Goal: Task Accomplishment & Management: Use online tool/utility

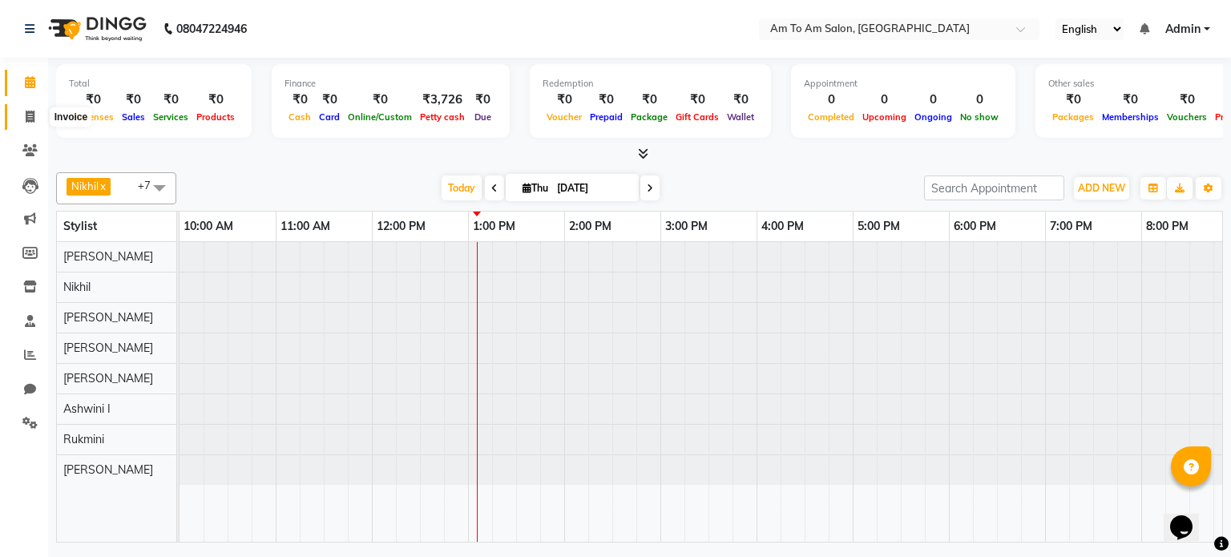
drag, startPoint x: 25, startPoint y: 118, endPoint x: 46, endPoint y: 124, distance: 22.6
click at [26, 118] on icon at bounding box center [30, 117] width 9 height 12
select select "6661"
select select "service"
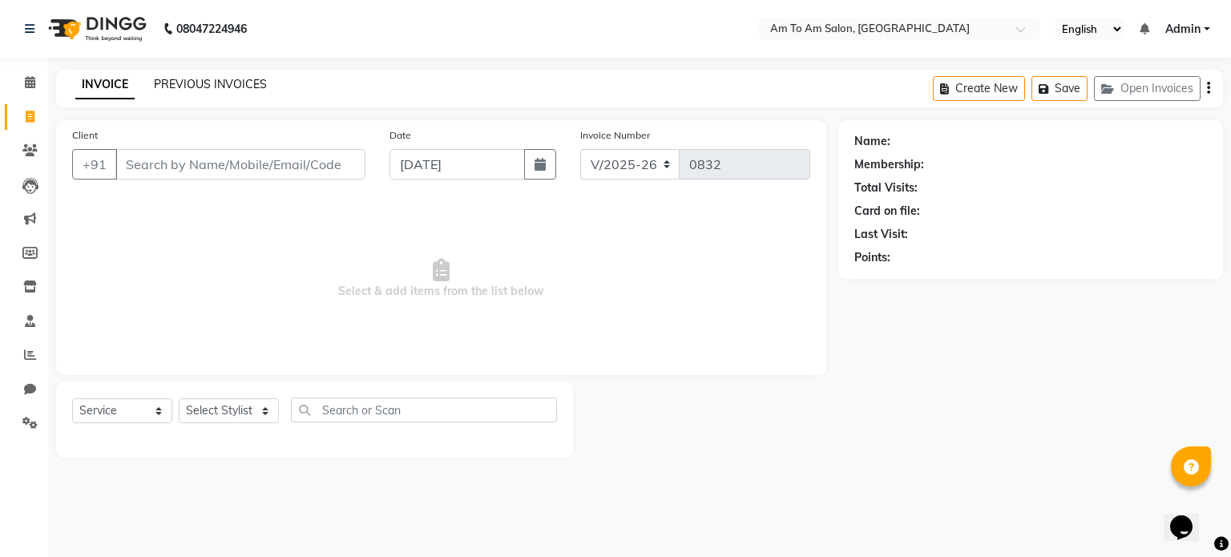
click at [189, 80] on link "PREVIOUS INVOICES" at bounding box center [210, 84] width 113 height 14
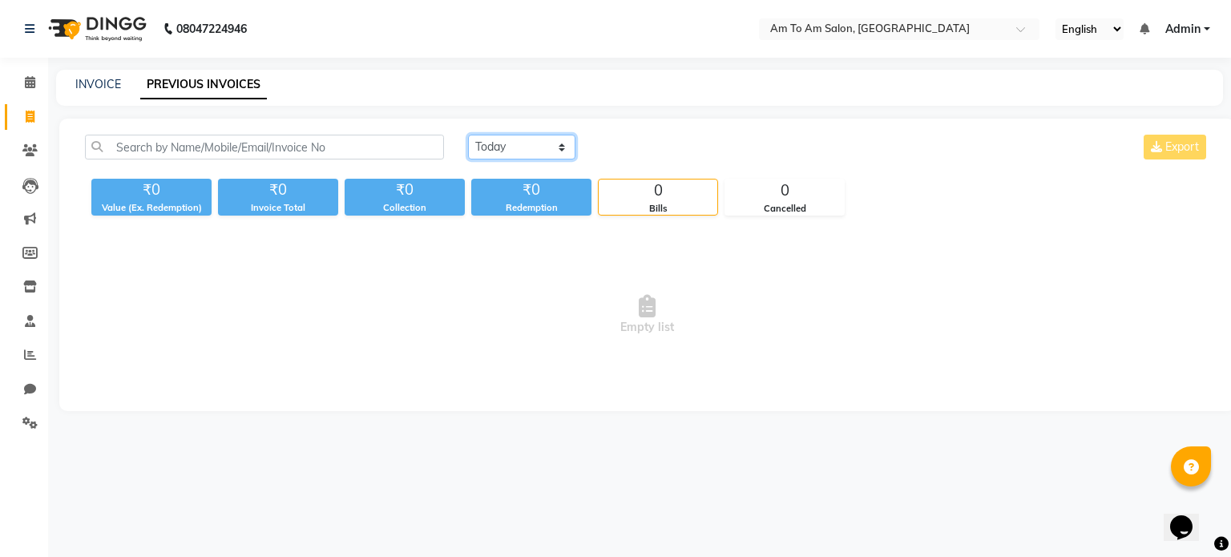
click at [500, 148] on select "[DATE] [DATE] Custom Range" at bounding box center [521, 147] width 107 height 25
select select "[DATE]"
click at [468, 135] on select "[DATE] [DATE] Custom Range" at bounding box center [521, 147] width 107 height 25
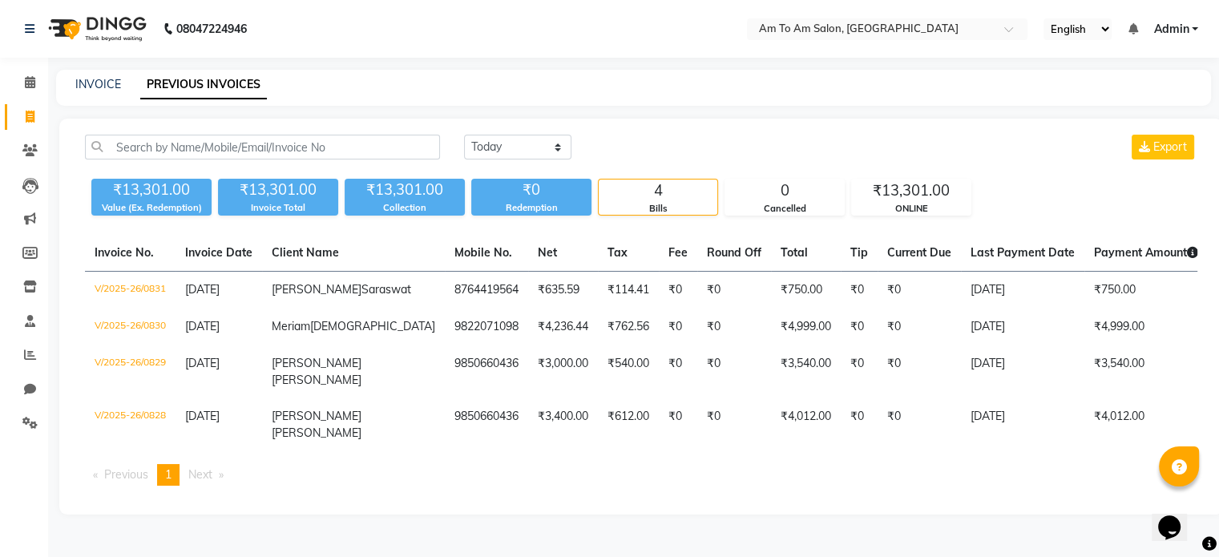
click at [720, 486] on ul "Previous page 1 / 1 You're on page 1 Next page" at bounding box center [641, 475] width 1112 height 22
click at [31, 82] on icon at bounding box center [30, 82] width 10 height 12
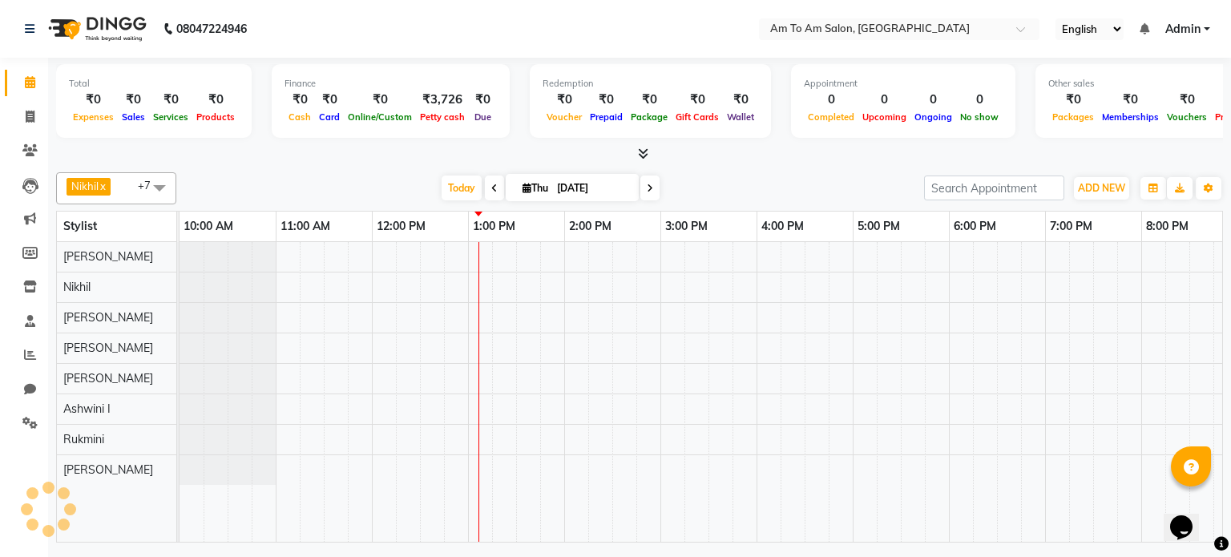
click at [316, 162] on div "Total ₹0 Expenses ₹0 Sales ₹0 Services ₹0 Products Finance ₹0 Cash ₹0 Card ₹0 O…" at bounding box center [639, 302] width 1183 height 489
click at [738, 176] on div "[DATE] [DATE]" at bounding box center [549, 188] width 731 height 24
click at [28, 117] on icon at bounding box center [30, 117] width 9 height 12
select select "6661"
select select "service"
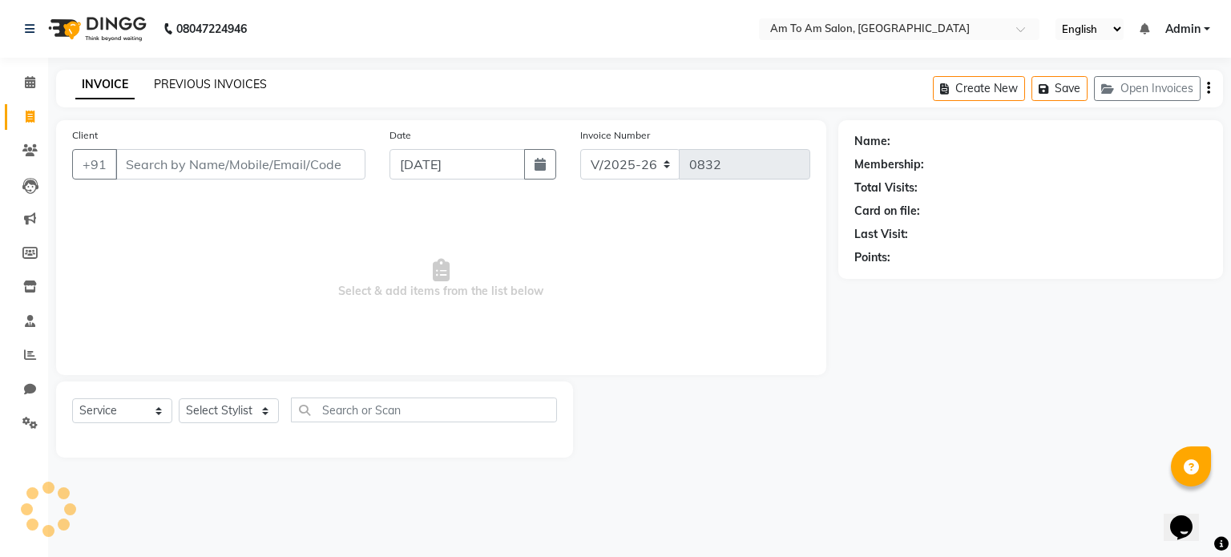
click at [212, 89] on link "PREVIOUS INVOICES" at bounding box center [210, 84] width 113 height 14
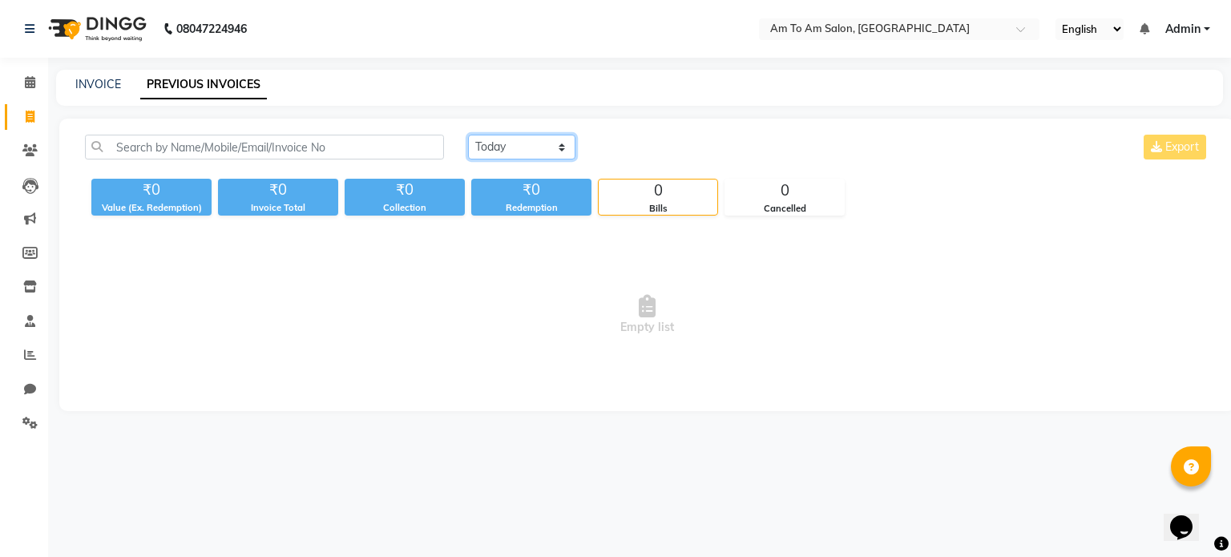
click at [529, 150] on select "[DATE] [DATE] Custom Range" at bounding box center [521, 147] width 107 height 25
select select "range"
click at [468, 135] on select "[DATE] [DATE] Custom Range" at bounding box center [521, 147] width 107 height 25
click at [651, 141] on input "[DATE]" at bounding box center [652, 147] width 112 height 22
select select "9"
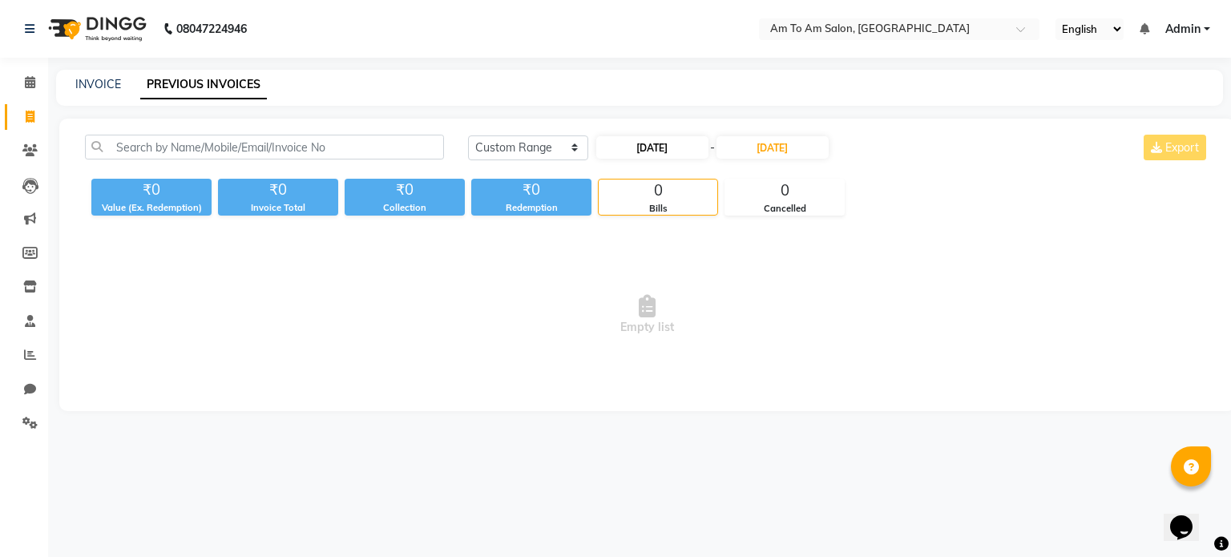
select select "2025"
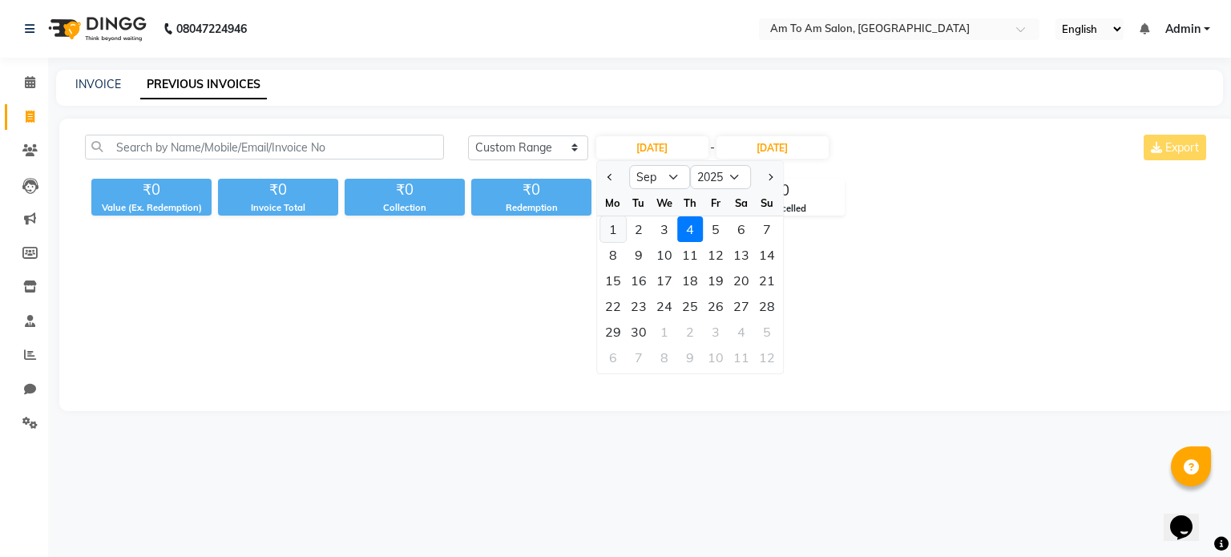
click at [614, 227] on div "1" at bounding box center [613, 229] width 26 height 26
type input "01-09-2025"
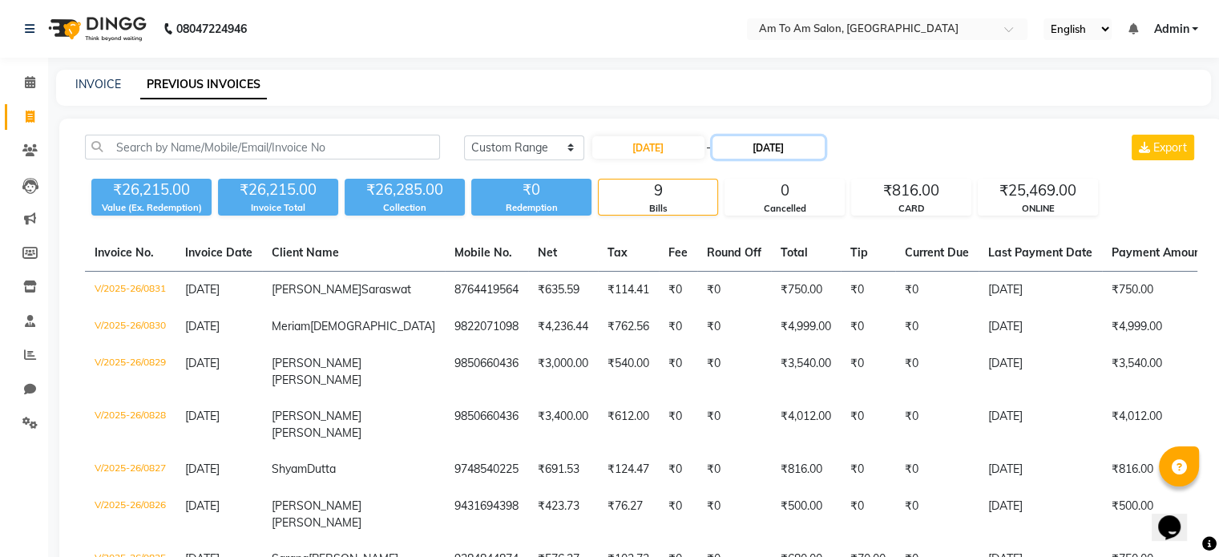
click at [764, 148] on input "[DATE]" at bounding box center [768, 147] width 112 height 22
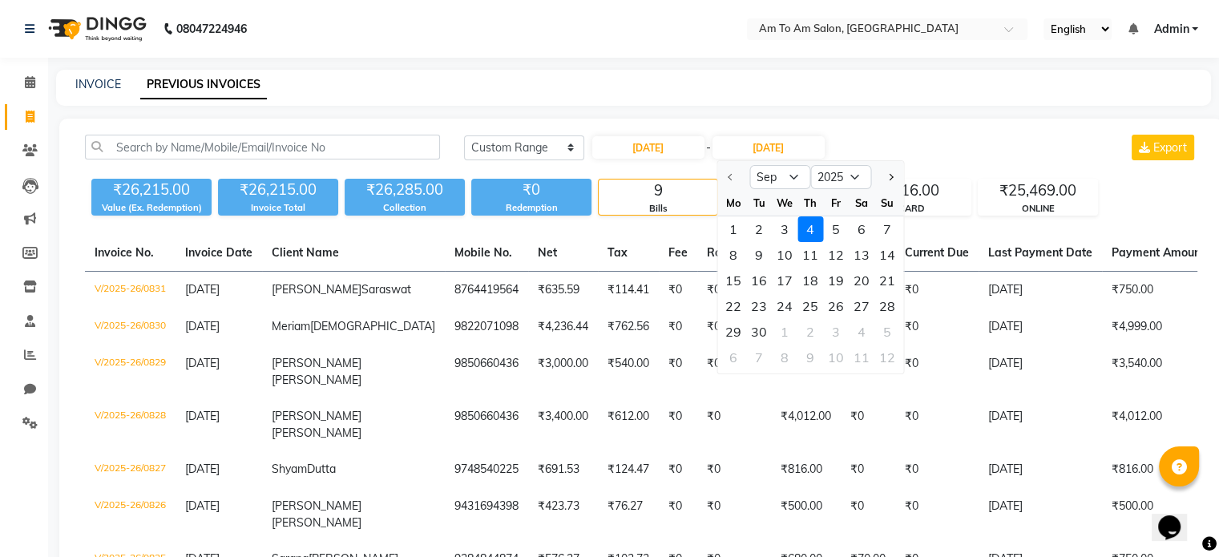
click at [880, 119] on div "Today Yesterday Custom Range 01-09-2025 - 04-09-2025 Sep Oct Nov Dec 2025 2026 …" at bounding box center [640, 417] width 1163 height 596
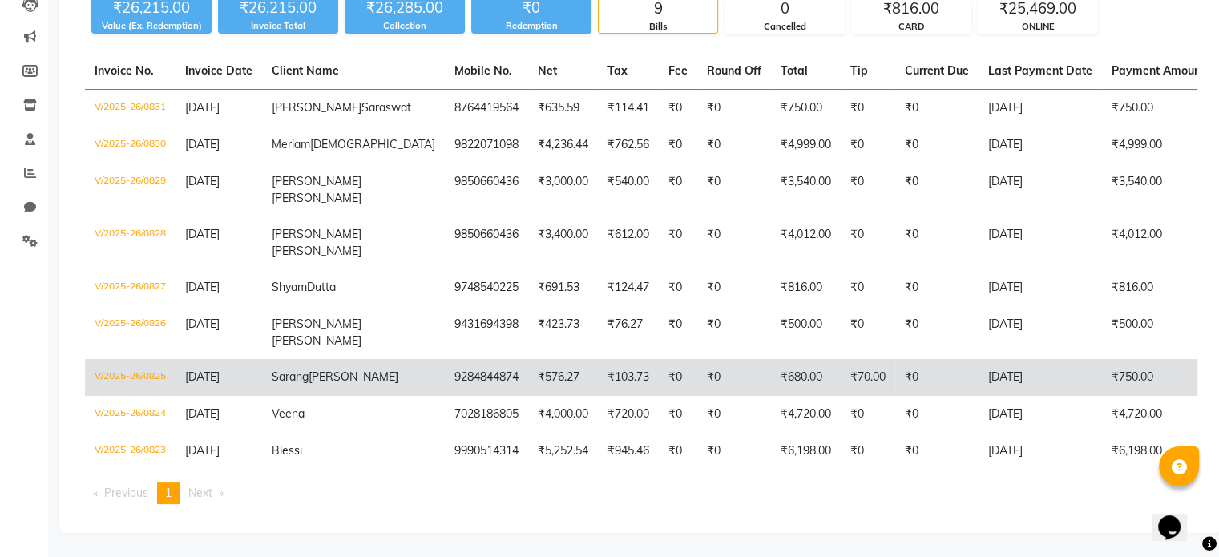
scroll to position [240, 0]
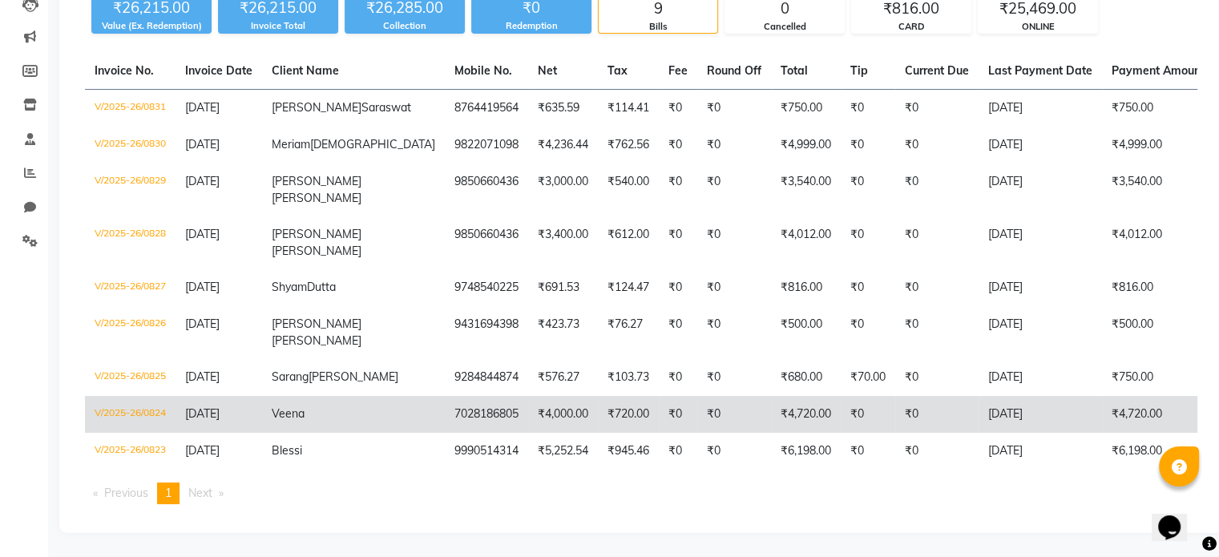
click at [304, 419] on span "Veena" at bounding box center [288, 413] width 33 height 14
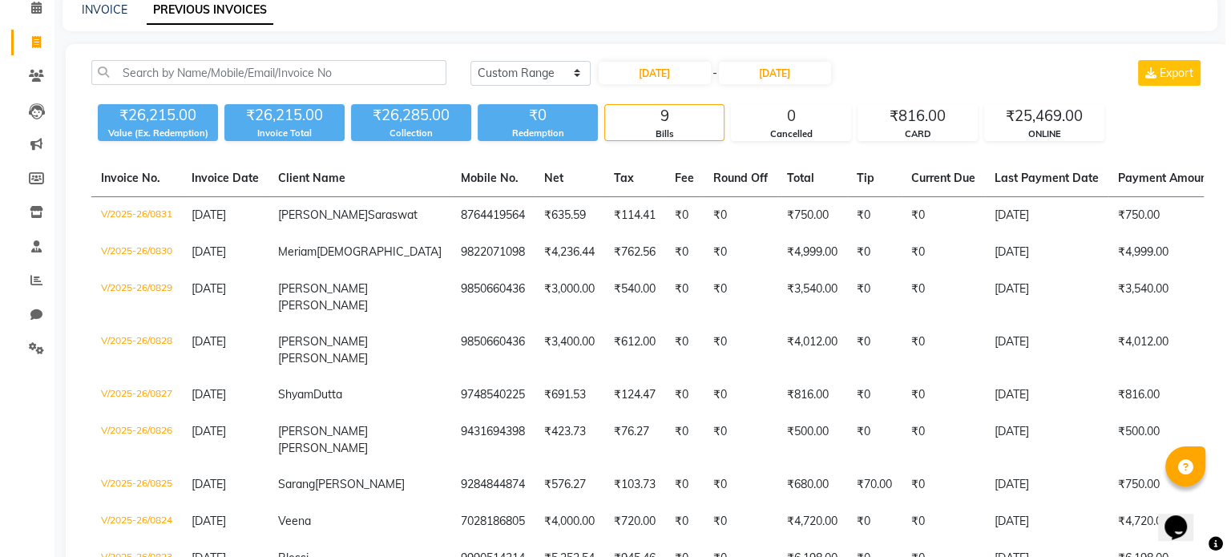
scroll to position [0, 0]
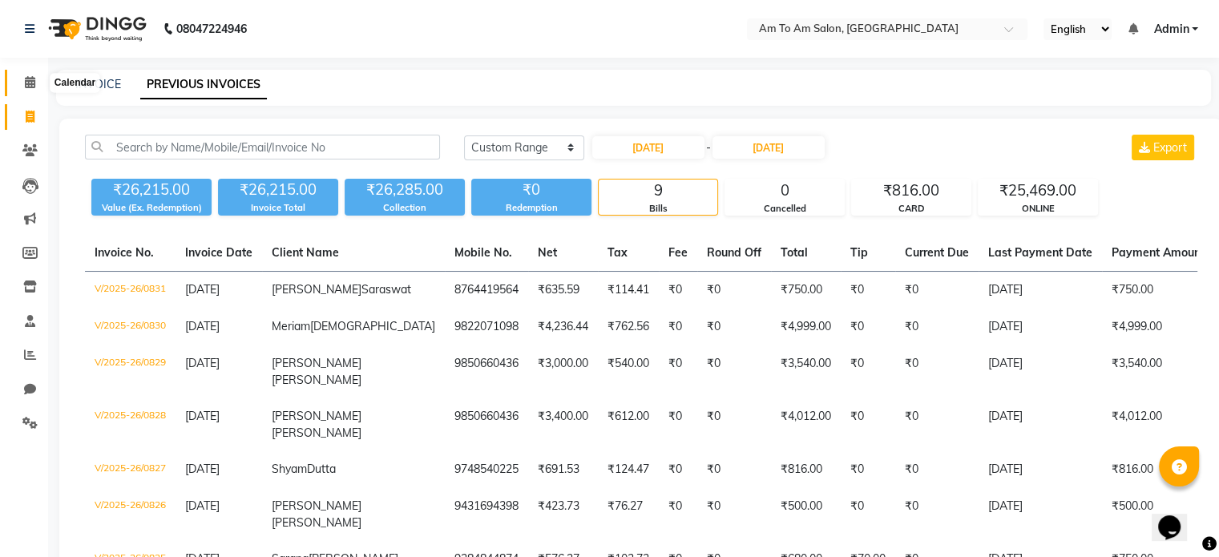
click at [29, 83] on icon at bounding box center [30, 82] width 10 height 12
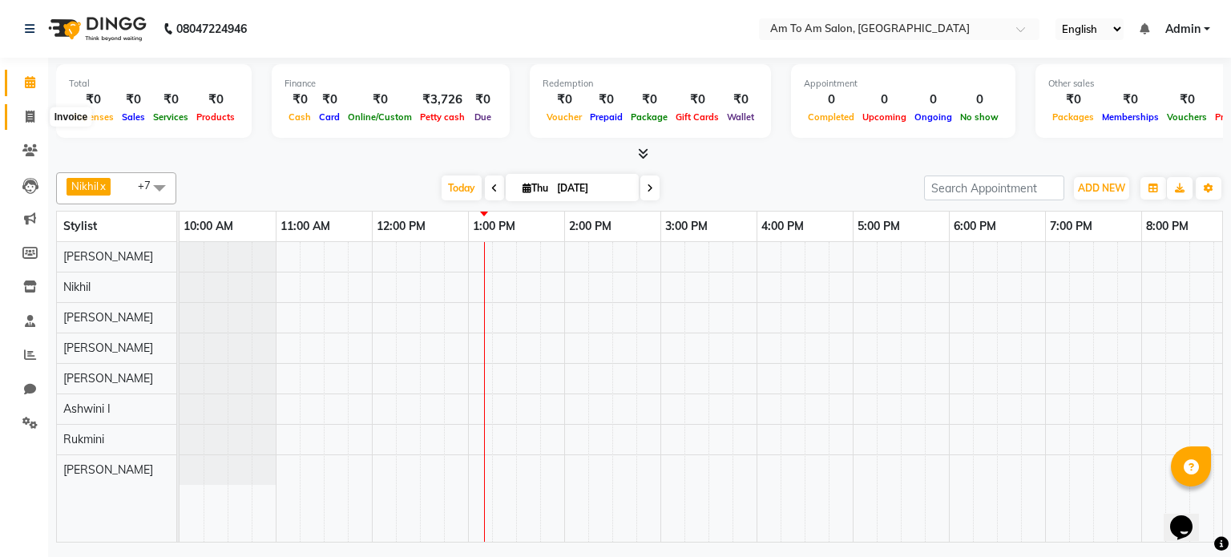
click at [28, 114] on icon at bounding box center [30, 117] width 9 height 12
select select "service"
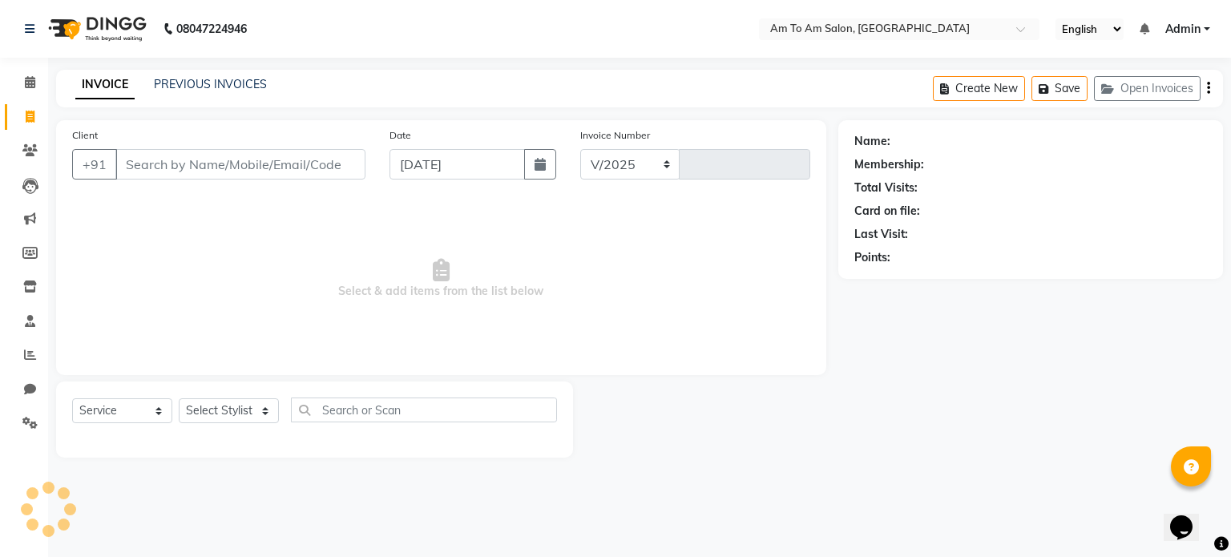
select select "6661"
type input "0833"
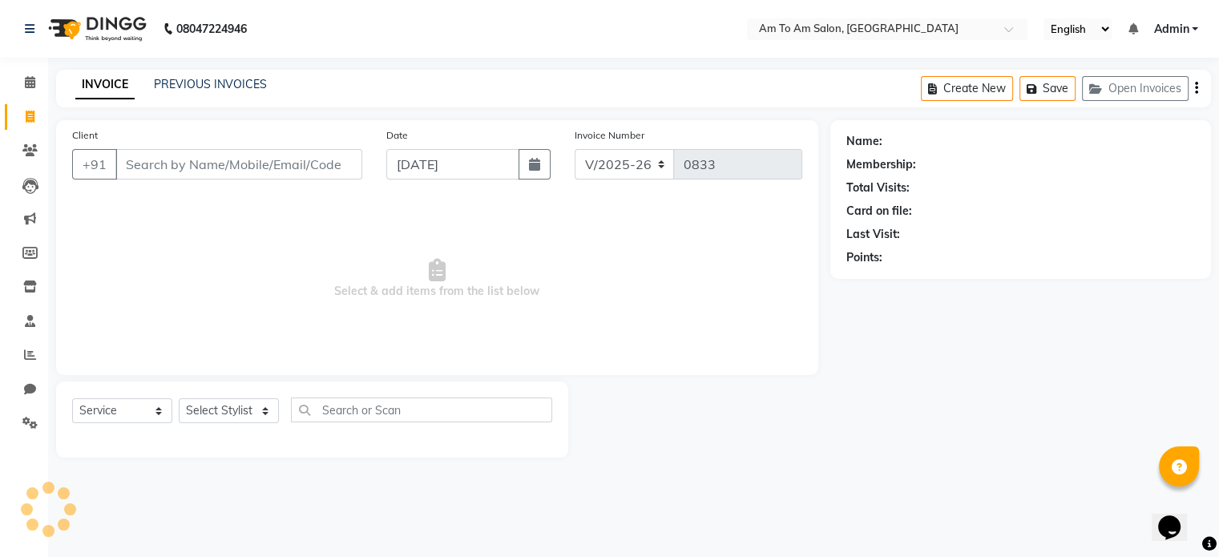
select select "51659"
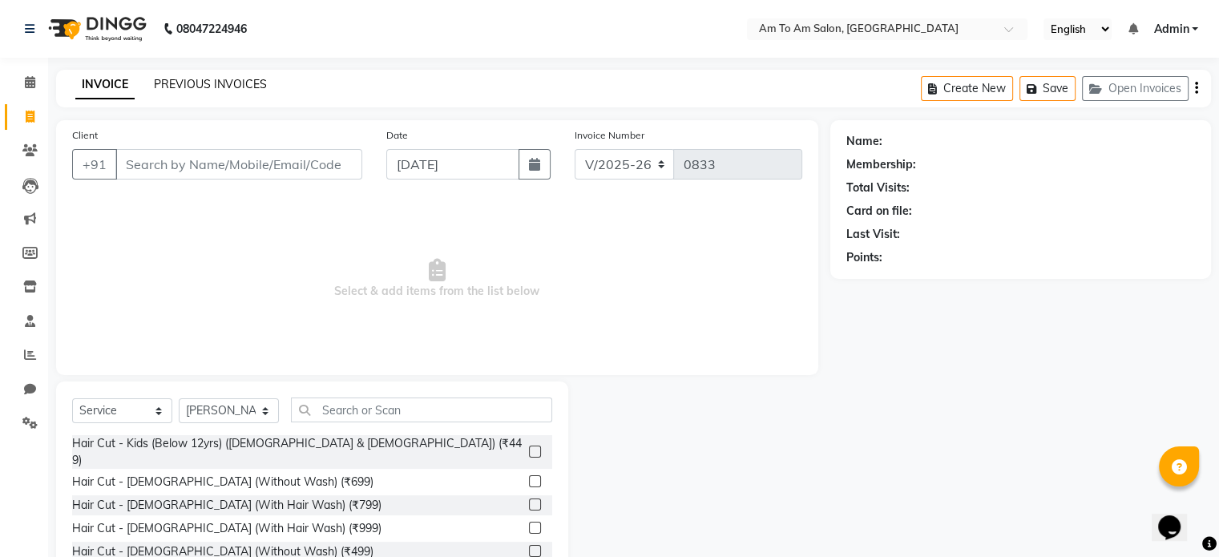
click at [202, 87] on link "PREVIOUS INVOICES" at bounding box center [210, 84] width 113 height 14
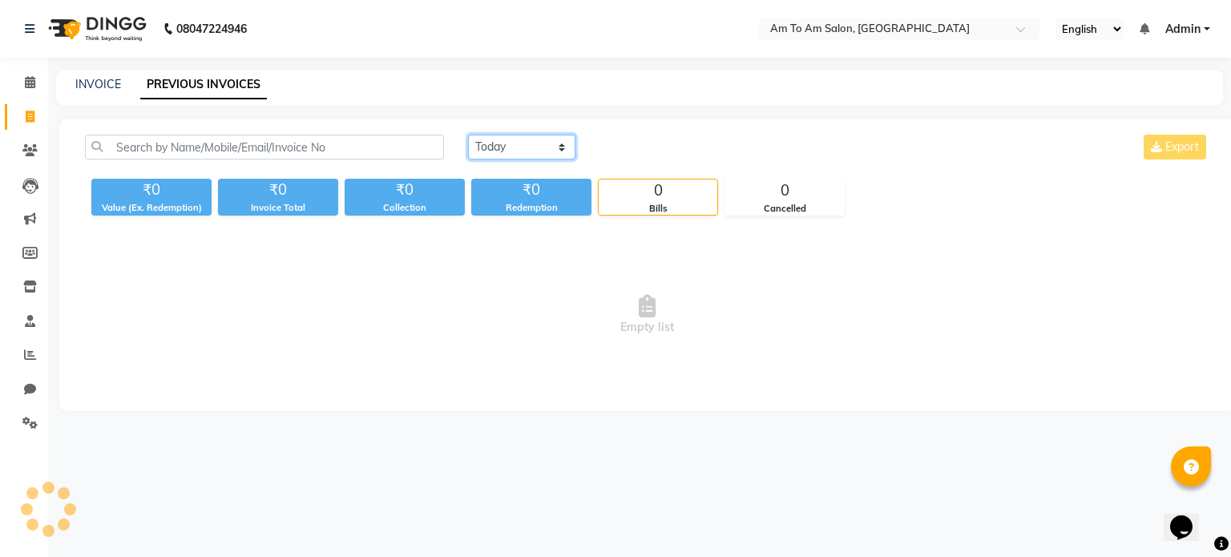
click at [493, 151] on select "Today Yesterday Custom Range" at bounding box center [521, 147] width 107 height 25
select select "yesterday"
click at [468, 135] on select "Today Yesterday Custom Range" at bounding box center [521, 147] width 107 height 25
click at [26, 358] on icon at bounding box center [30, 355] width 12 height 12
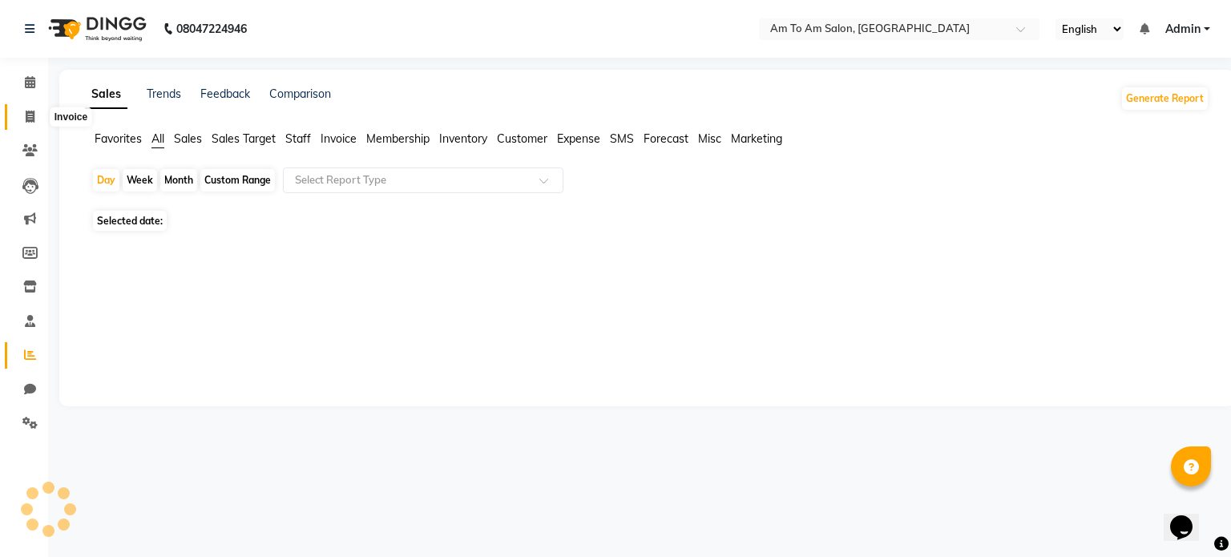
click at [29, 117] on icon at bounding box center [30, 117] width 9 height 12
select select "service"
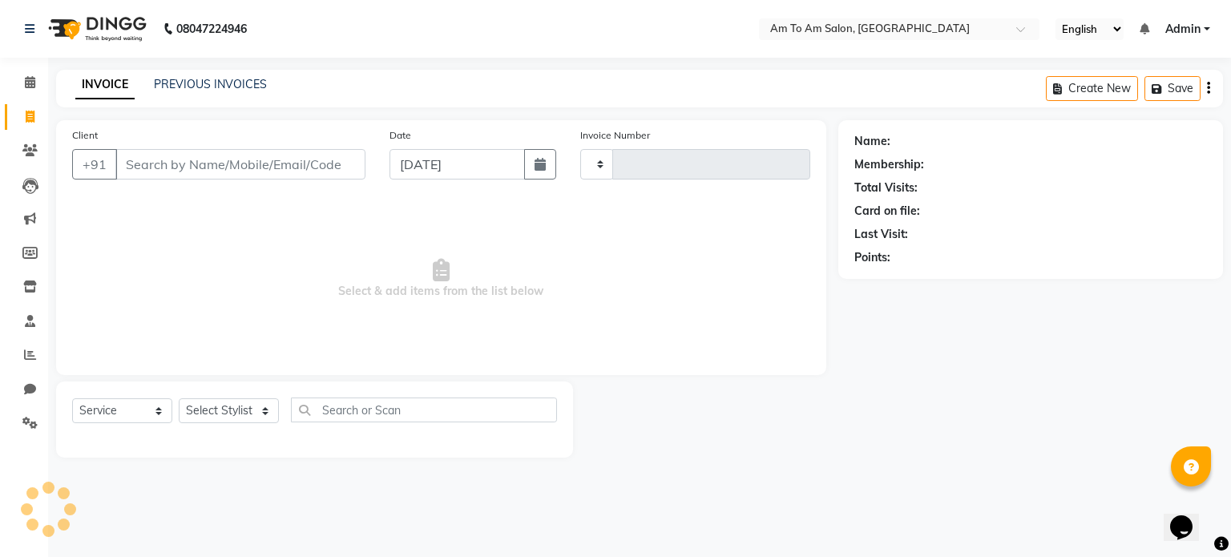
select select "51659"
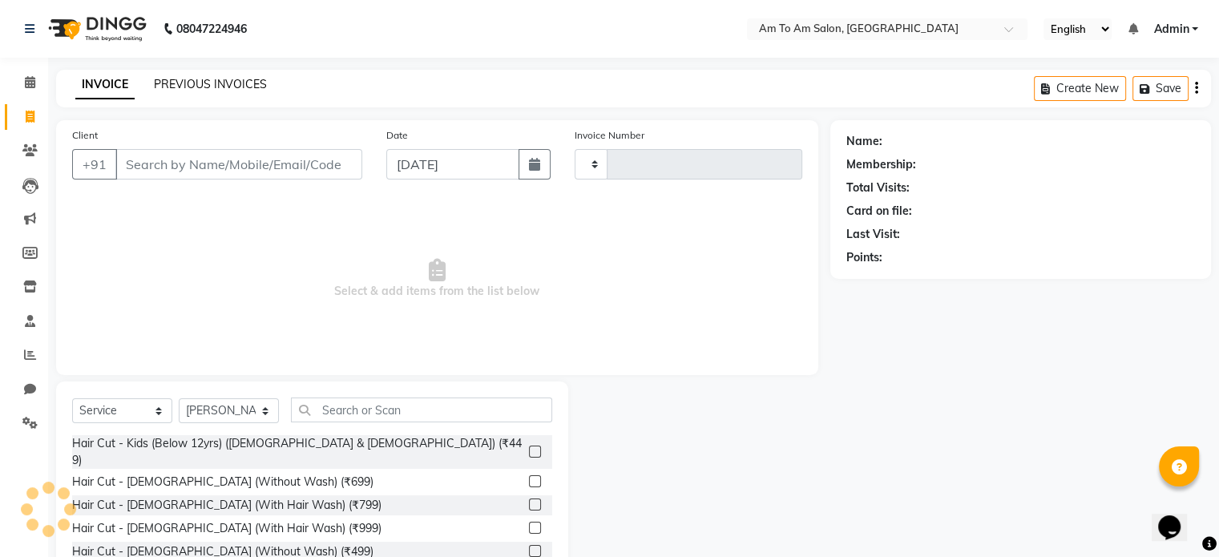
click at [210, 90] on link "PREVIOUS INVOICES" at bounding box center [210, 84] width 113 height 14
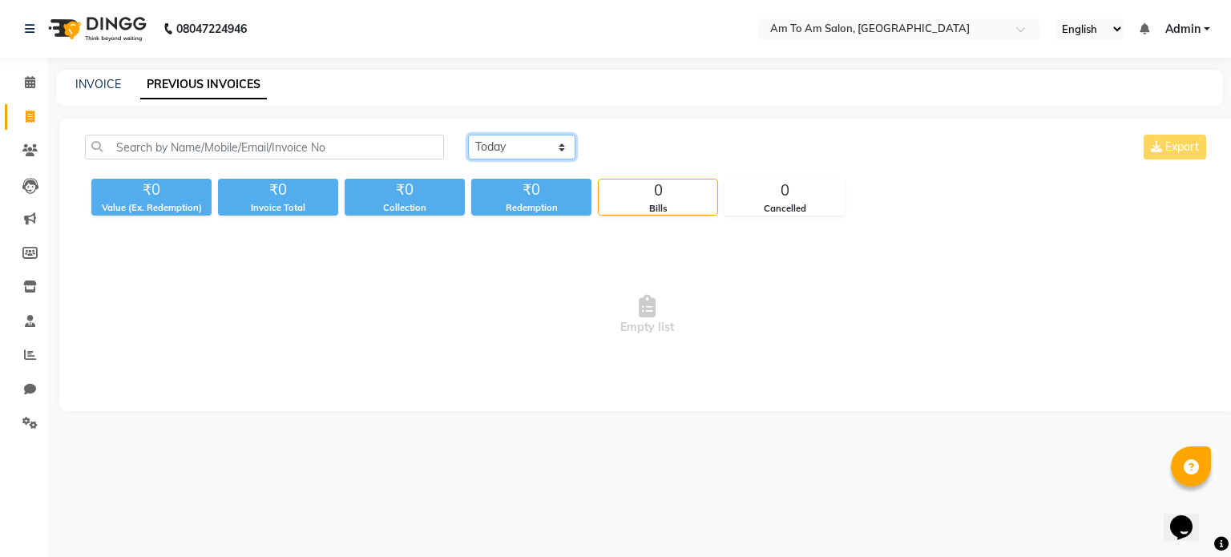
click at [497, 143] on select "Today Yesterday Custom Range" at bounding box center [521, 147] width 107 height 25
select select "yesterday"
click at [468, 135] on select "Today Yesterday Custom Range" at bounding box center [521, 147] width 107 height 25
click at [808, 321] on span "Empty list" at bounding box center [647, 315] width 1124 height 160
click at [30, 111] on icon at bounding box center [30, 117] width 9 height 12
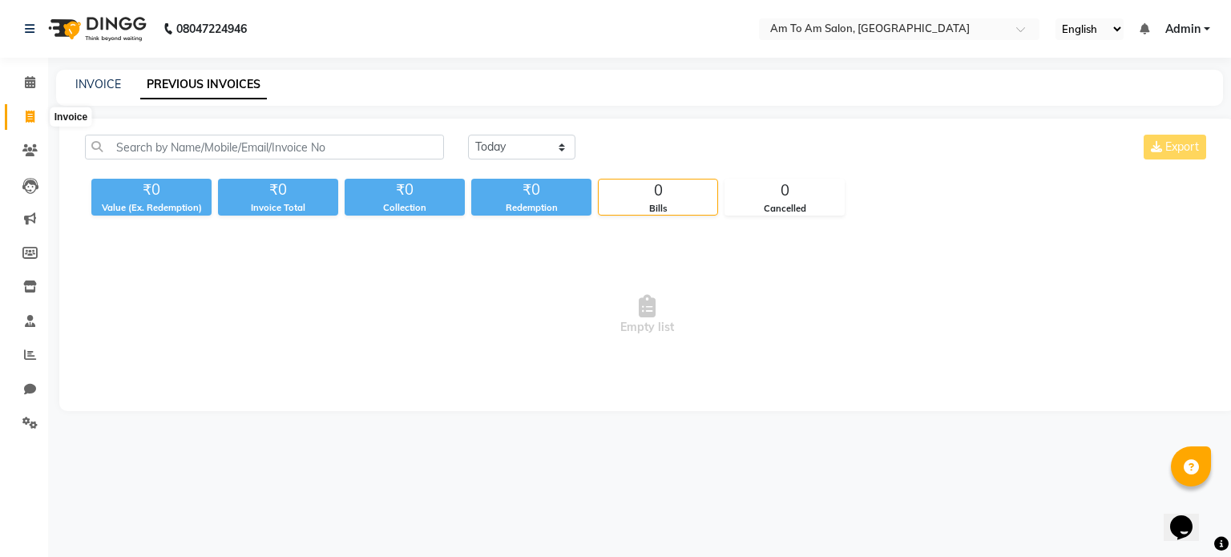
select select "service"
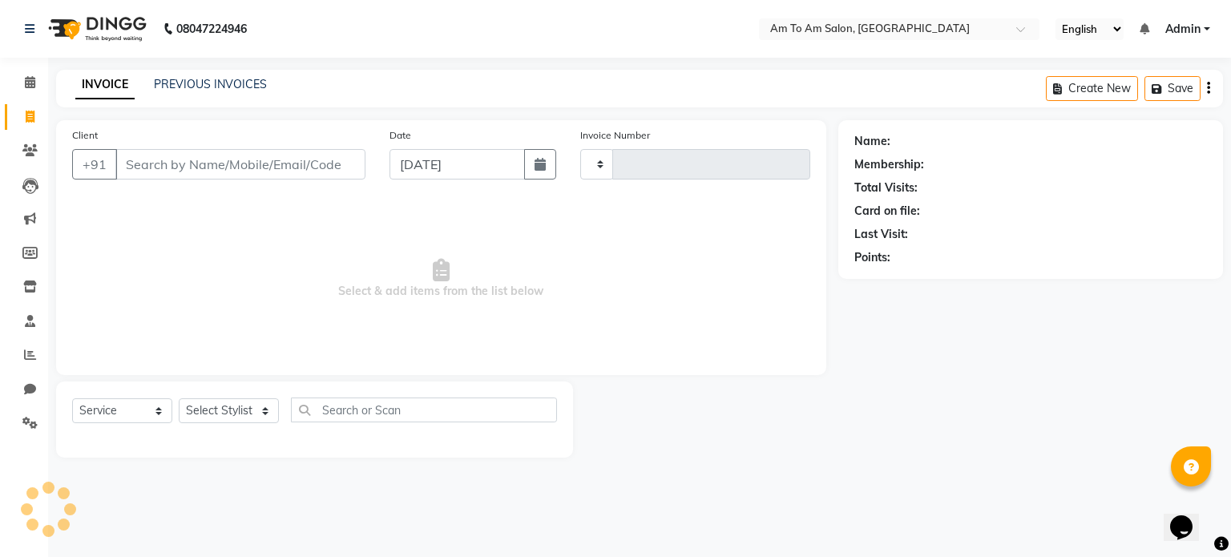
type input "0833"
select select "6661"
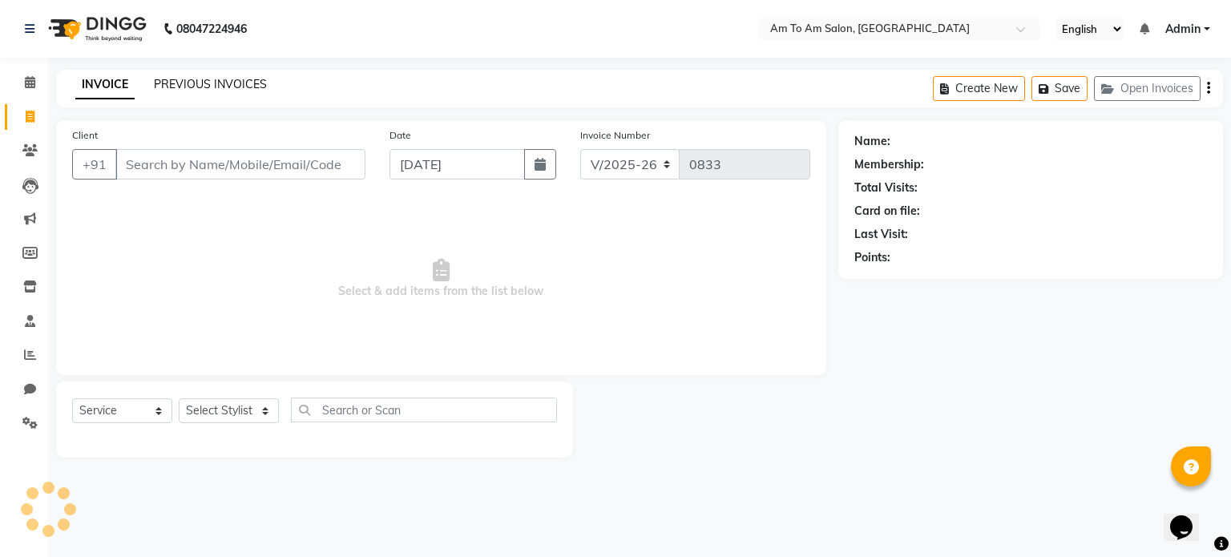
select select "51659"
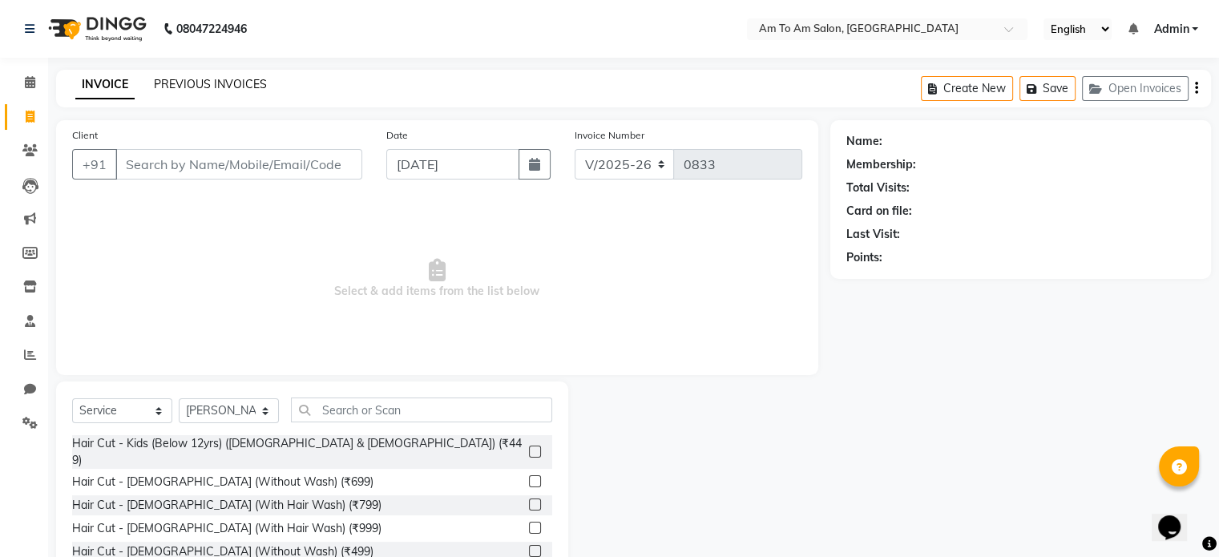
click at [205, 81] on link "PREVIOUS INVOICES" at bounding box center [210, 84] width 113 height 14
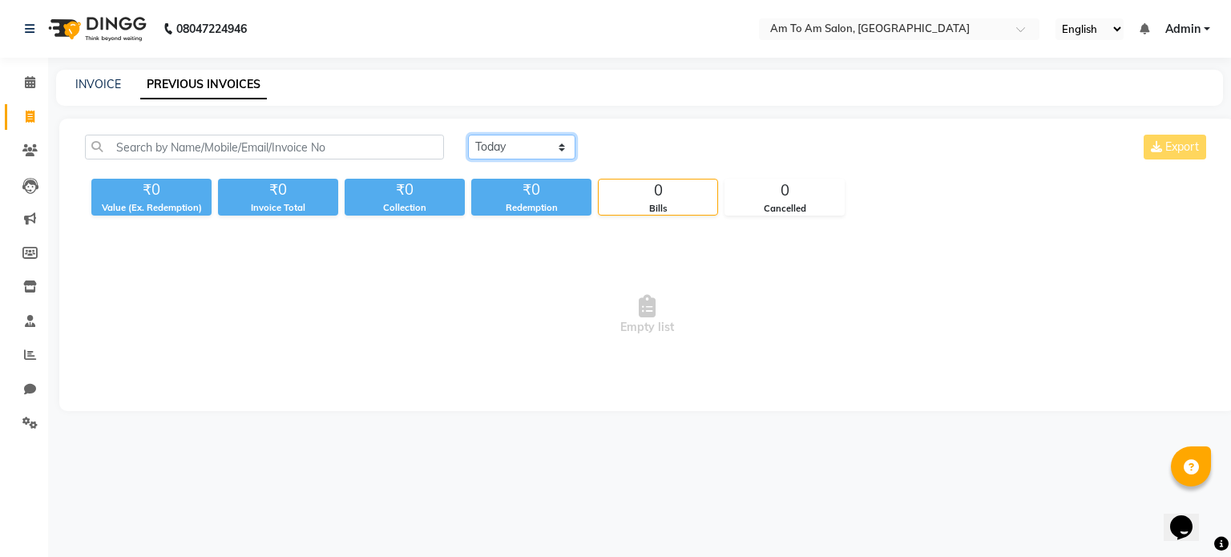
click at [561, 139] on select "Today Yesterday Custom Range" at bounding box center [521, 147] width 107 height 25
select select "yesterday"
click at [468, 135] on select "Today Yesterday Custom Range" at bounding box center [521, 147] width 107 height 25
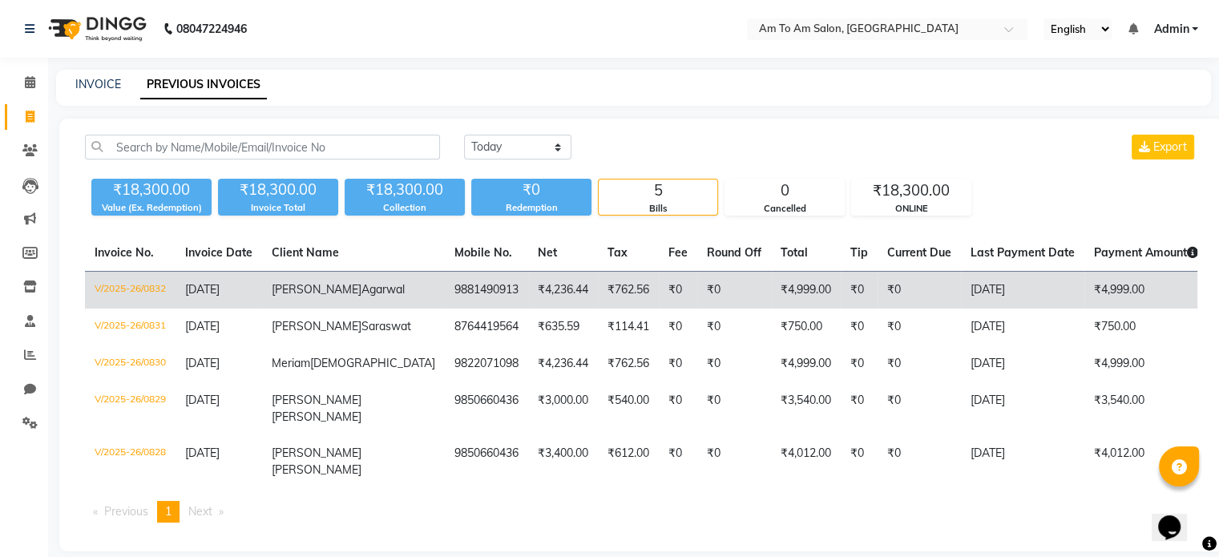
click at [445, 293] on td "9881490913" at bounding box center [486, 291] width 83 height 38
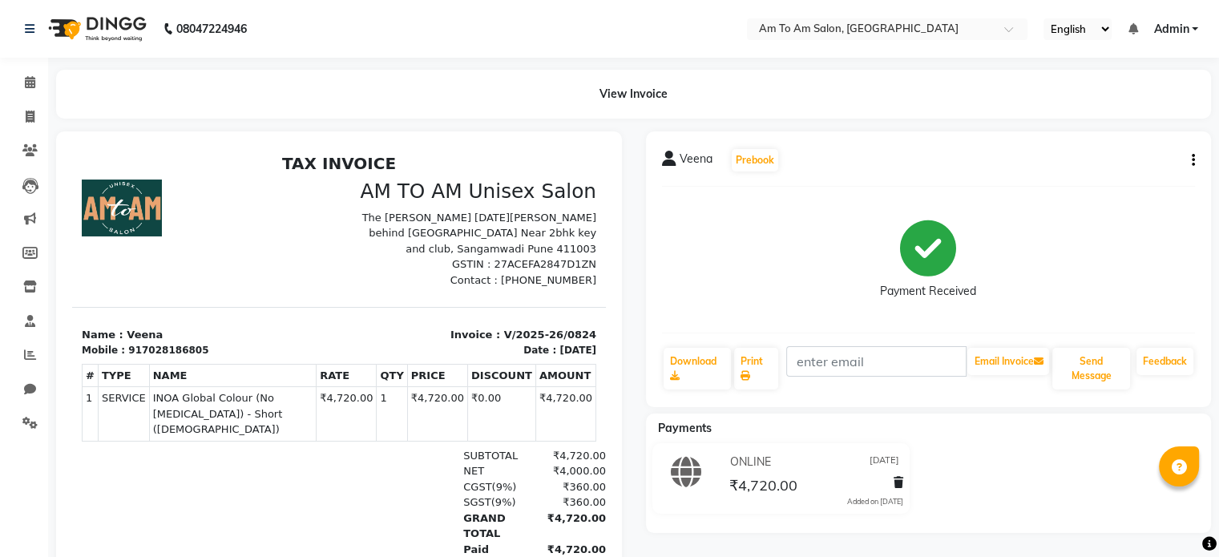
click at [1194, 161] on icon "button" at bounding box center [1192, 160] width 3 height 1
click at [1096, 183] on div "Edit Invoice" at bounding box center [1113, 181] width 110 height 20
select select "service"
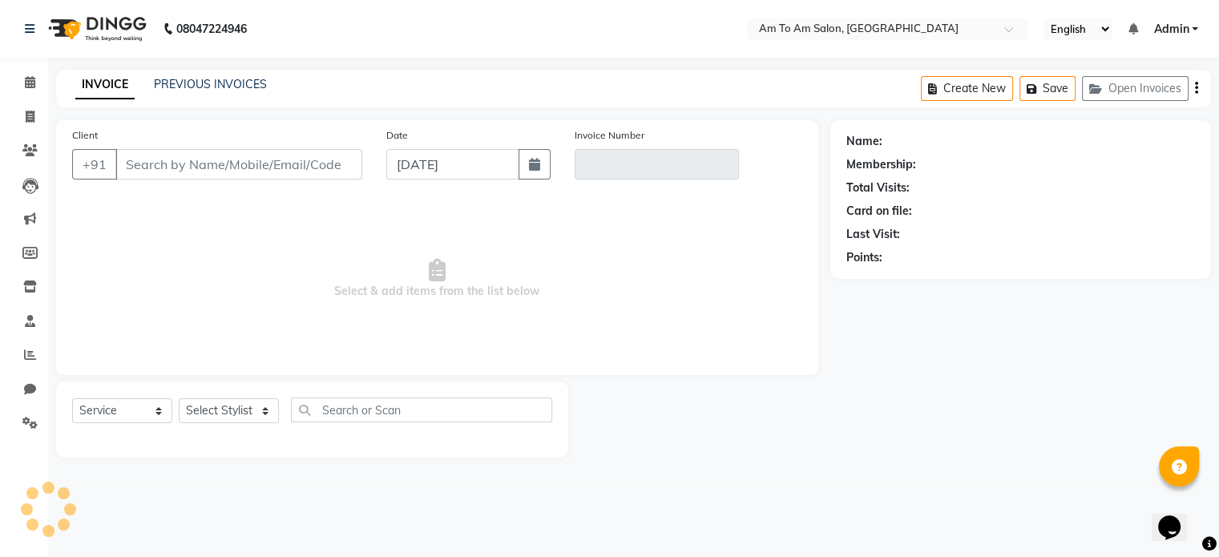
select select "51659"
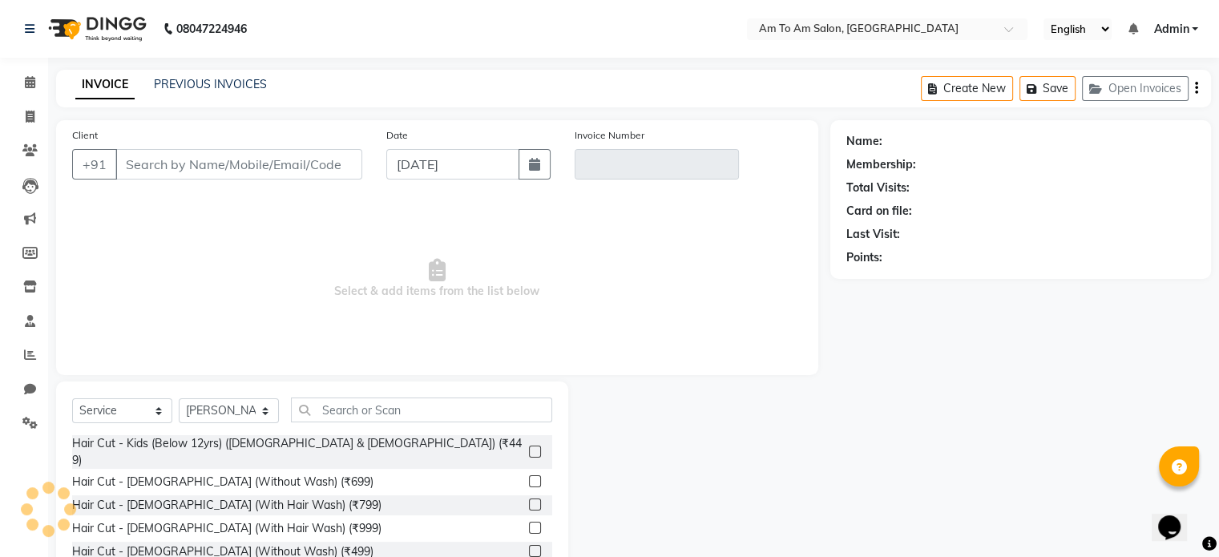
type input "7028186805"
type input "V/2025-26/0824"
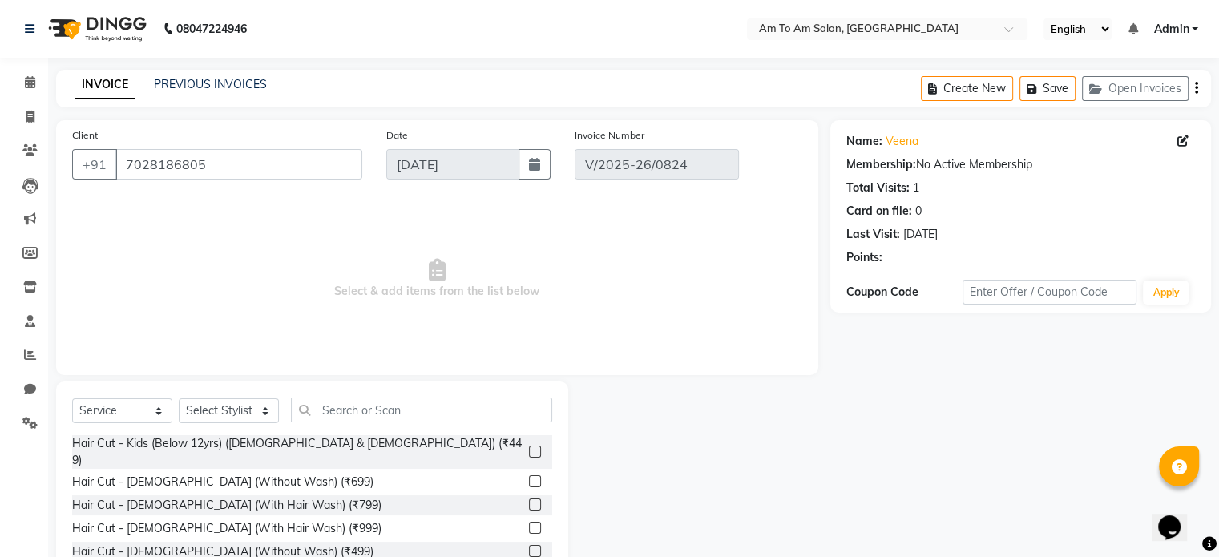
type input "01-09-2025"
select select "select"
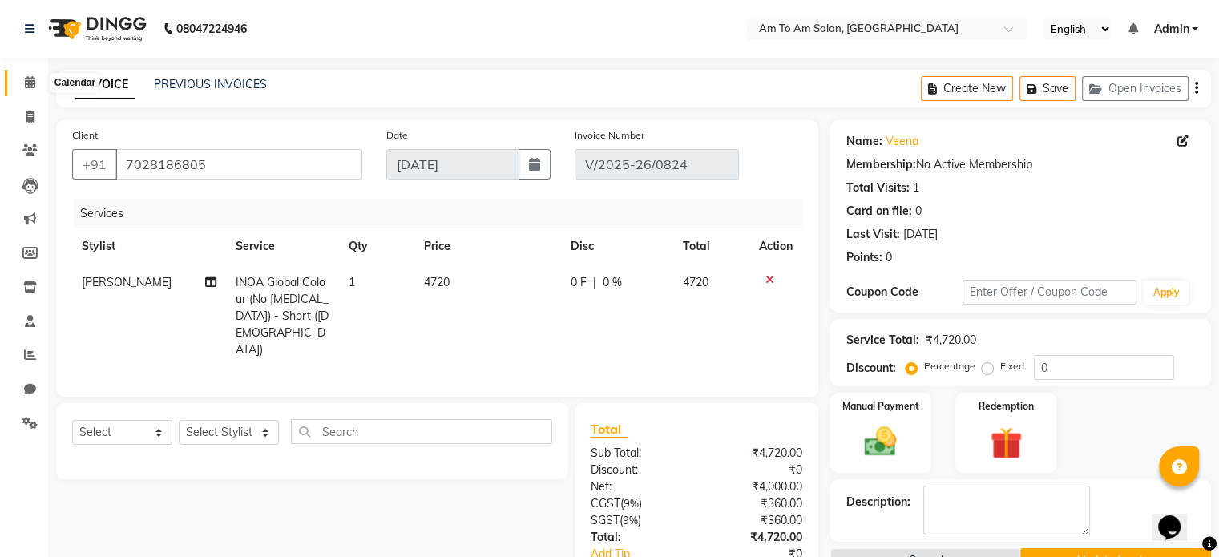
click at [26, 87] on icon at bounding box center [30, 82] width 10 height 12
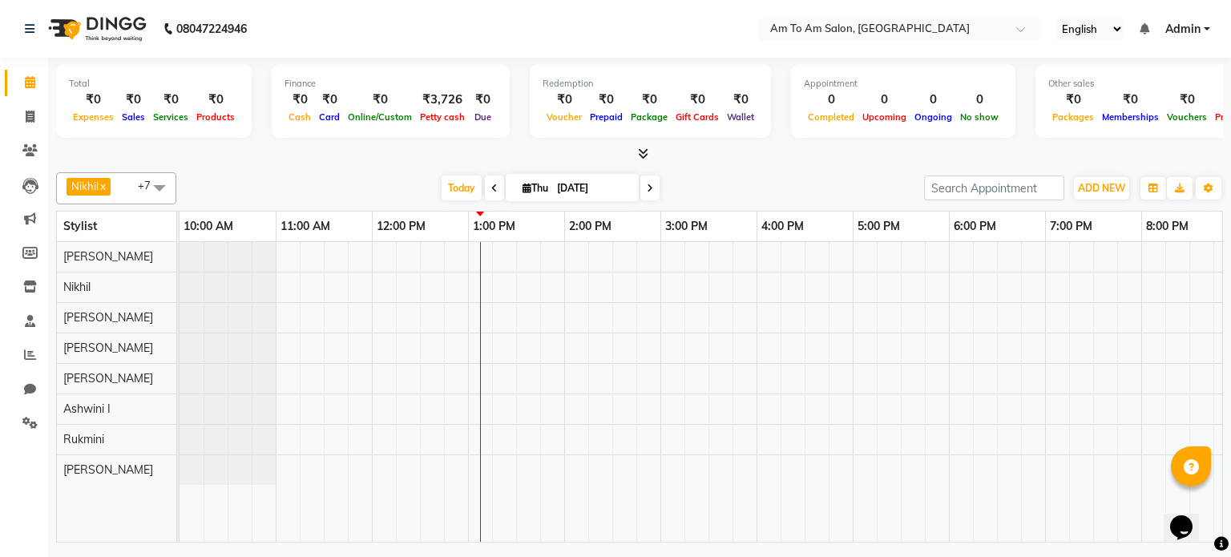
click at [838, 182] on div "Today Thu 04-09-2025" at bounding box center [549, 188] width 731 height 24
click at [30, 111] on icon at bounding box center [30, 117] width 9 height 12
select select "6661"
select select "service"
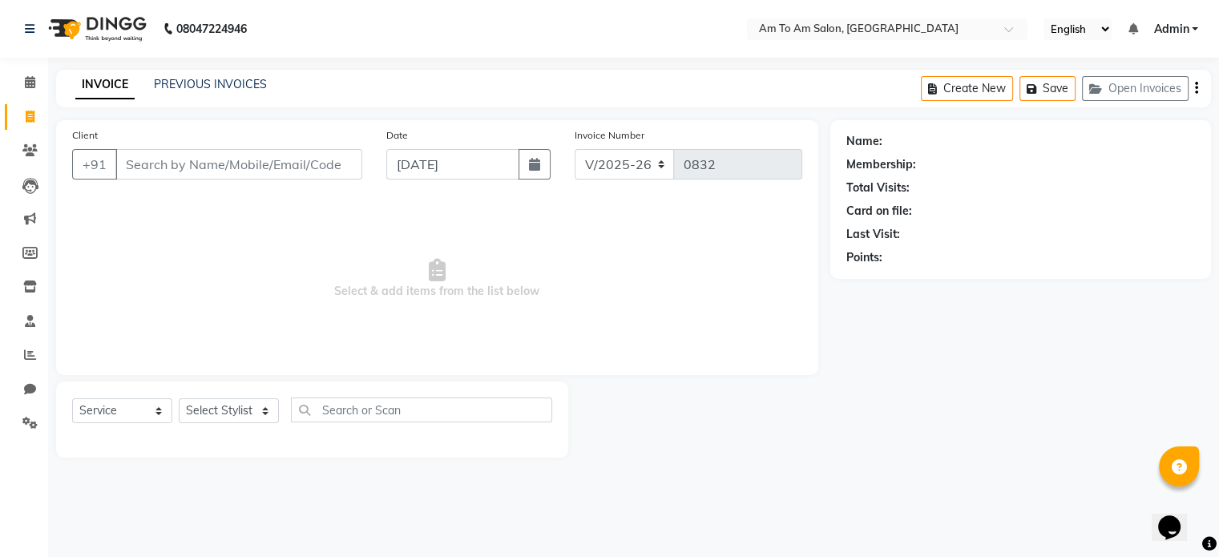
select select "51659"
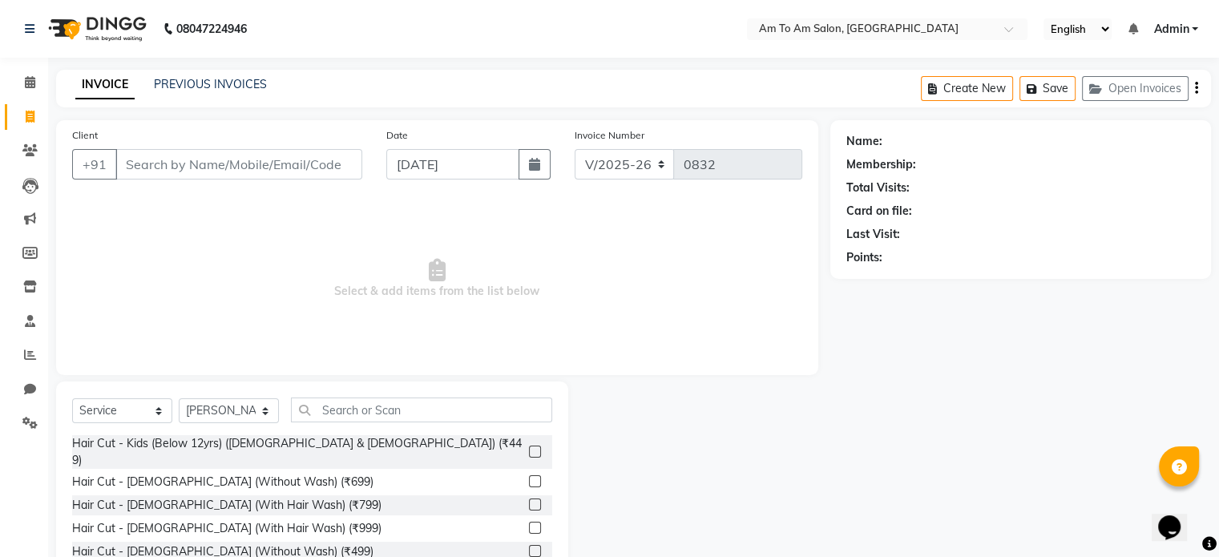
click at [200, 66] on div "08047224946 Select Location × Am To Am Salon, Sangamwadi English ENGLISH Españo…" at bounding box center [609, 321] width 1219 height 642
click at [206, 78] on link "PREVIOUS INVOICES" at bounding box center [210, 84] width 113 height 14
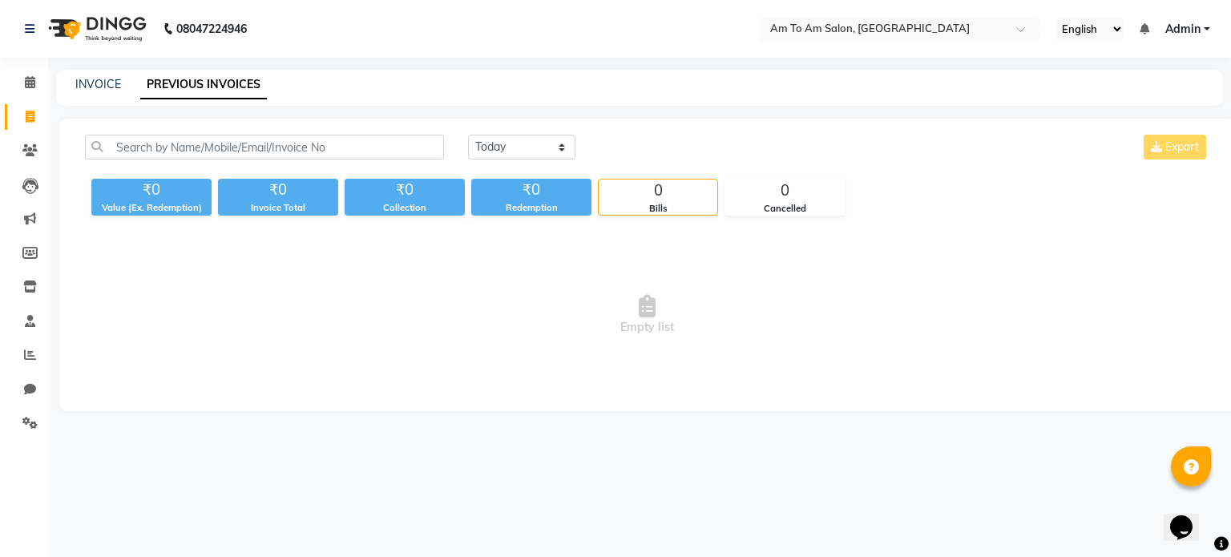
click at [516, 132] on div "Today Yesterday Custom Range Export ₹0 Value (Ex. Redemption) ₹0 Invoice Total …" at bounding box center [646, 265] width 1175 height 292
click at [516, 147] on select "Today Yesterday Custom Range" at bounding box center [521, 147] width 107 height 25
select select "yesterday"
click at [468, 135] on select "Today Yesterday Custom Range" at bounding box center [521, 147] width 107 height 25
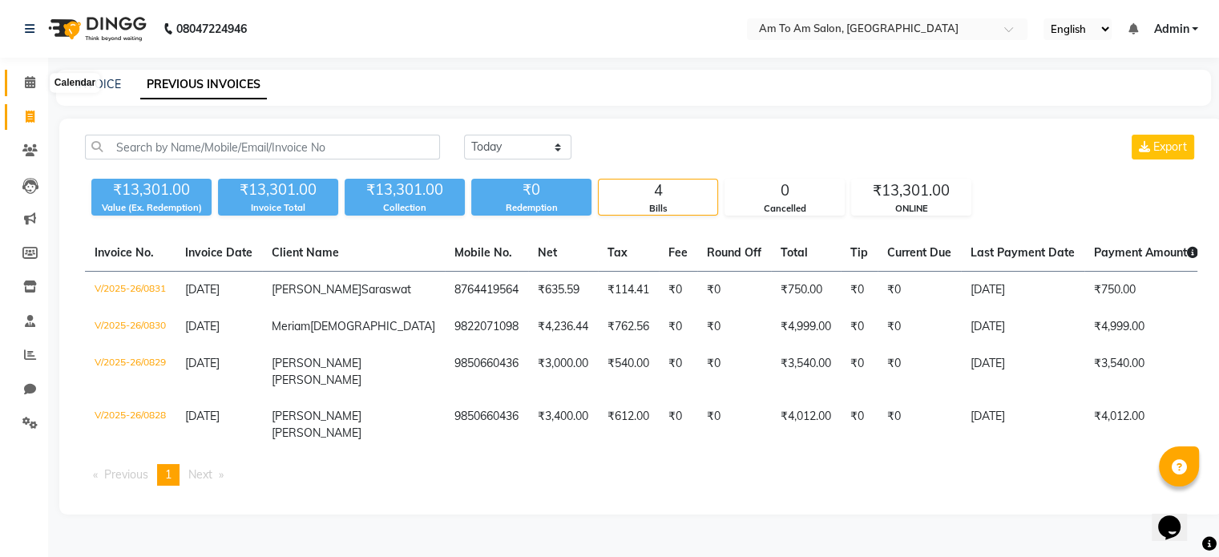
click at [29, 79] on icon at bounding box center [30, 82] width 10 height 12
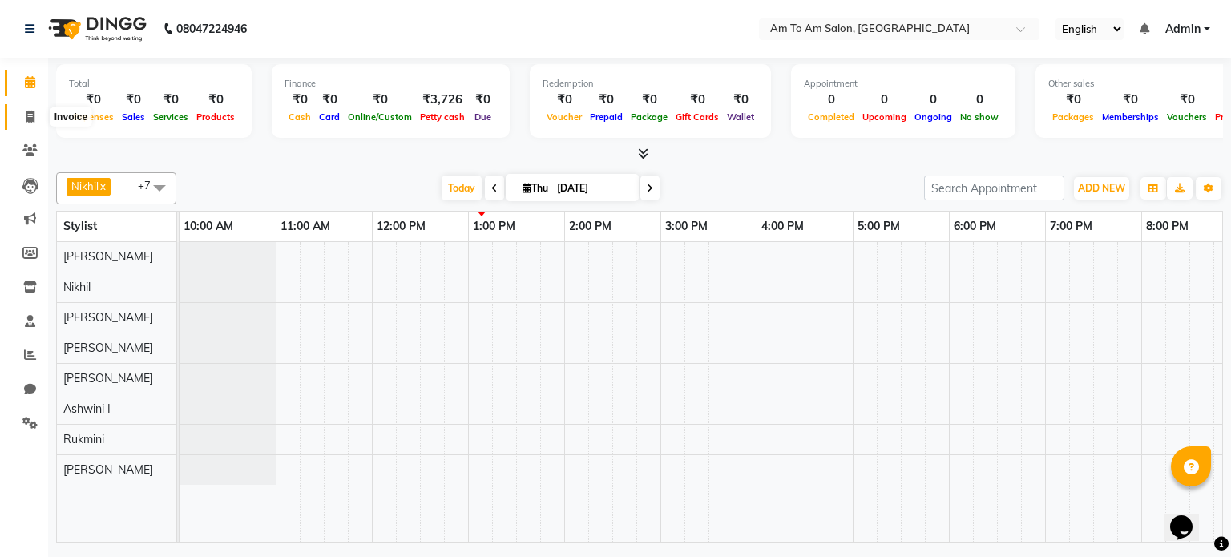
click at [28, 117] on icon at bounding box center [30, 117] width 9 height 12
select select "service"
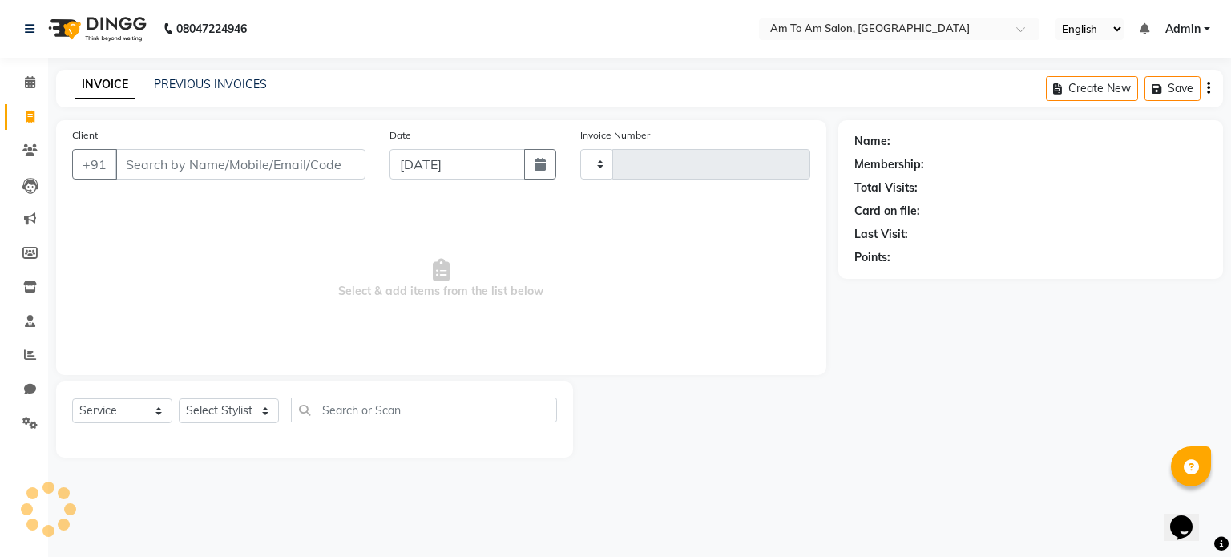
type input "0832"
select select "6661"
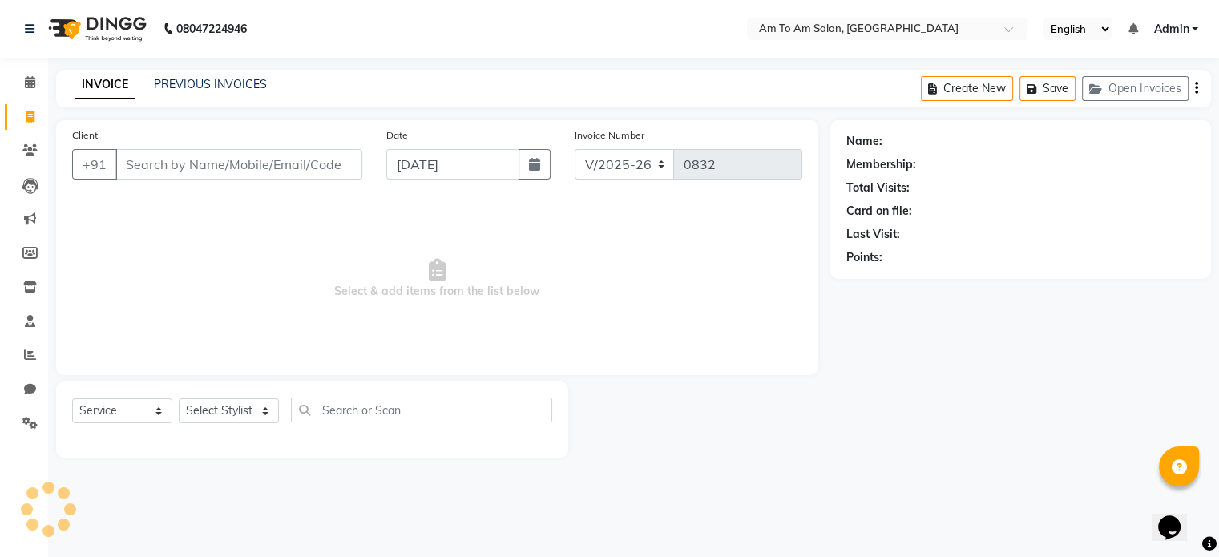
select select "51659"
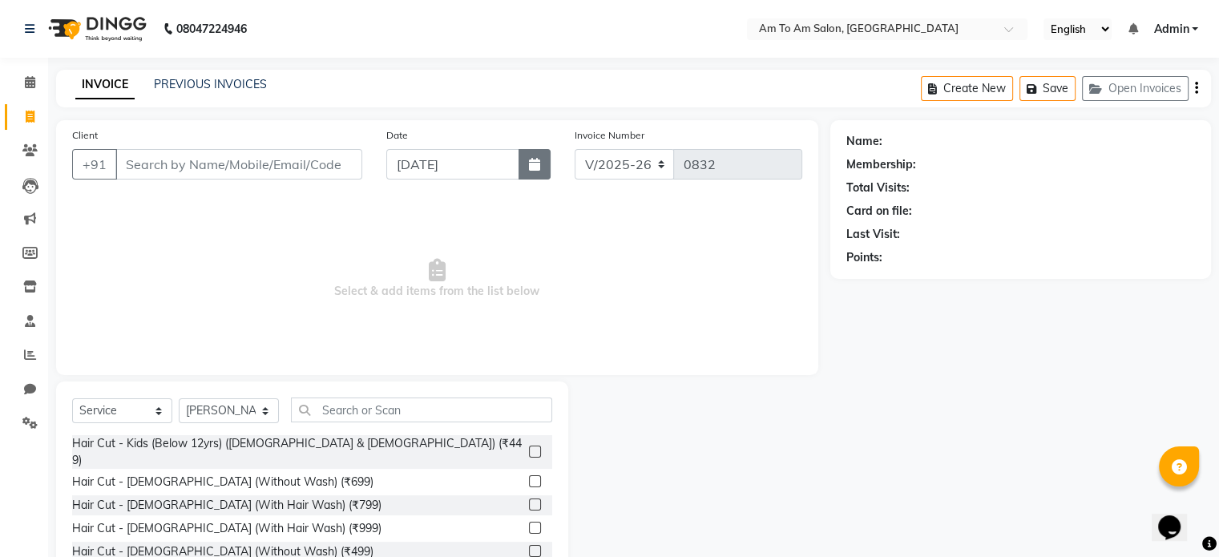
click at [542, 159] on button "button" at bounding box center [534, 164] width 32 height 30
select select "9"
select select "2025"
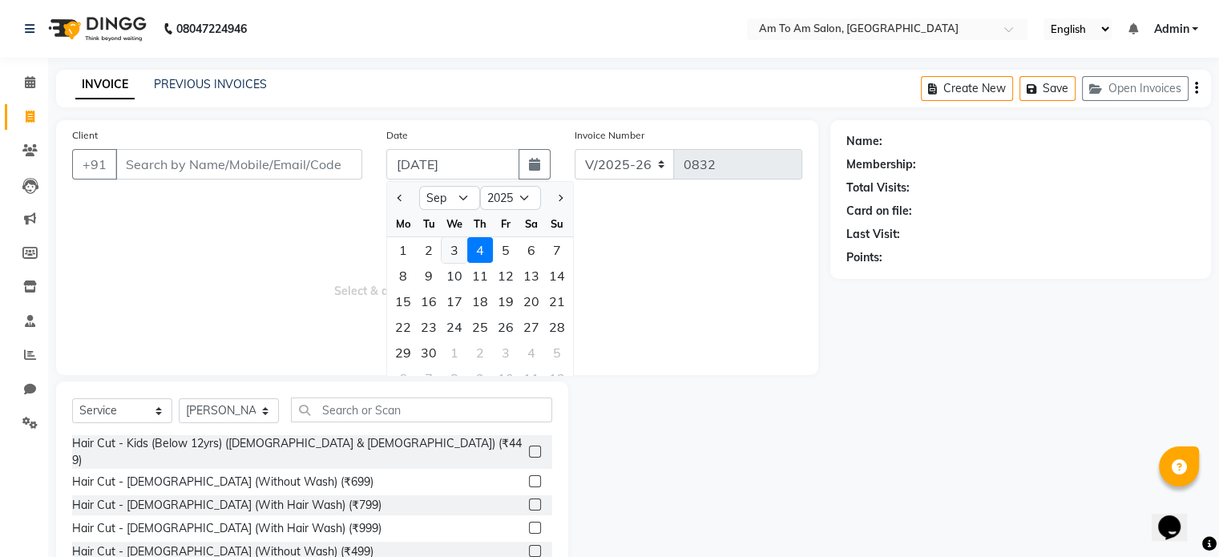
click at [450, 245] on div "3" at bounding box center [454, 250] width 26 height 26
type input "[DATE]"
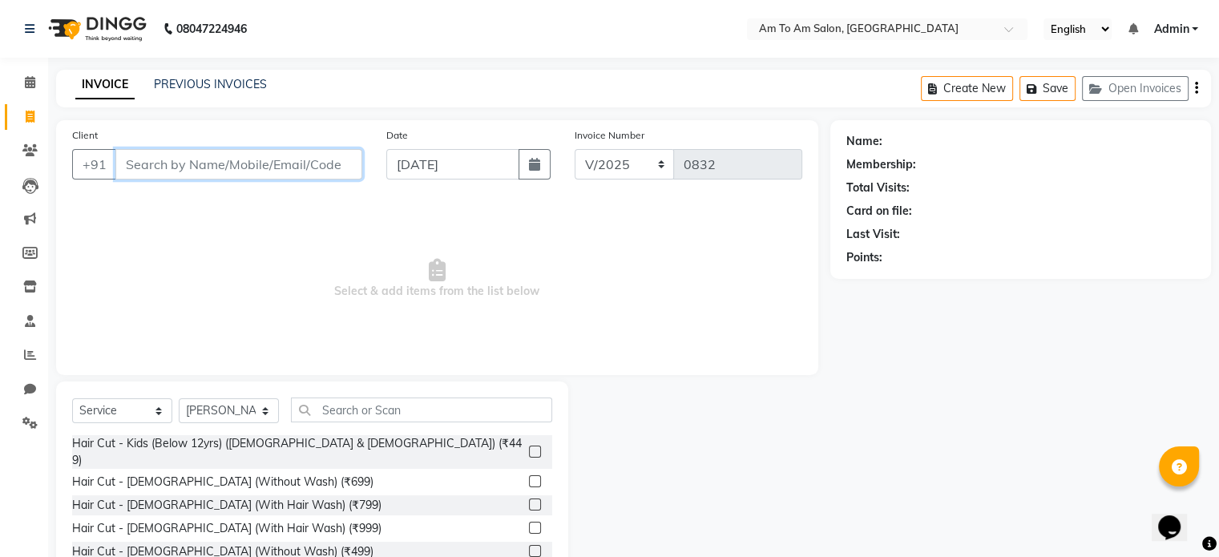
click at [227, 154] on input "Client" at bounding box center [238, 164] width 247 height 30
click at [1020, 375] on div "Name: Membership: Total Visits: Card on file: Last Visit: Points:" at bounding box center [1026, 369] width 393 height 498
click at [158, 163] on input "Client" at bounding box center [238, 164] width 247 height 30
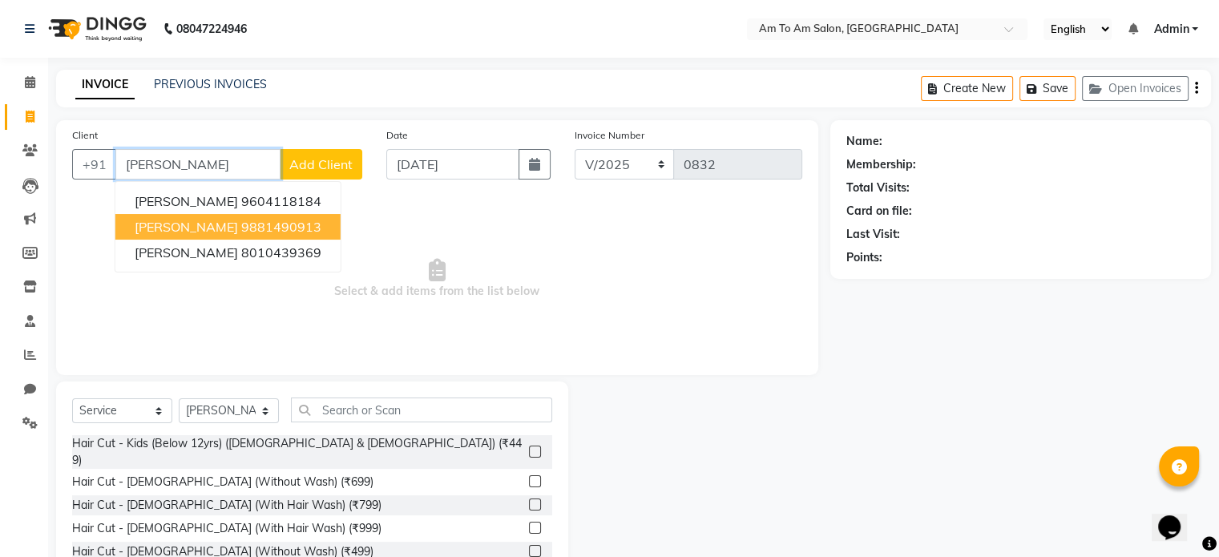
click at [190, 224] on span "Sonali Agarwal" at bounding box center [186, 227] width 103 height 16
type input "9881490913"
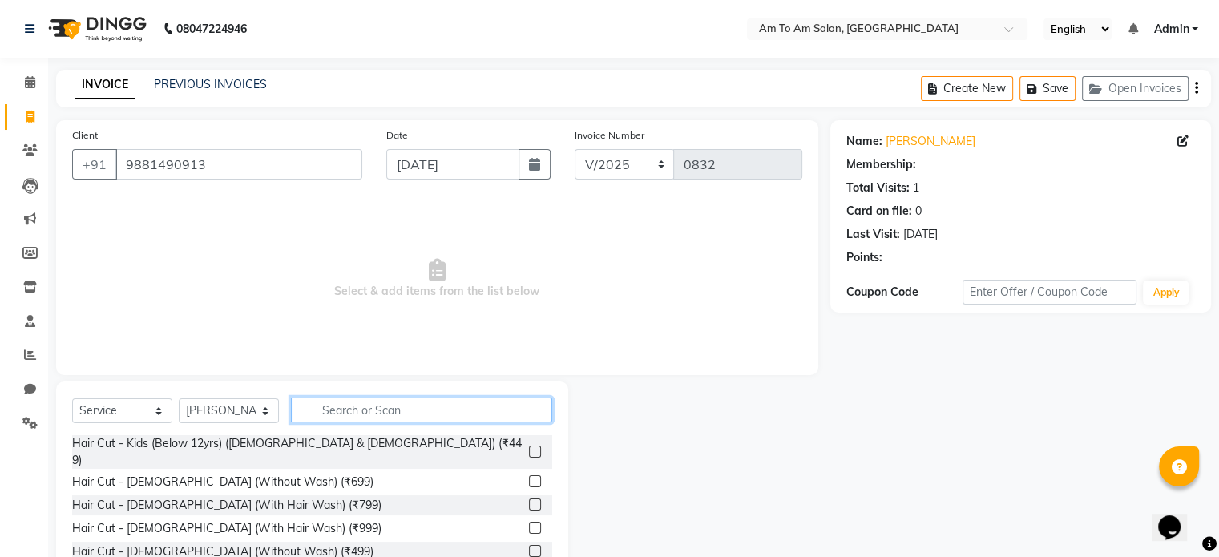
click at [408, 413] on input "text" at bounding box center [421, 409] width 261 height 25
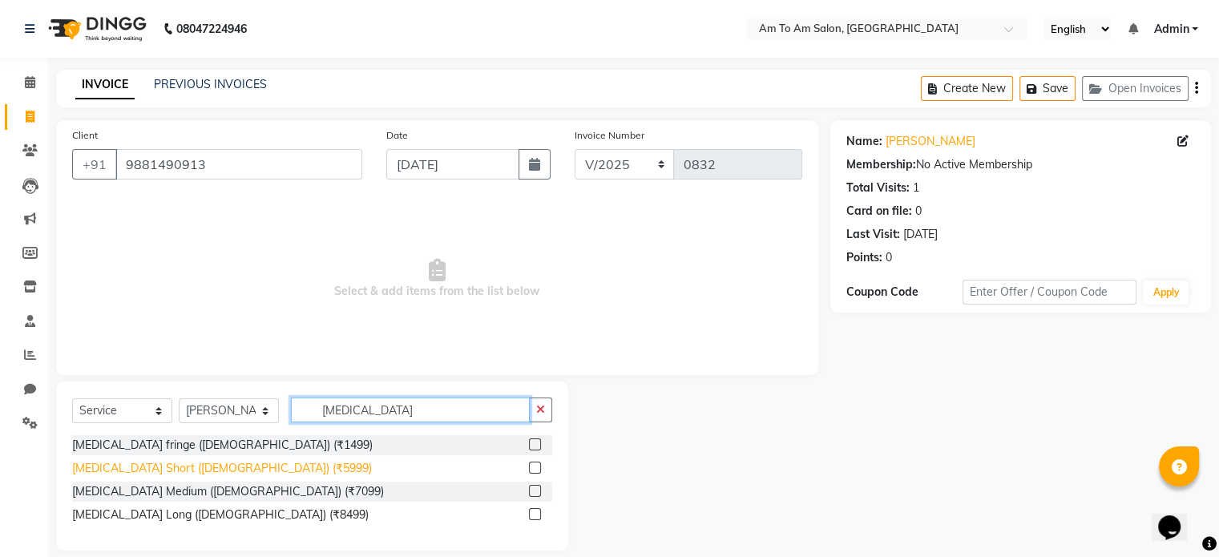
type input "botox"
click at [205, 467] on div "Botox Short (Female) (₹5999)" at bounding box center [222, 468] width 300 height 17
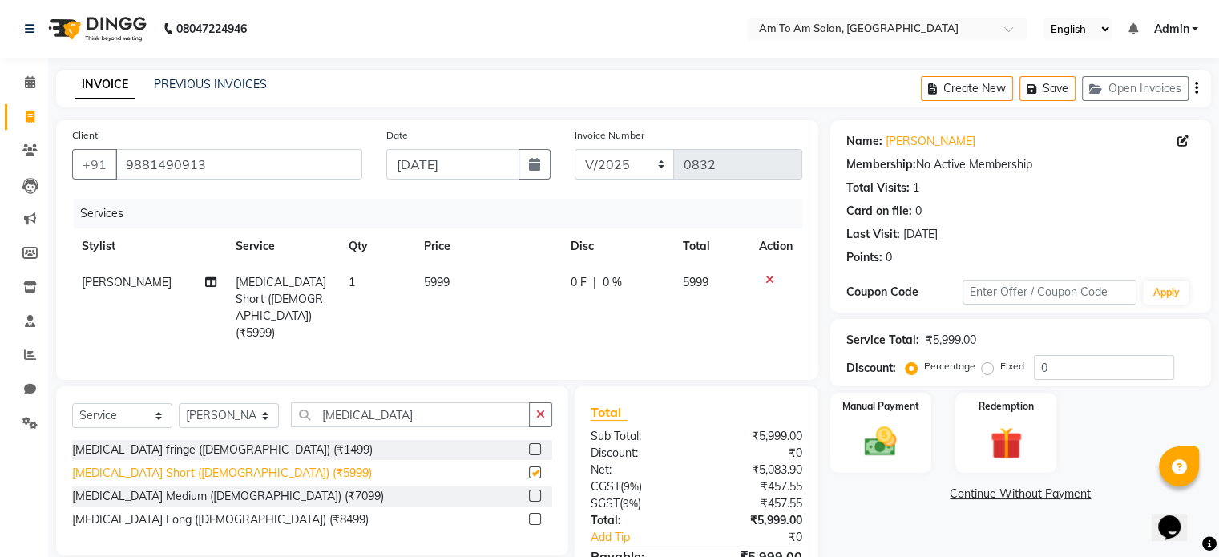
checkbox input "false"
click at [457, 288] on td "5999" at bounding box center [487, 307] width 147 height 87
select select "51659"
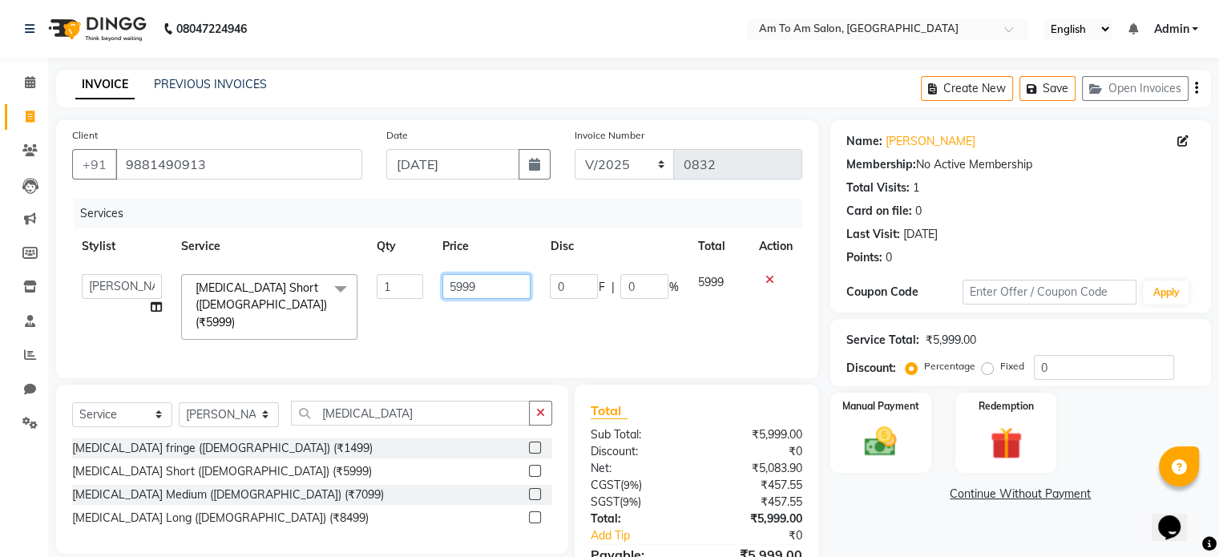
drag, startPoint x: 493, startPoint y: 284, endPoint x: 429, endPoint y: 286, distance: 63.3
click at [429, 286] on tr "Akash Parmar Ashwini I John Lokhande Mahi Shaikh Nikhil Poonam Mam Ravina Soni …" at bounding box center [437, 306] width 730 height 85
type input "4999"
click at [562, 324] on div "Services Stylist Service Qty Price Disc Total Action Akash Parmar Ashwini I Joh…" at bounding box center [437, 280] width 730 height 163
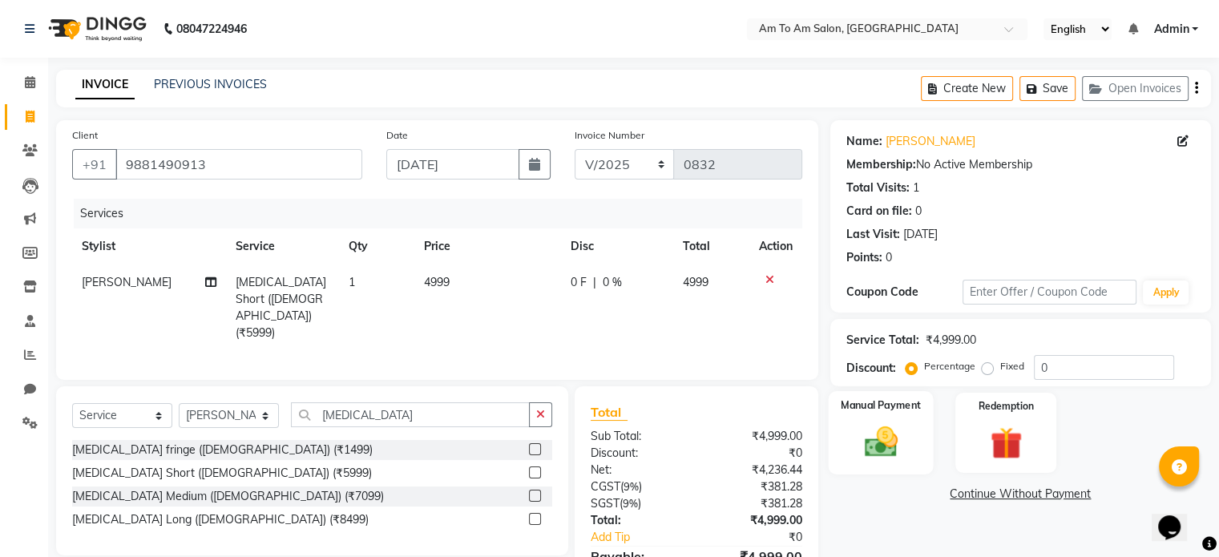
click at [886, 435] on img at bounding box center [880, 442] width 54 height 38
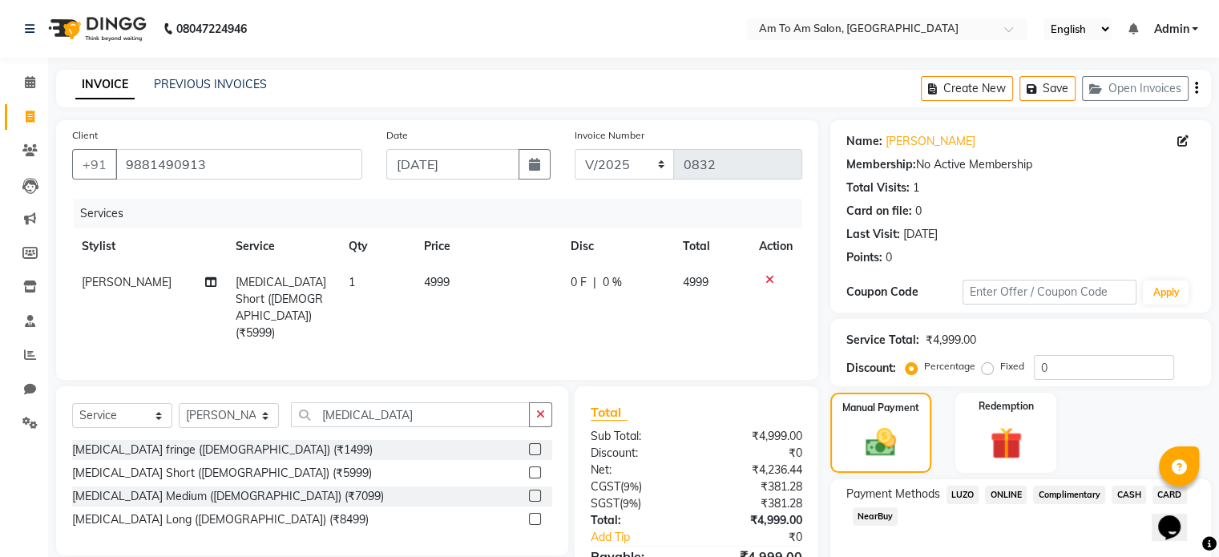
click at [1011, 496] on span "ONLINE" at bounding box center [1006, 495] width 42 height 18
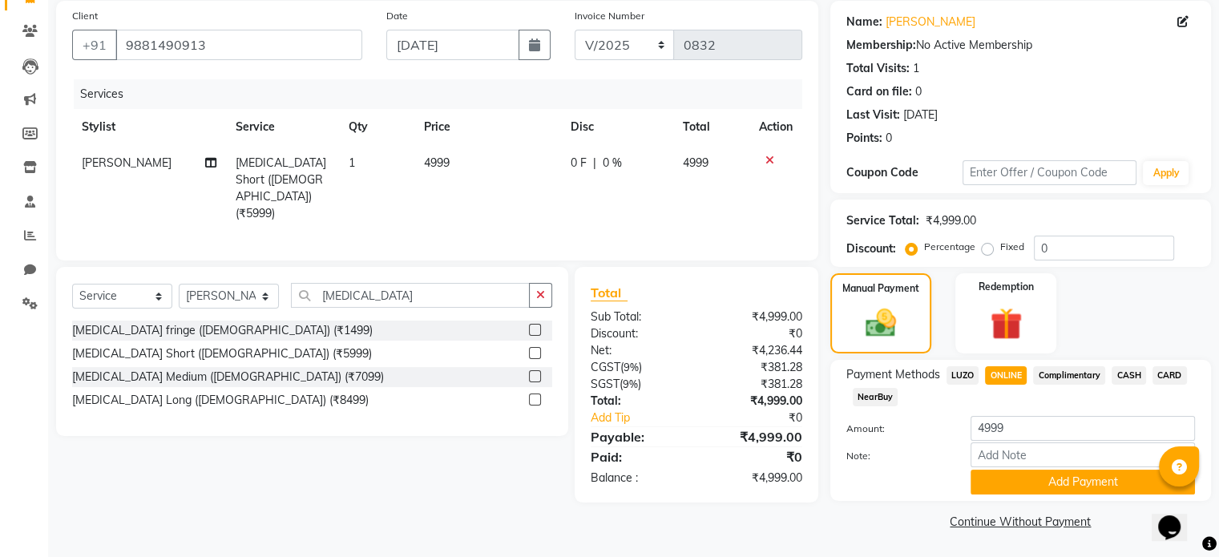
scroll to position [122, 0]
click at [1048, 480] on button "Add Payment" at bounding box center [1082, 481] width 224 height 25
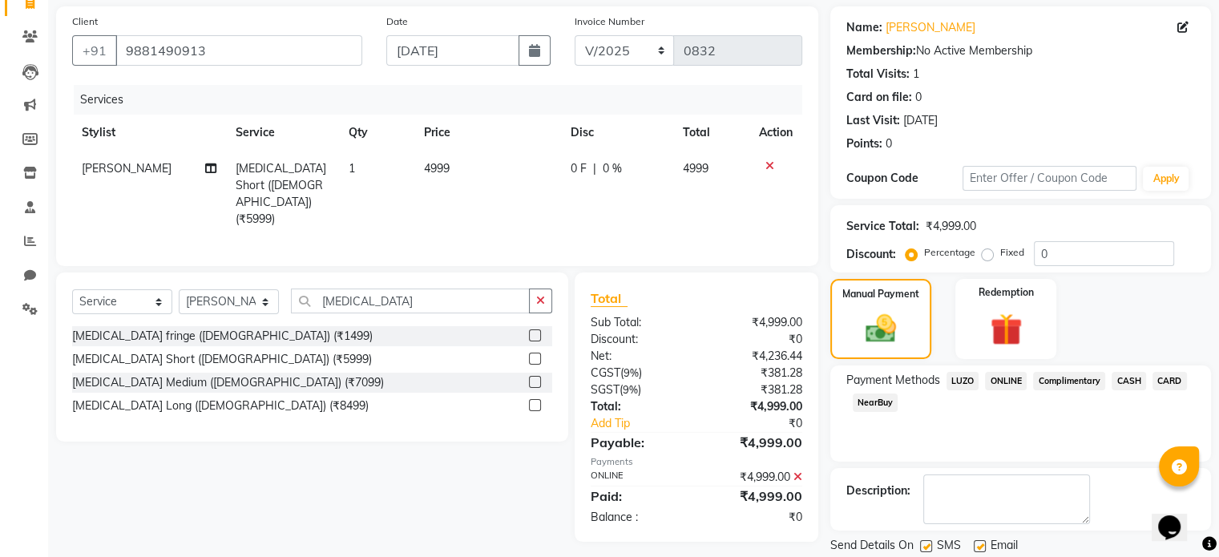
scroll to position [164, 0]
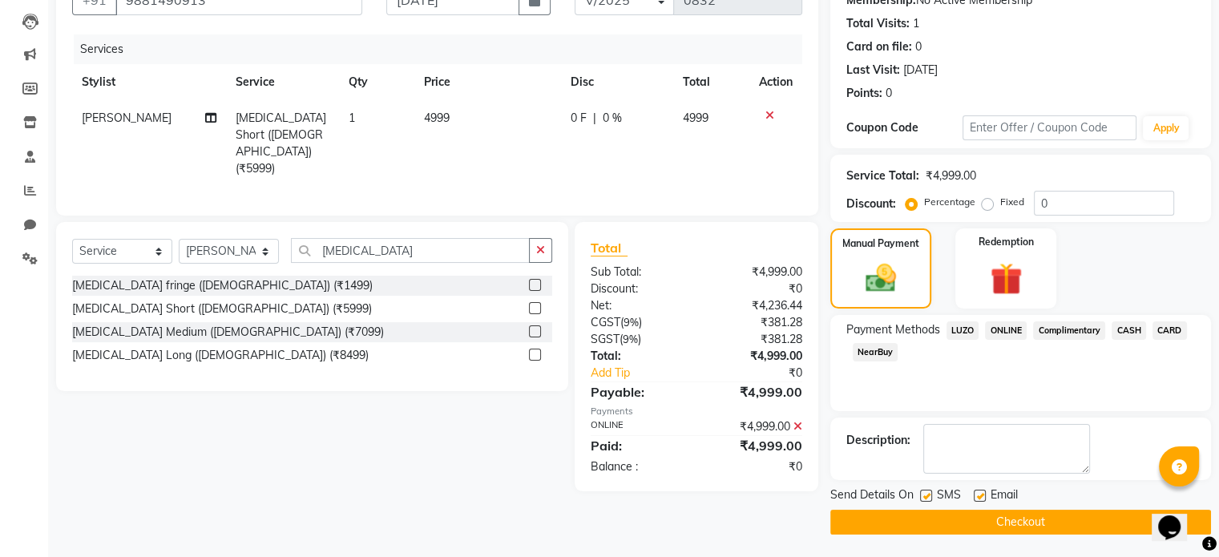
click at [1005, 518] on button "Checkout" at bounding box center [1020, 522] width 381 height 25
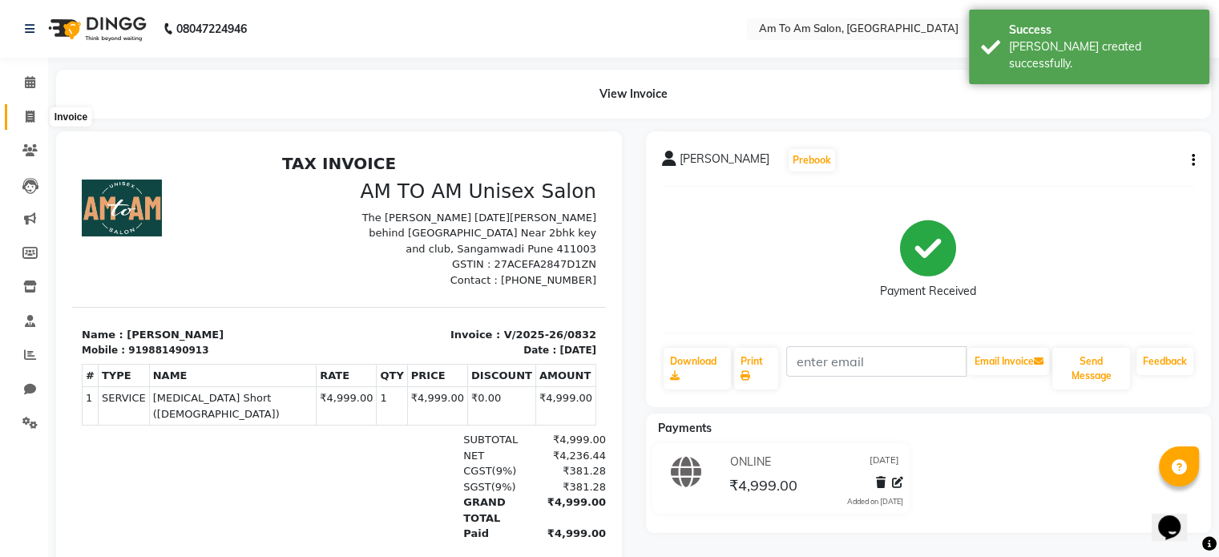
click at [26, 117] on icon at bounding box center [30, 117] width 9 height 12
select select "service"
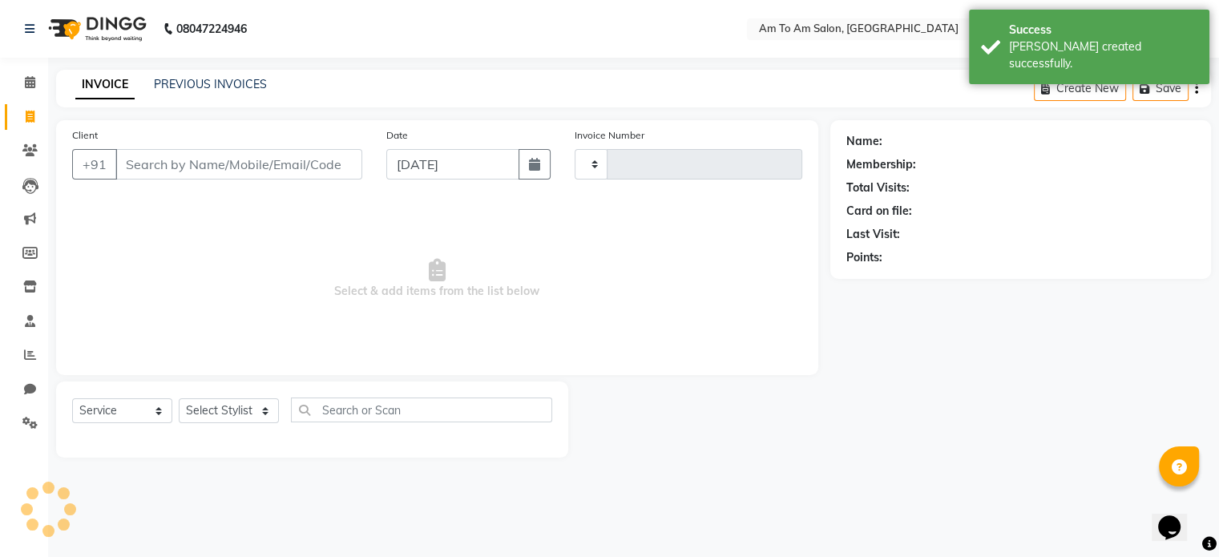
type input "0833"
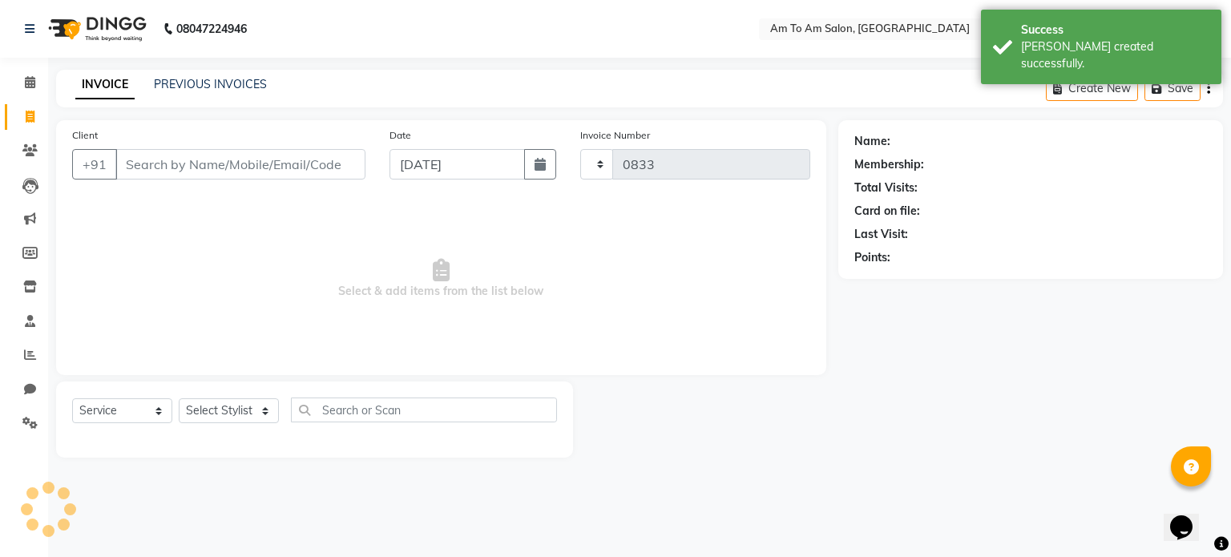
select select "6661"
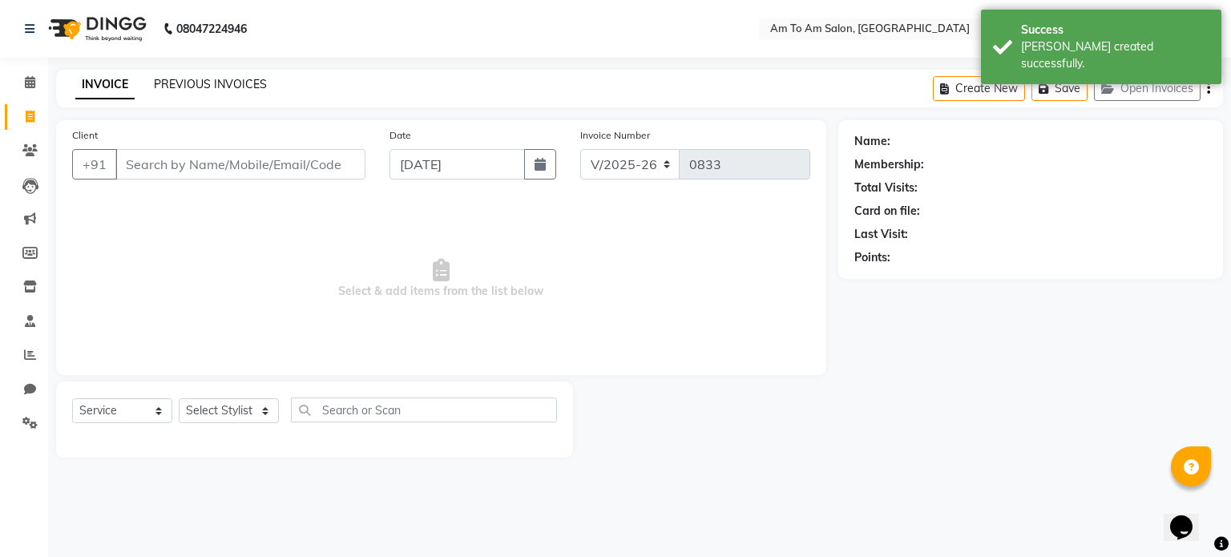
click at [224, 81] on link "PREVIOUS INVOICES" at bounding box center [210, 84] width 113 height 14
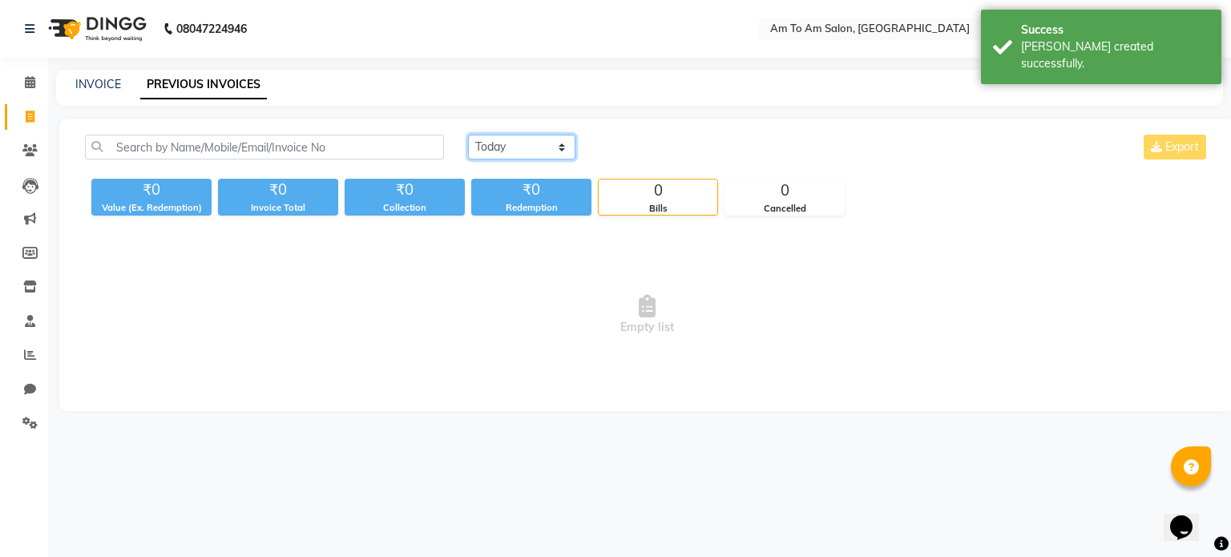
drag, startPoint x: 530, startPoint y: 150, endPoint x: 524, endPoint y: 158, distance: 9.8
click at [530, 150] on select "Today Yesterday Custom Range" at bounding box center [521, 147] width 107 height 25
select select "yesterday"
click at [468, 135] on select "Today Yesterday Custom Range" at bounding box center [521, 147] width 107 height 25
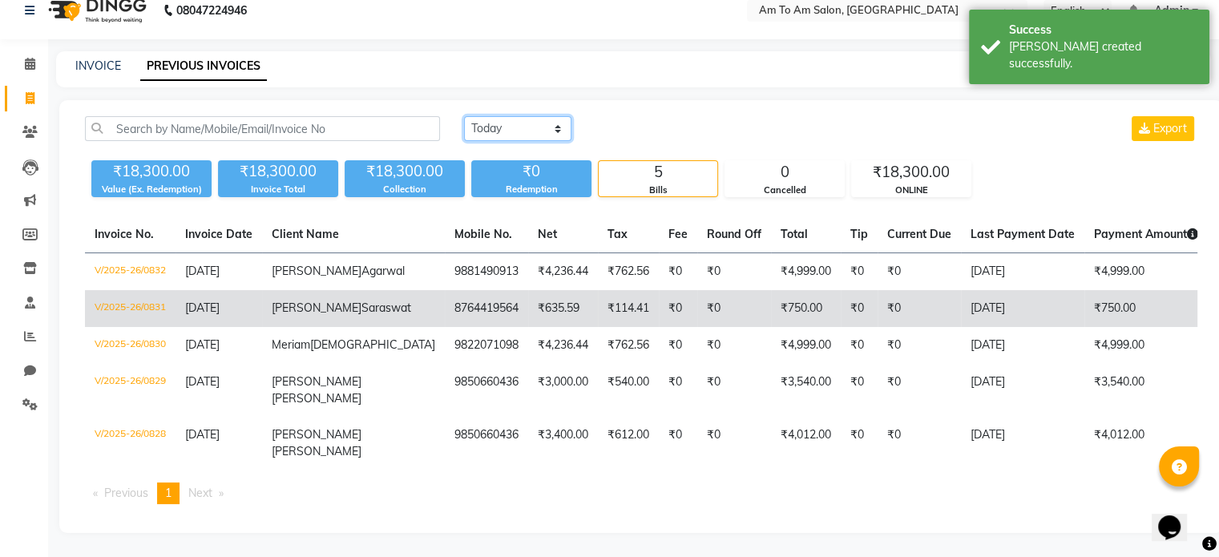
scroll to position [78, 0]
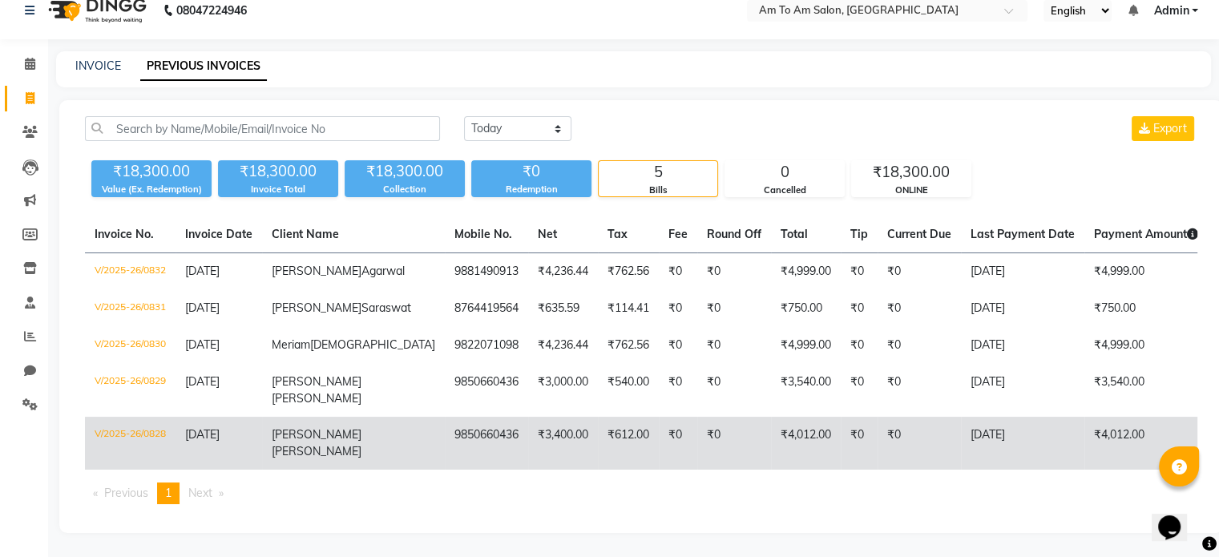
click at [528, 423] on td "₹3,400.00" at bounding box center [563, 443] width 70 height 53
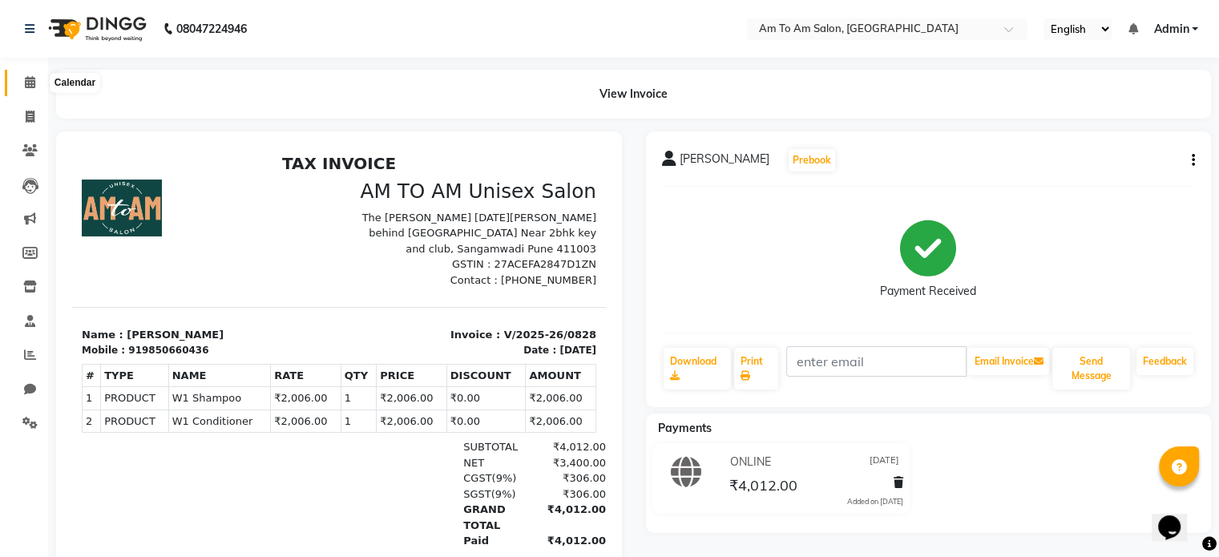
click at [28, 83] on icon at bounding box center [30, 82] width 10 height 12
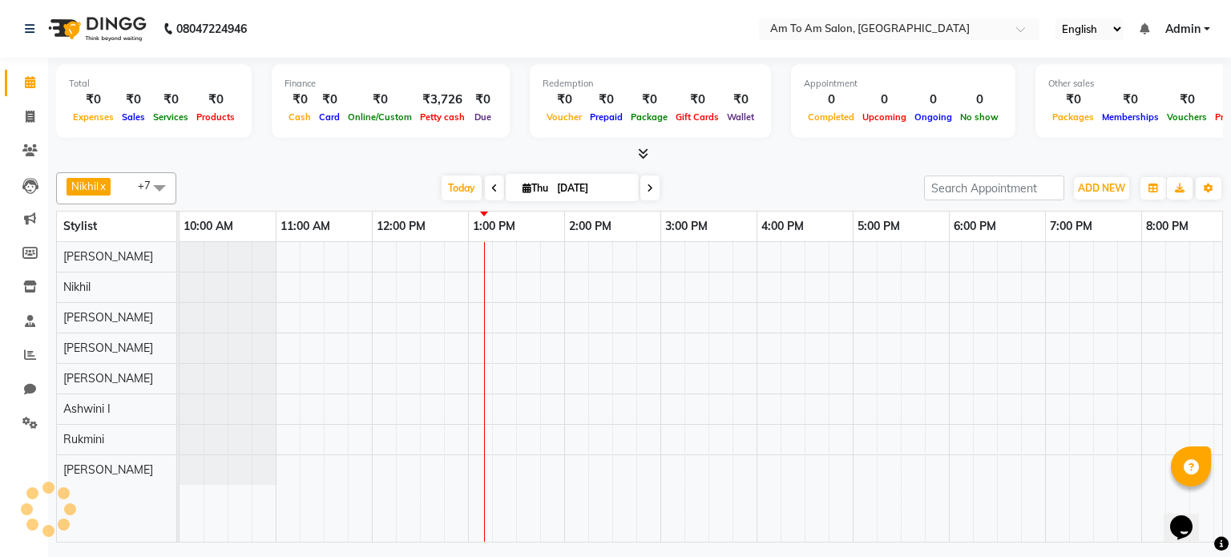
click at [276, 172] on div "Nikhil x Akash Parmar x Ravina Soni x Mahi Shaikh x Rukmini x Rushikesh x Saksh…" at bounding box center [639, 188] width 1167 height 32
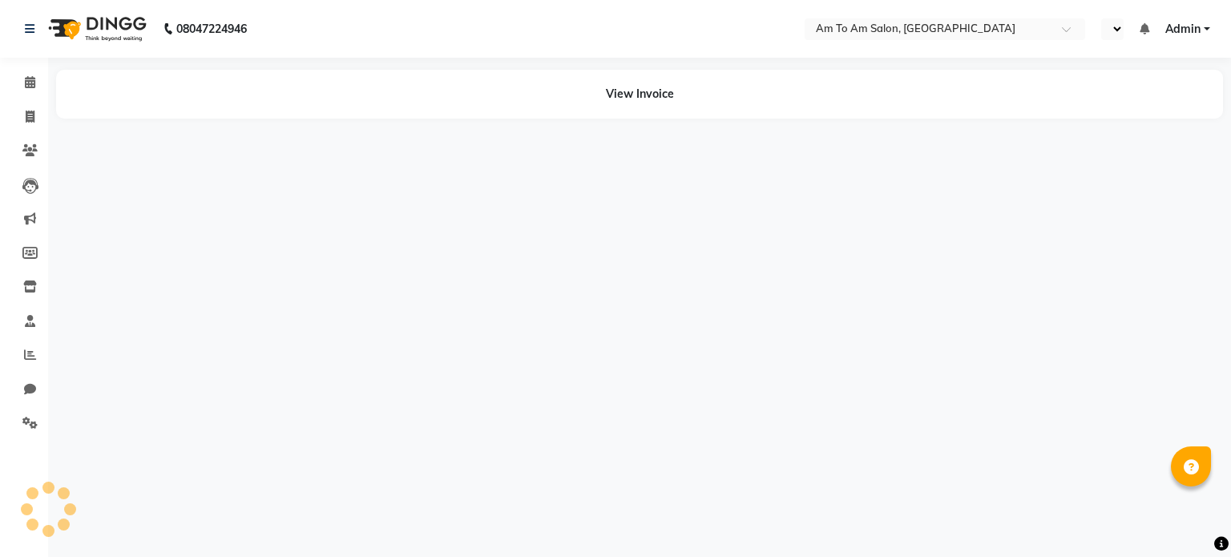
select select "en"
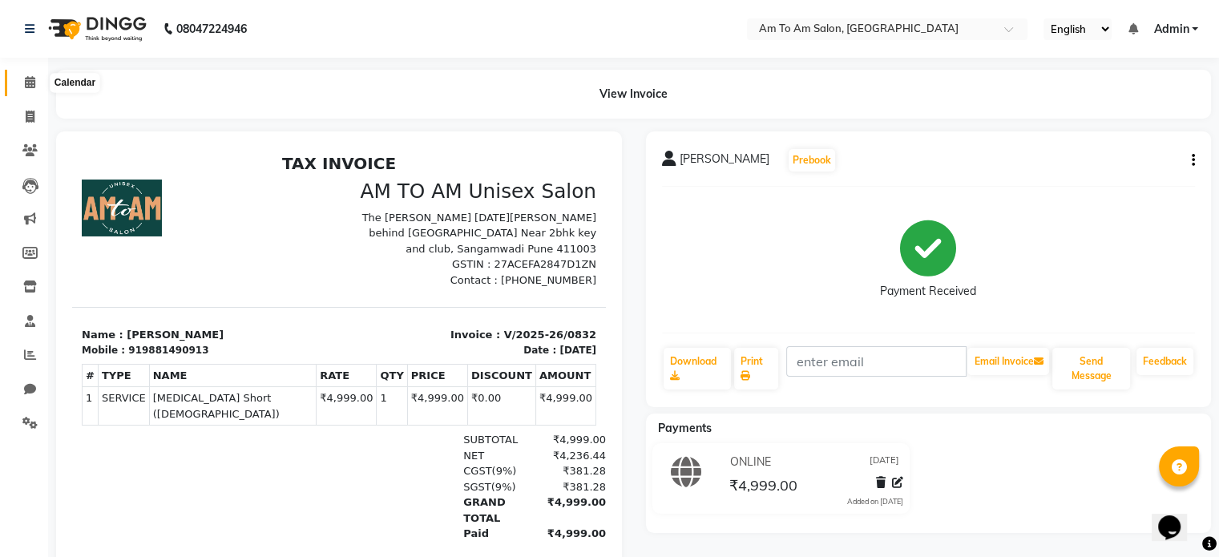
click at [31, 82] on icon at bounding box center [30, 82] width 10 height 12
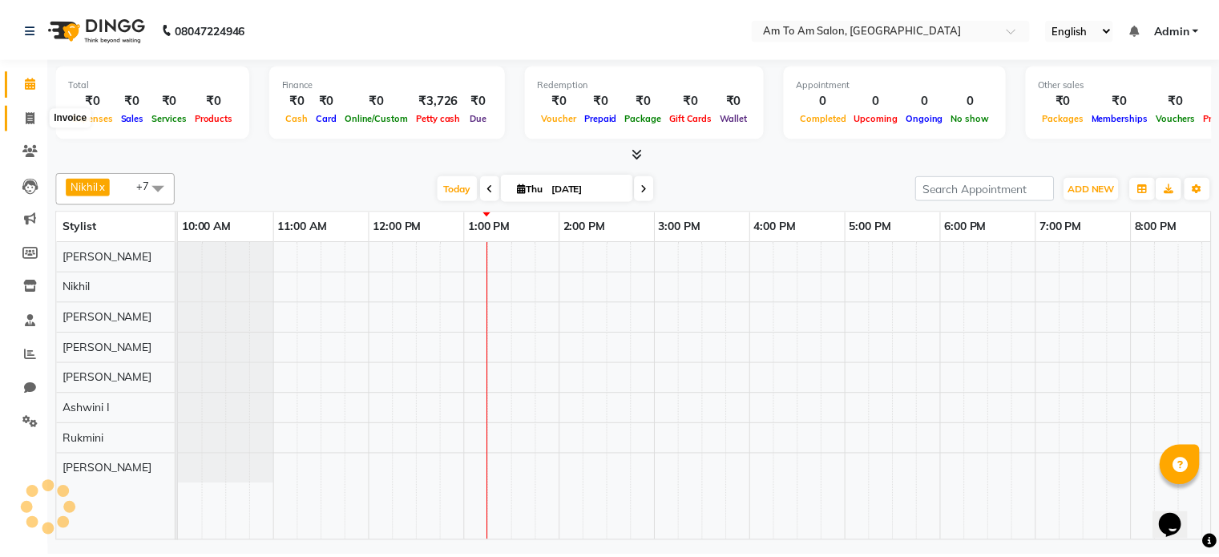
scroll to position [0, 288]
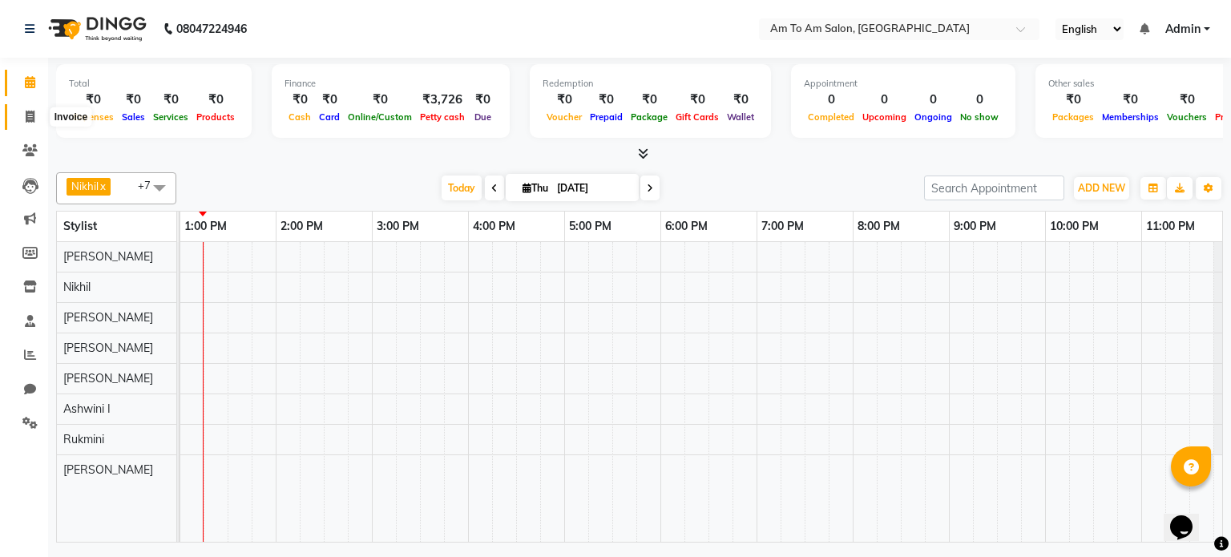
click at [30, 115] on icon at bounding box center [30, 117] width 9 height 12
select select "6661"
select select "service"
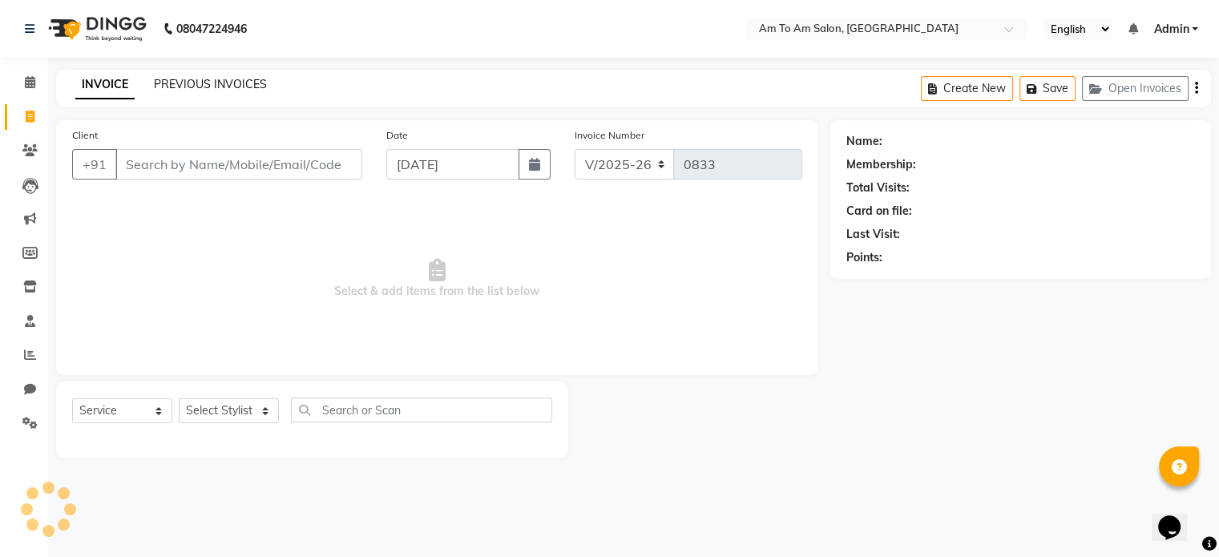
select select "51659"
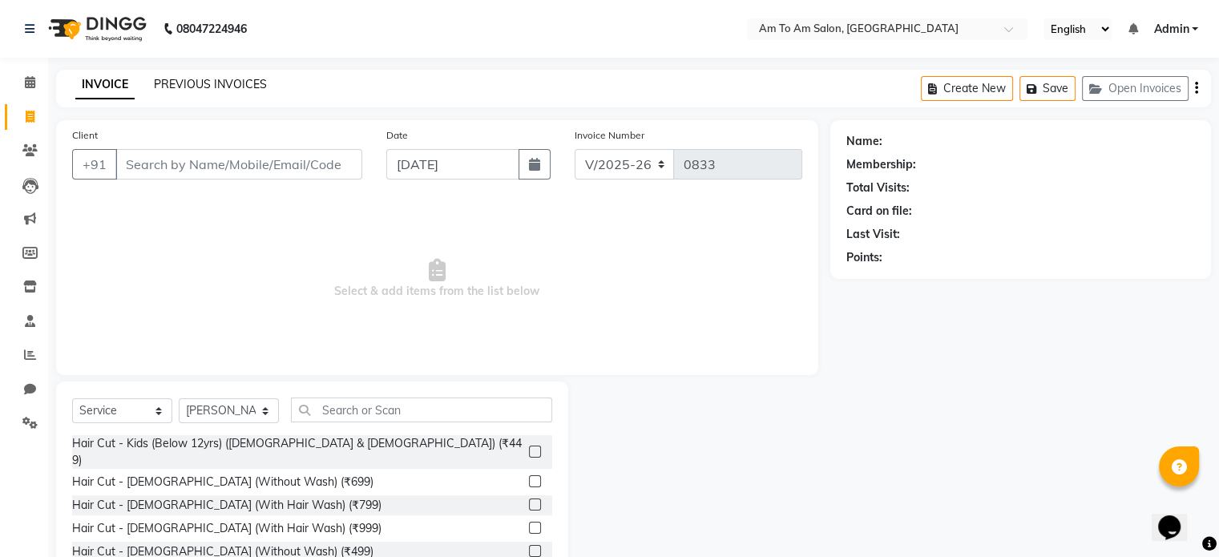
click at [221, 81] on link "PREVIOUS INVOICES" at bounding box center [210, 84] width 113 height 14
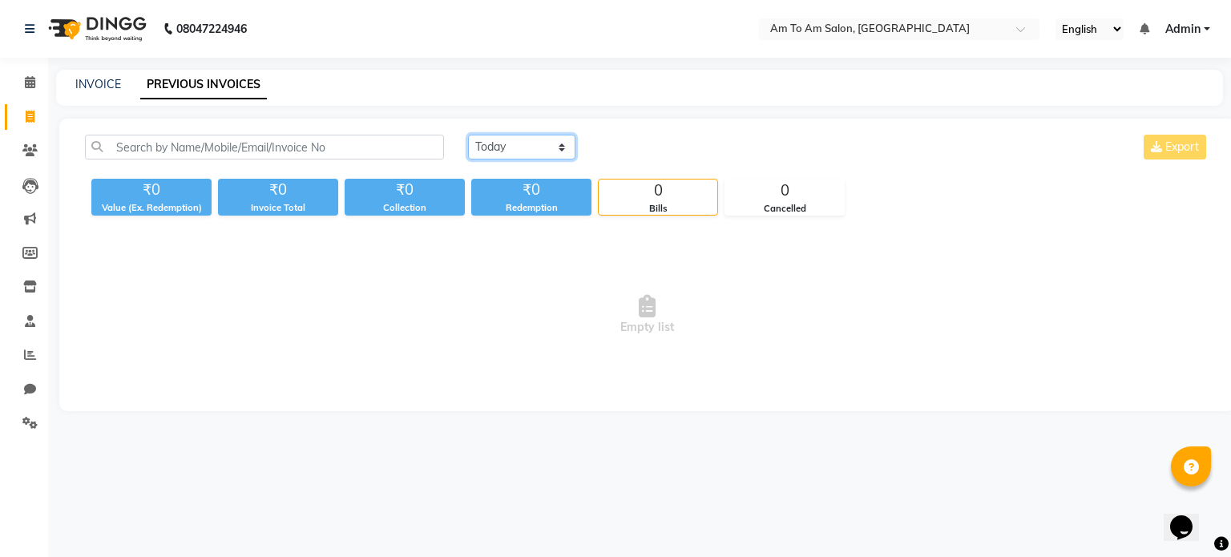
click at [541, 143] on select "Today Yesterday Custom Range" at bounding box center [521, 147] width 107 height 25
select select "yesterday"
click at [468, 135] on select "Today Yesterday Custom Range" at bounding box center [521, 147] width 107 height 25
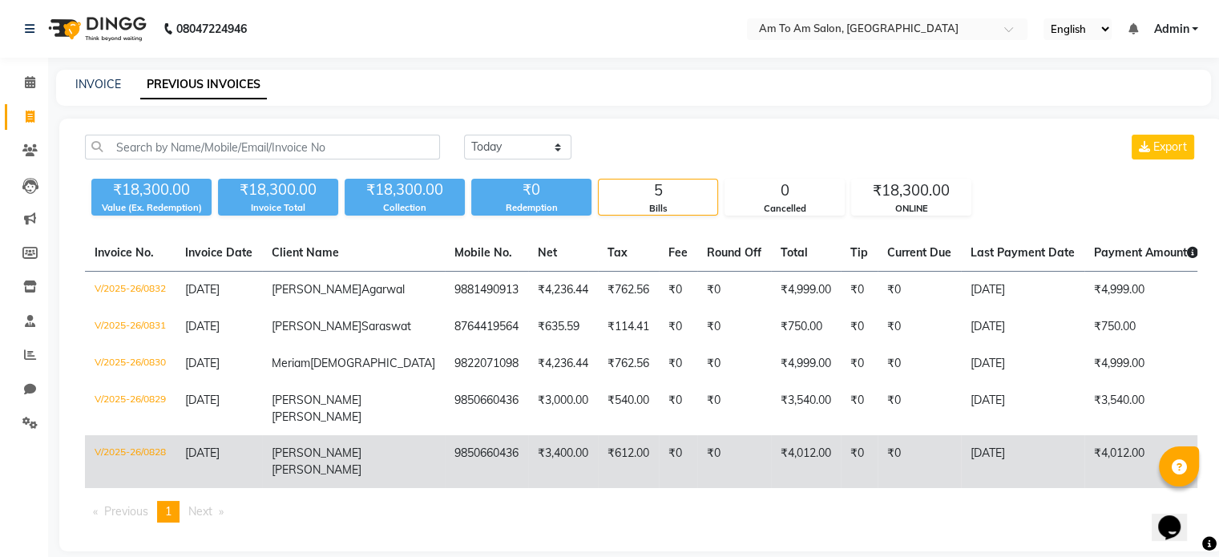
click at [598, 488] on td "₹612.00" at bounding box center [628, 461] width 61 height 53
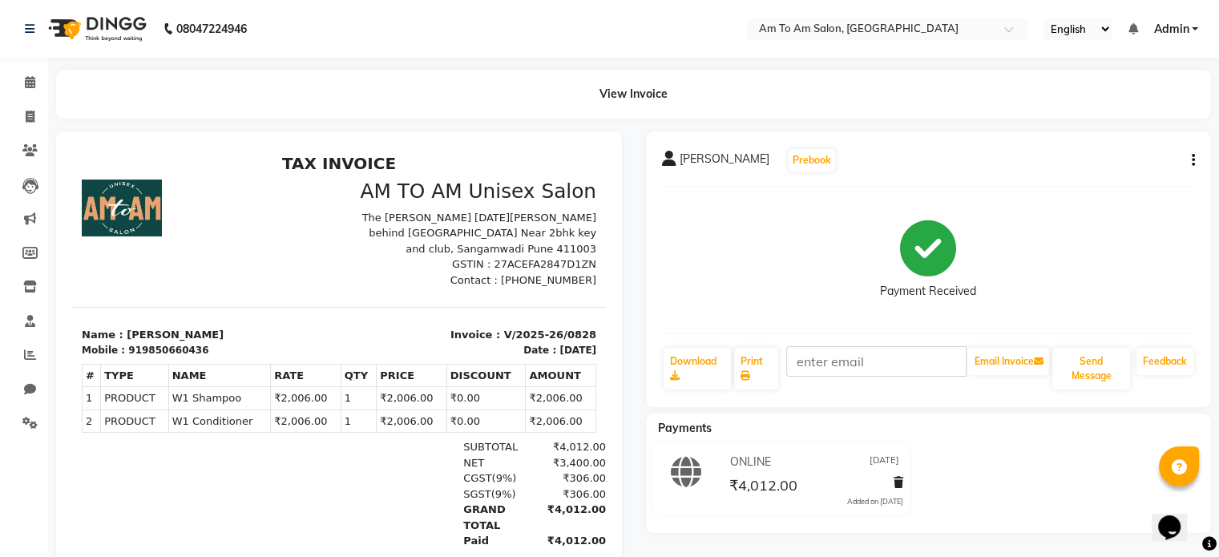
click at [1191, 161] on icon "button" at bounding box center [1192, 160] width 3 height 1
click at [1121, 169] on div "Edit Invoice" at bounding box center [1128, 171] width 80 height 20
select select "service"
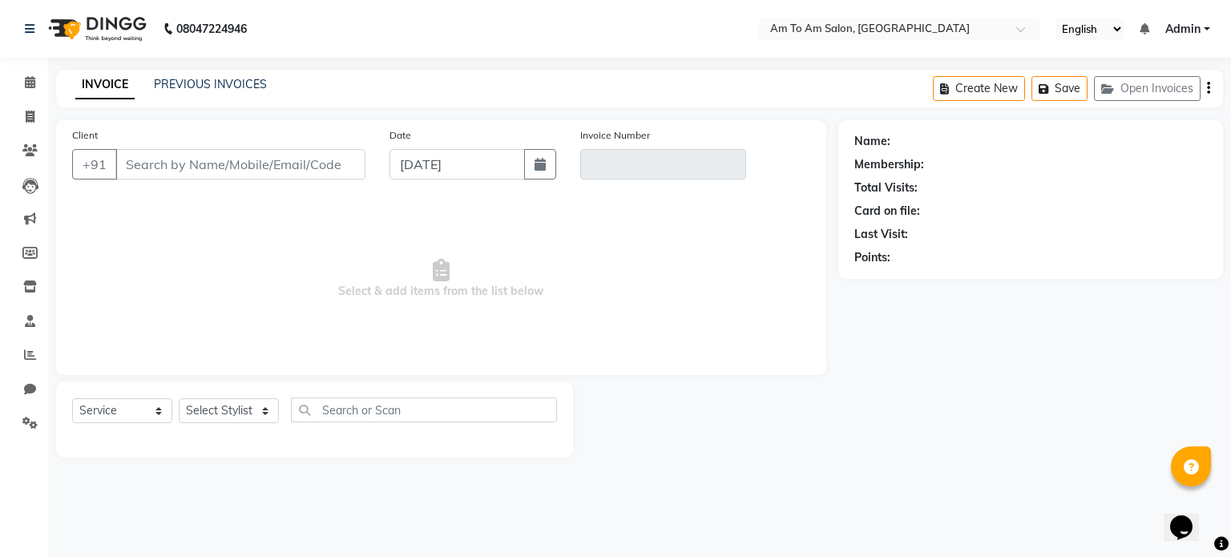
select select "51659"
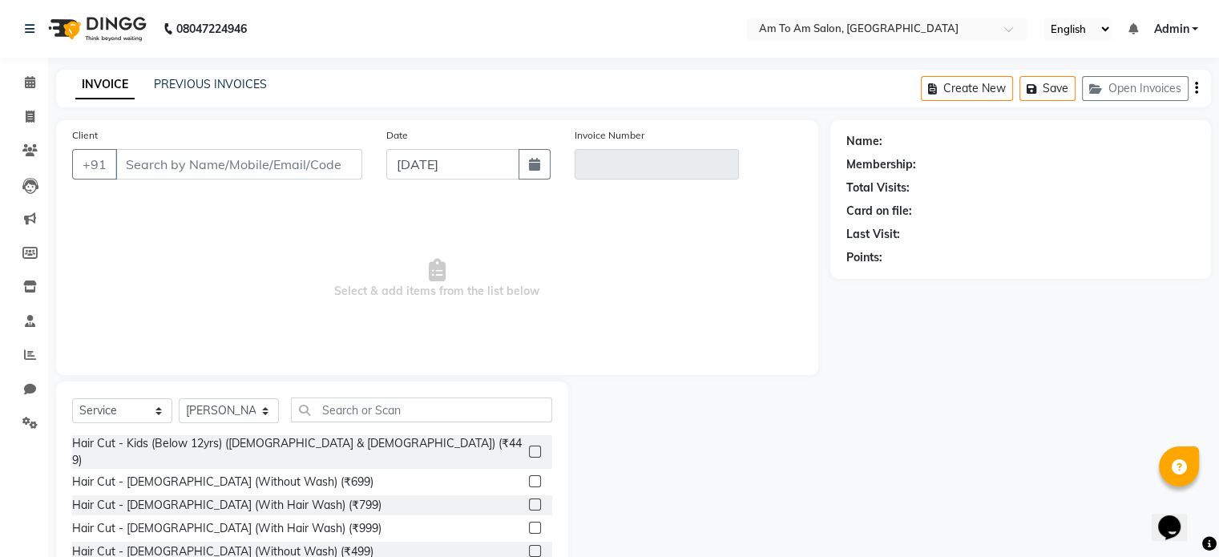
type input "9850660436"
type input "V/2025-26/0828"
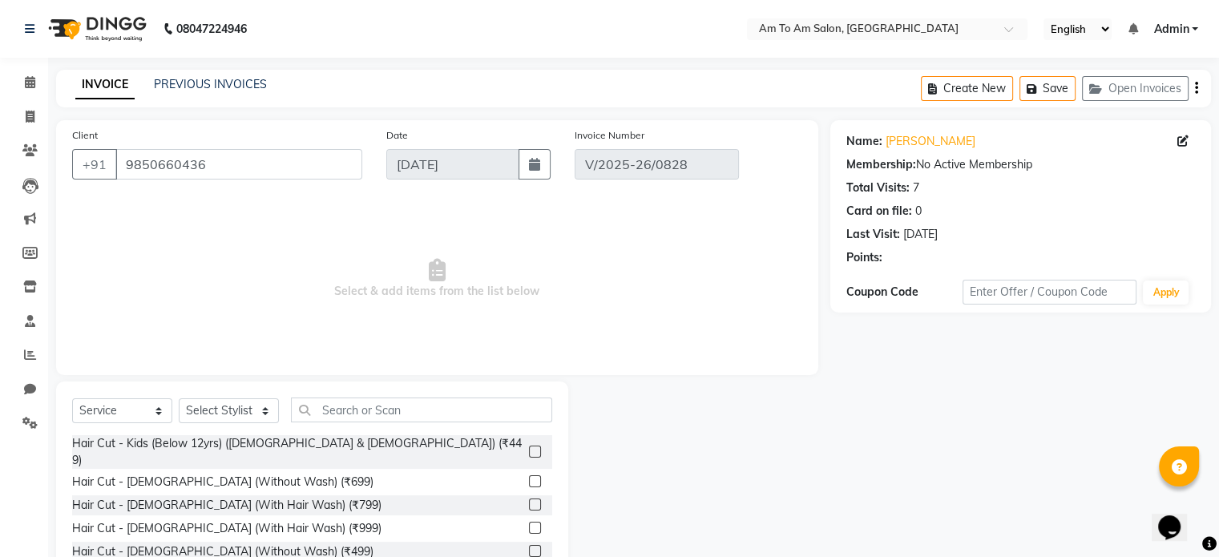
type input "[DATE]"
select select "select"
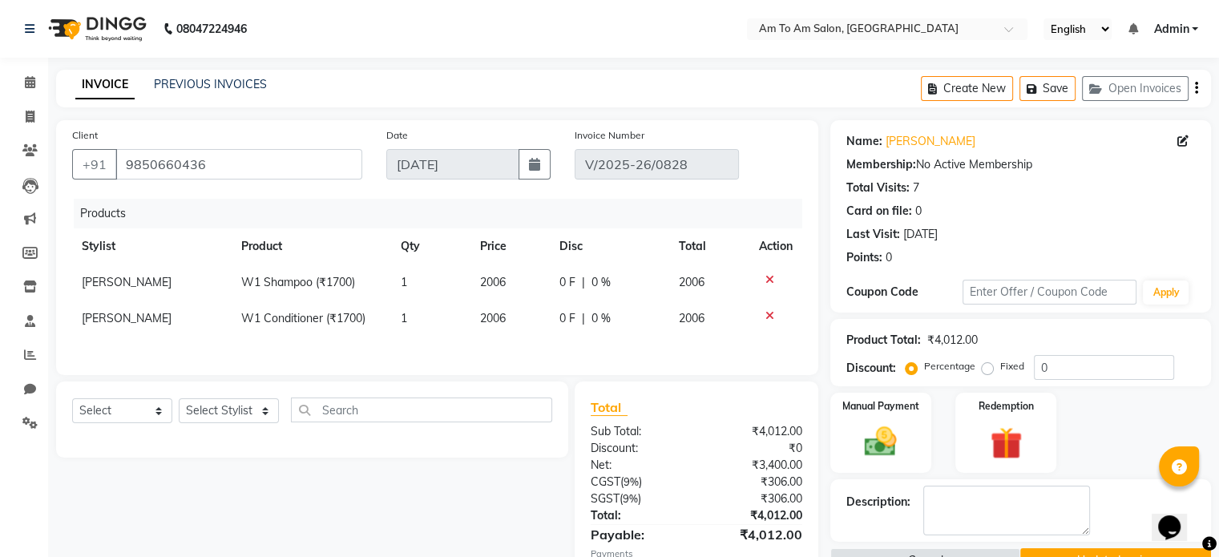
click at [516, 283] on td "2006" at bounding box center [509, 282] width 79 height 36
select select "51655"
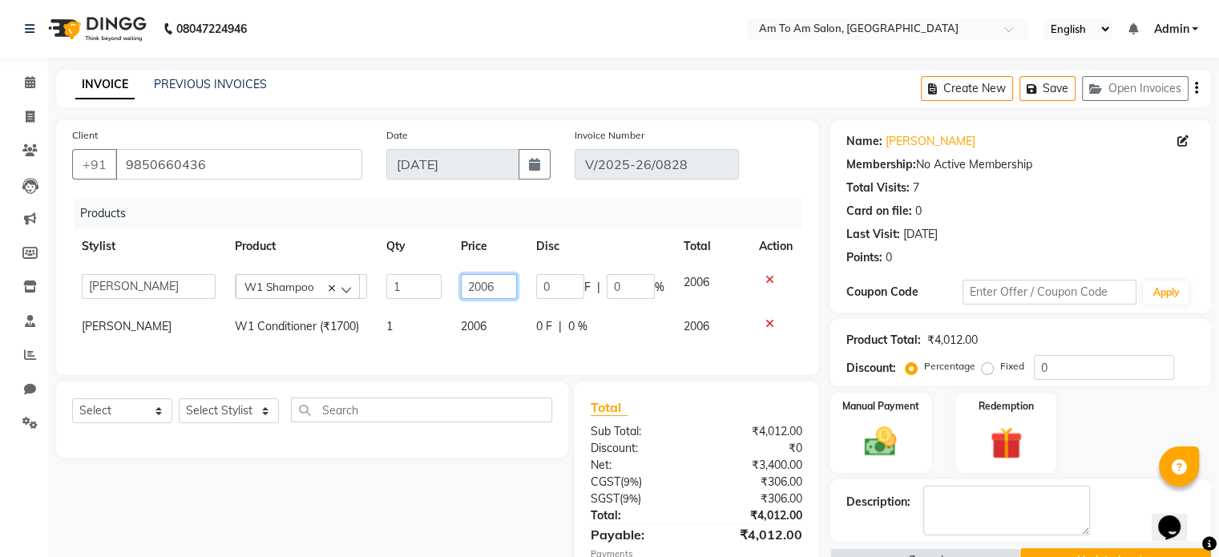
drag, startPoint x: 502, startPoint y: 284, endPoint x: 461, endPoint y: 285, distance: 40.9
click at [461, 285] on input "2006" at bounding box center [489, 286] width 56 height 25
type input "1700"
click at [490, 328] on td "2006" at bounding box center [488, 326] width 75 height 36
select select "51655"
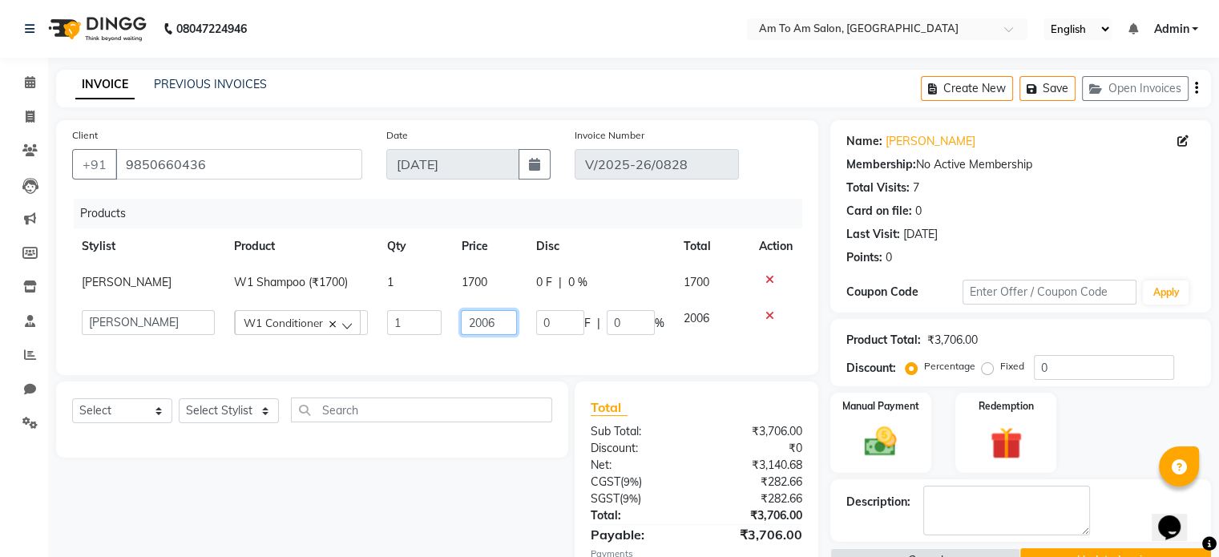
drag, startPoint x: 497, startPoint y: 320, endPoint x: 465, endPoint y: 323, distance: 32.1
click at [465, 323] on input "2006" at bounding box center [489, 322] width 56 height 25
type input "1700"
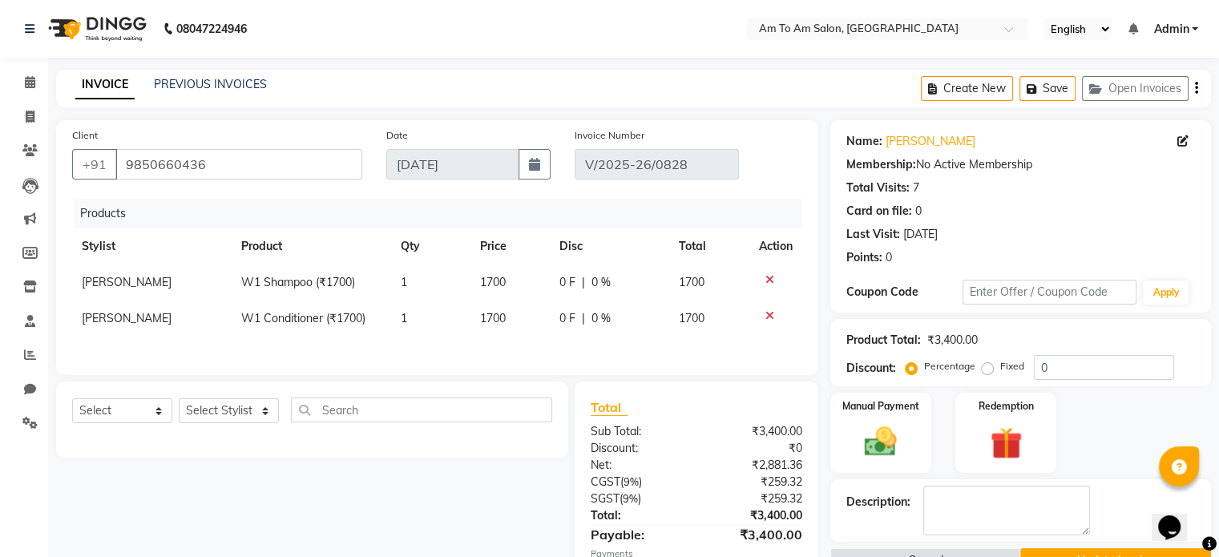
click at [545, 347] on div "Products Stylist Product Qty Price Disc Total Action Taufik Shaikh W1 Shampoo (…" at bounding box center [437, 279] width 730 height 160
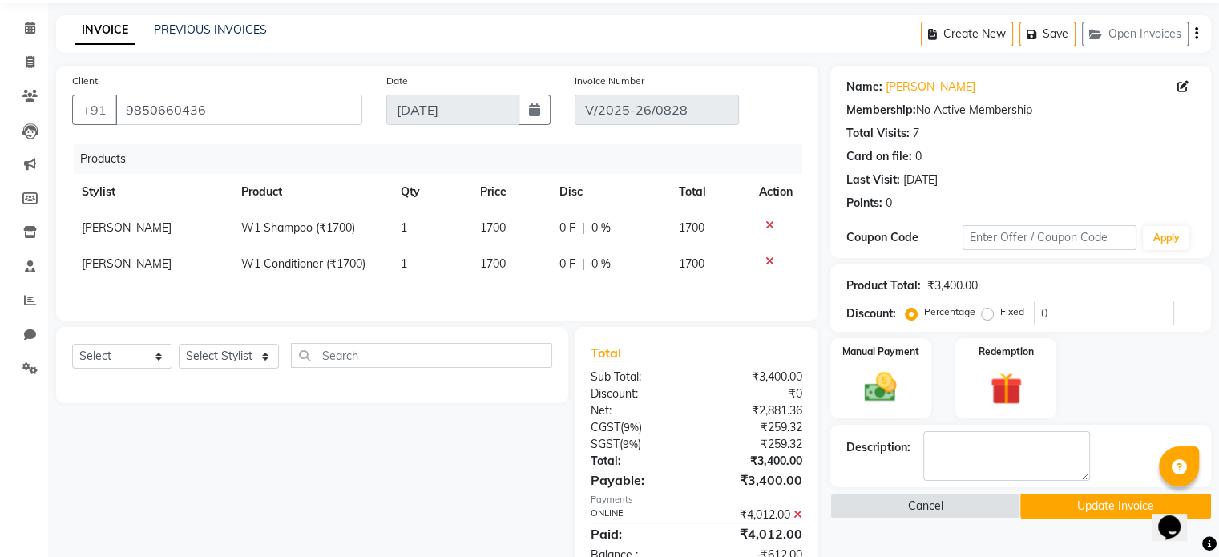
scroll to position [117, 0]
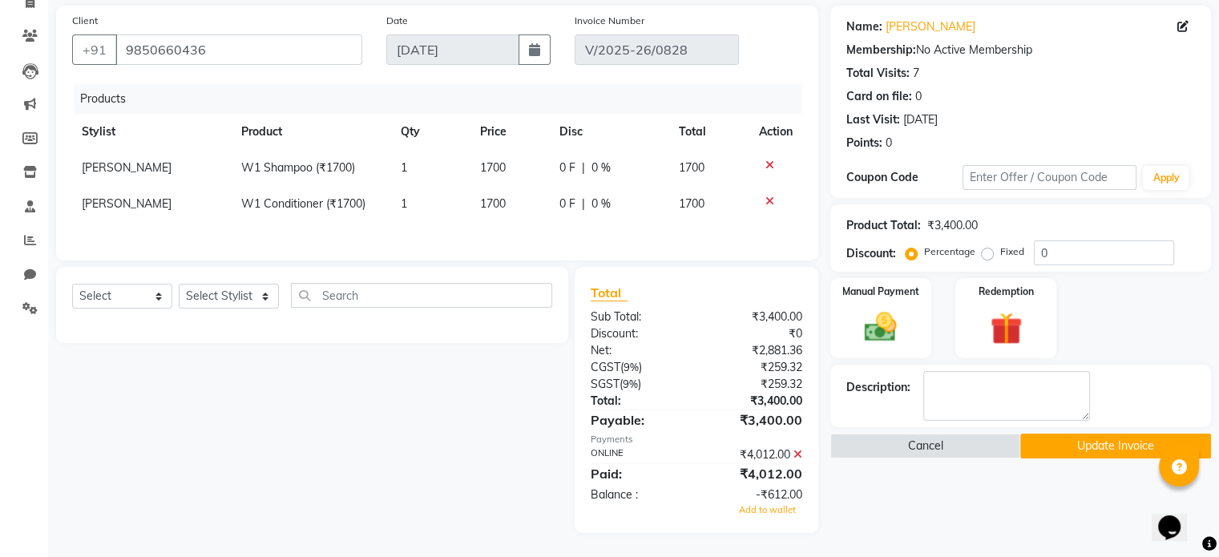
click at [798, 455] on icon at bounding box center [797, 454] width 9 height 11
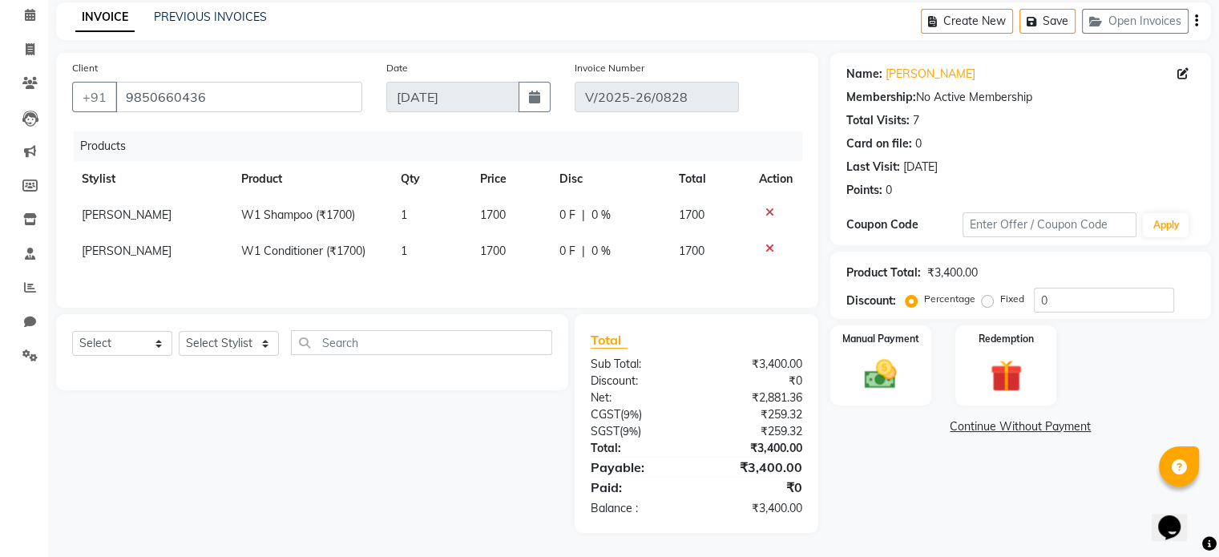
scroll to position [71, 0]
click at [883, 369] on img at bounding box center [880, 375] width 54 height 38
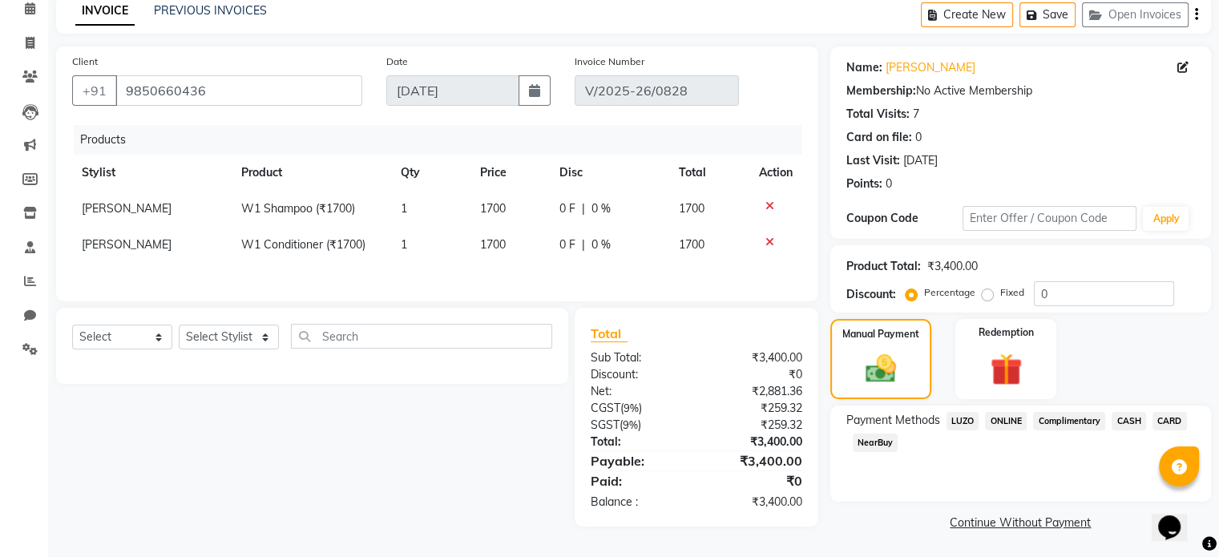
click at [1014, 421] on span "ONLINE" at bounding box center [1006, 421] width 42 height 18
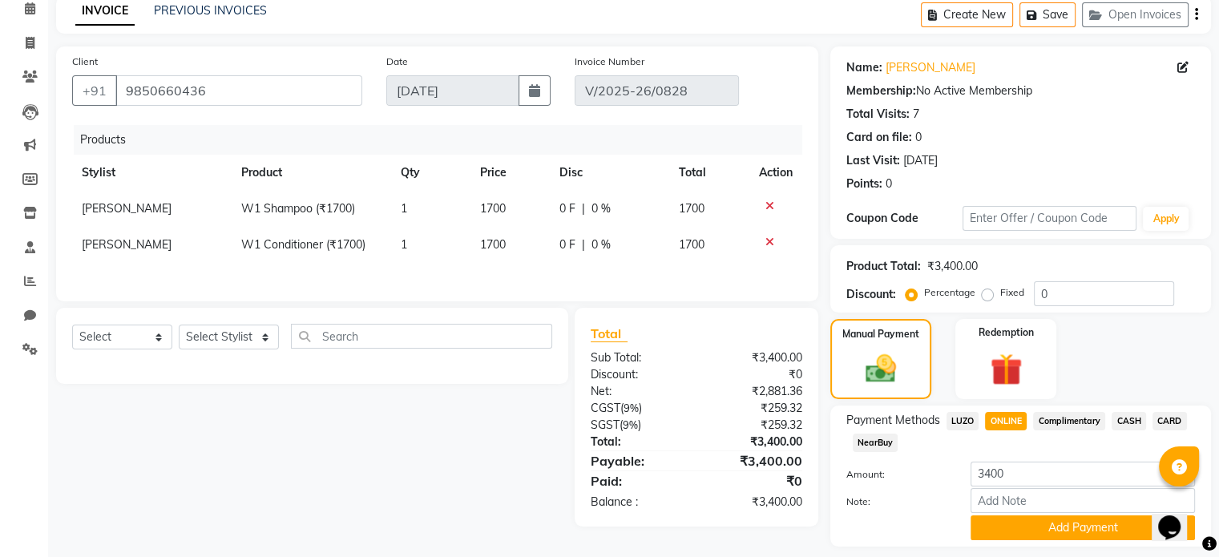
scroll to position [117, 0]
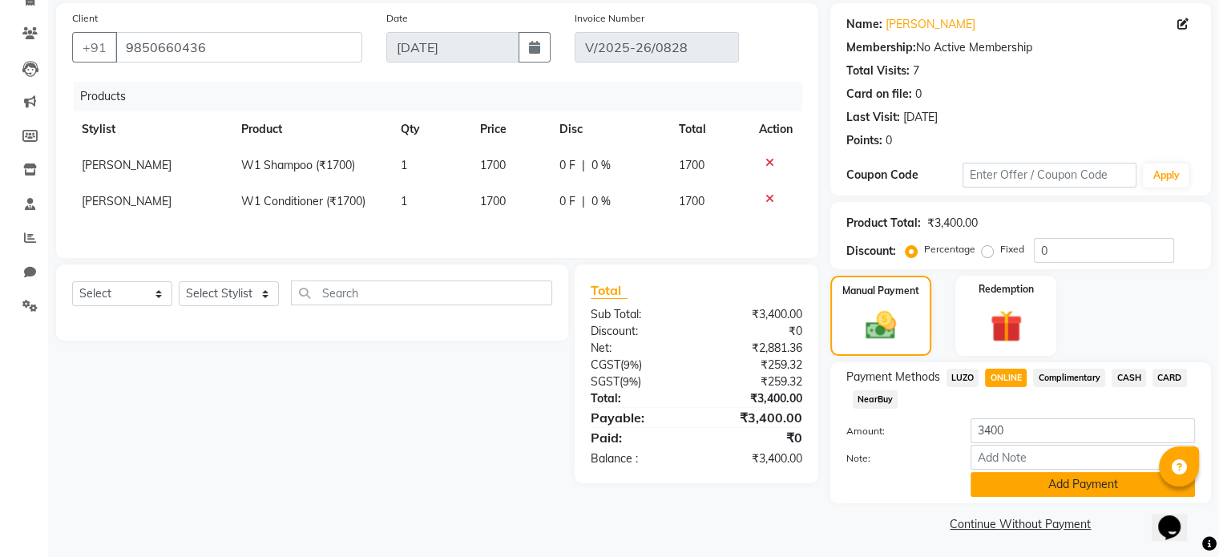
click at [1060, 489] on button "Add Payment" at bounding box center [1082, 484] width 224 height 25
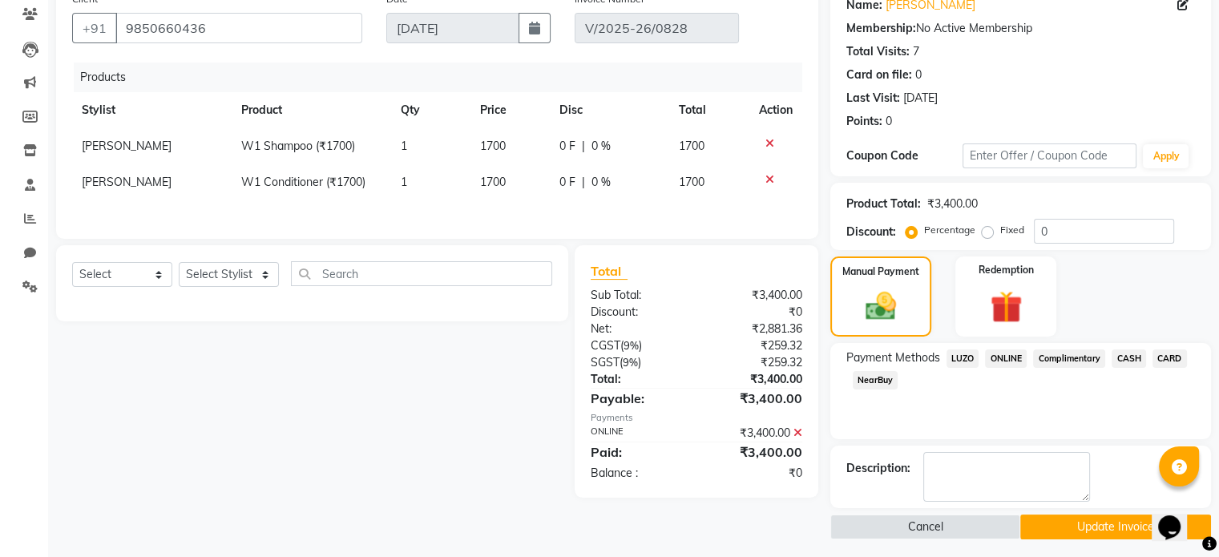
scroll to position [141, 0]
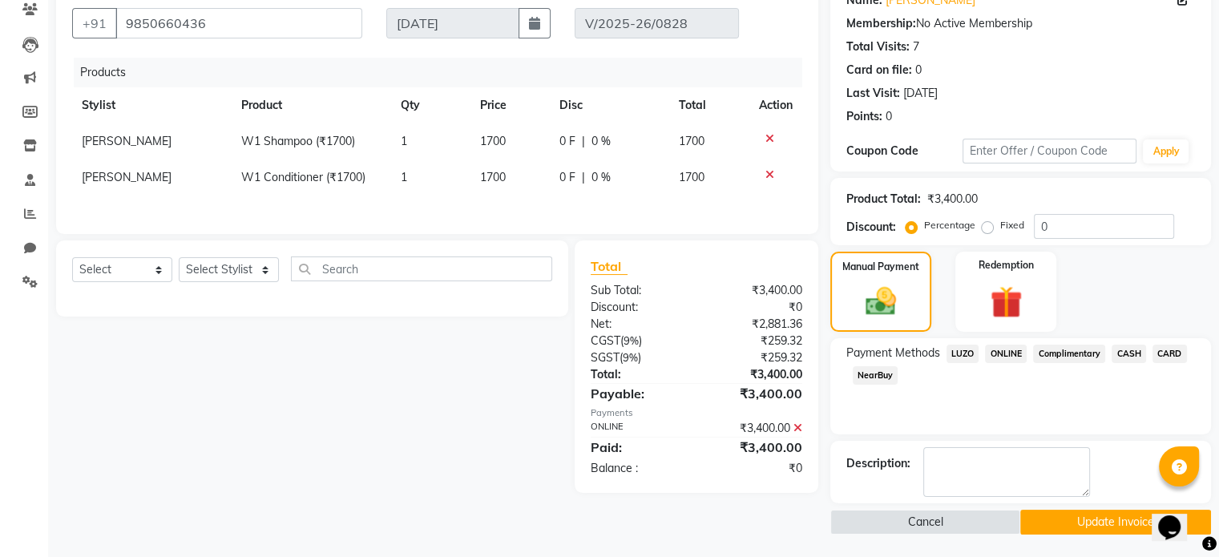
click at [1090, 519] on button "Update Invoice" at bounding box center [1115, 522] width 191 height 25
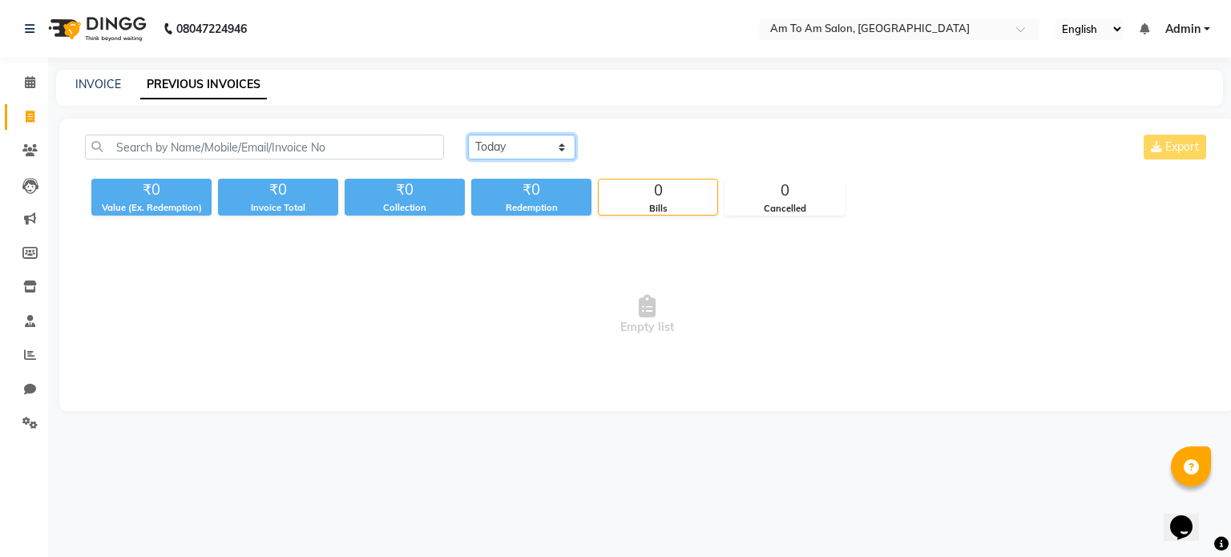
drag, startPoint x: 515, startPoint y: 144, endPoint x: 511, endPoint y: 156, distance: 12.7
click at [515, 144] on select "[DATE] [DATE] Custom Range" at bounding box center [521, 147] width 107 height 25
select select "[DATE]"
click at [468, 135] on select "[DATE] [DATE] Custom Range" at bounding box center [521, 147] width 107 height 25
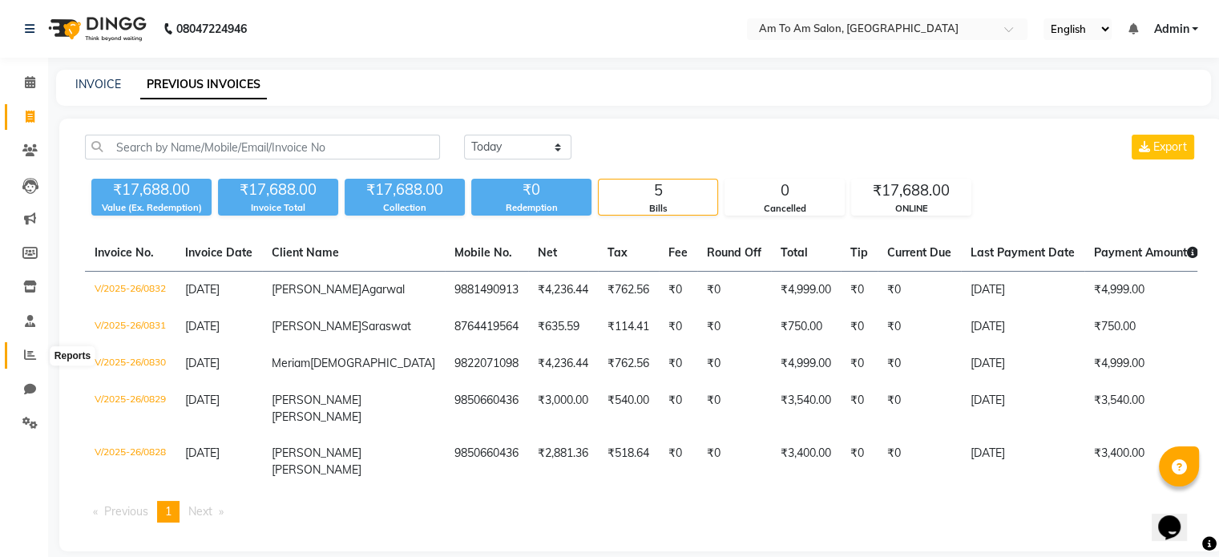
click at [22, 347] on span at bounding box center [30, 355] width 28 height 18
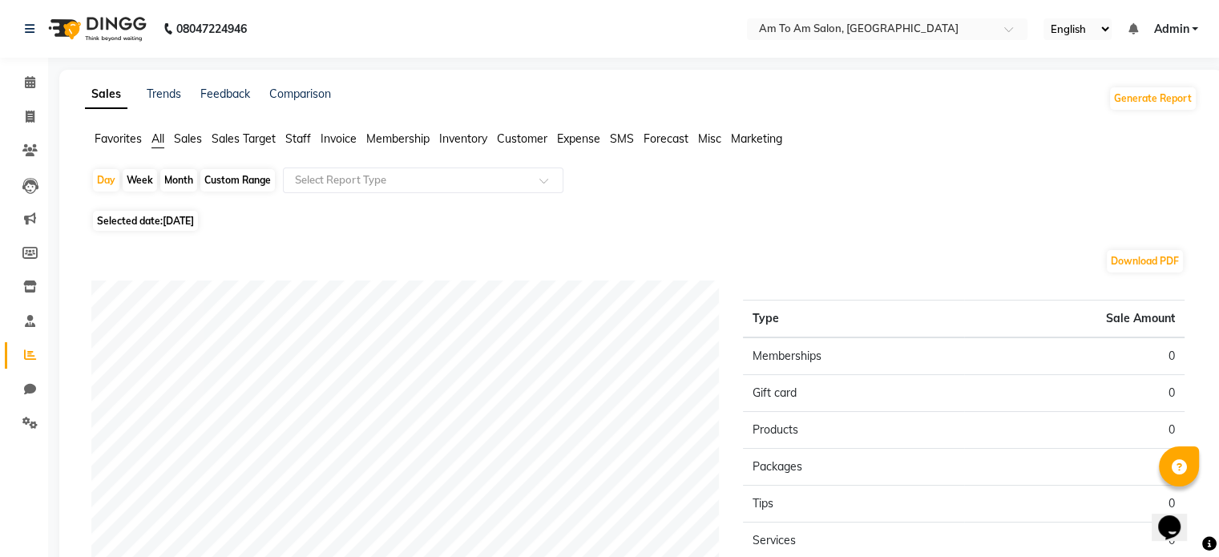
click at [194, 222] on span "[DATE]" at bounding box center [178, 221] width 31 height 12
select select "9"
select select "2025"
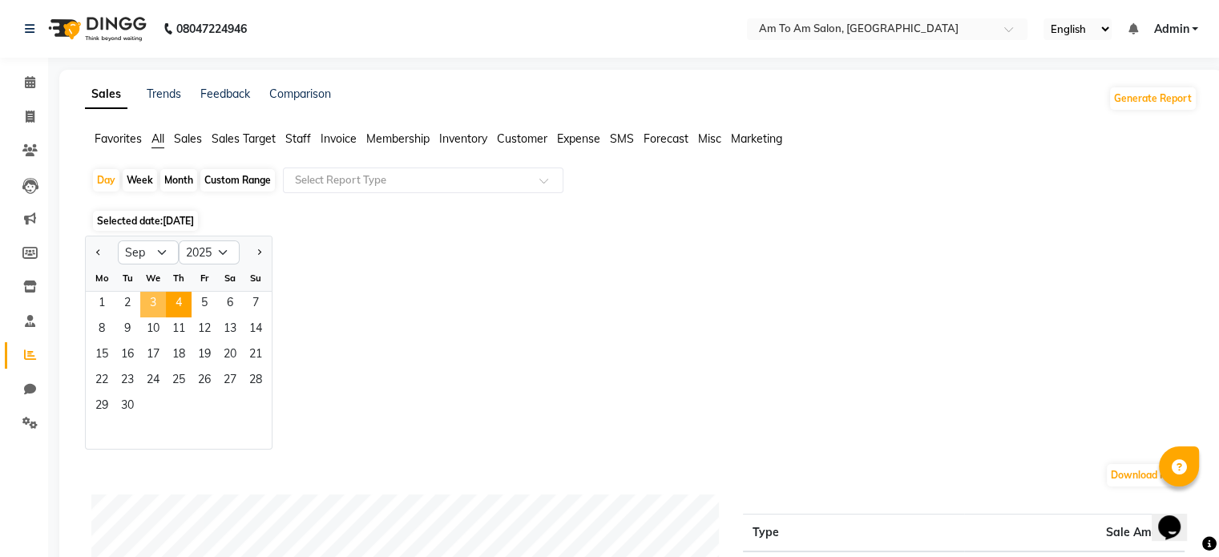
click at [147, 300] on span "3" at bounding box center [153, 305] width 26 height 26
click at [340, 183] on input "text" at bounding box center [407, 180] width 231 height 16
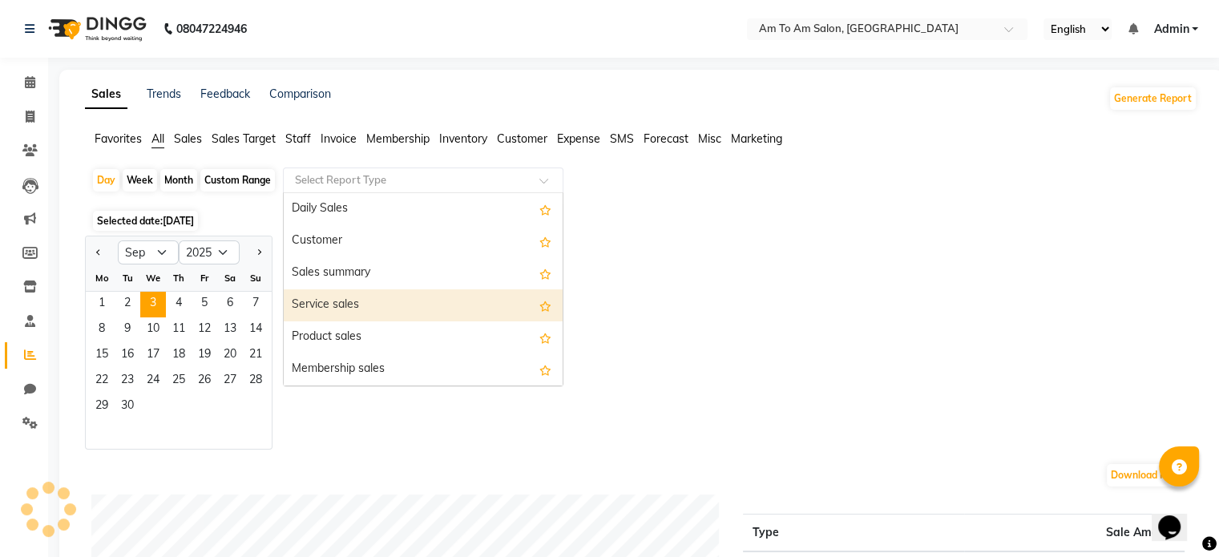
click at [355, 306] on div "Service sales" at bounding box center [423, 305] width 279 height 32
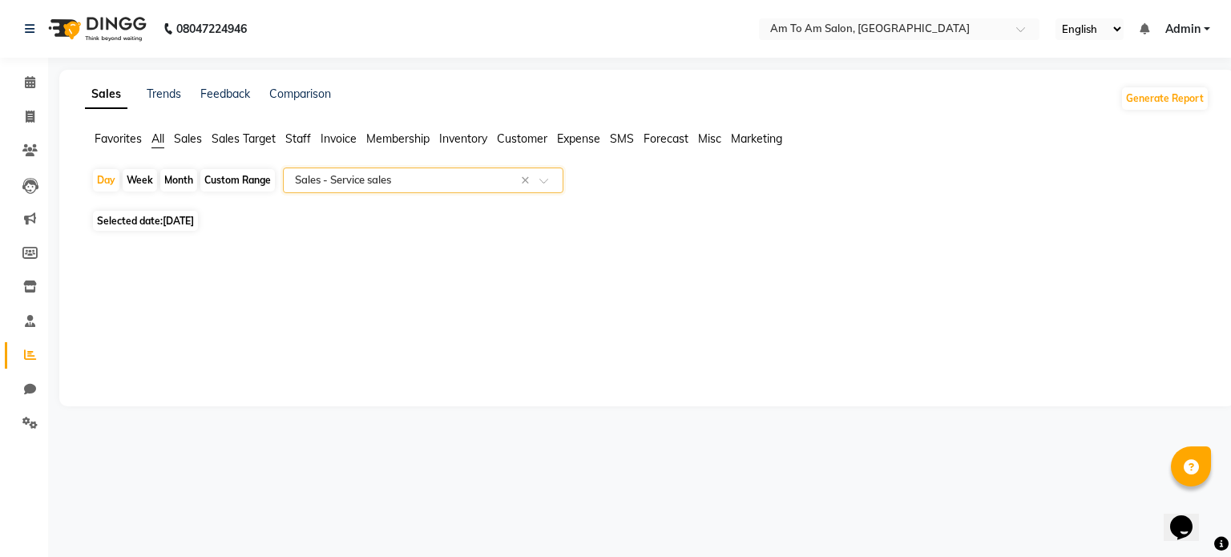
click at [362, 182] on input "text" at bounding box center [407, 180] width 231 height 16
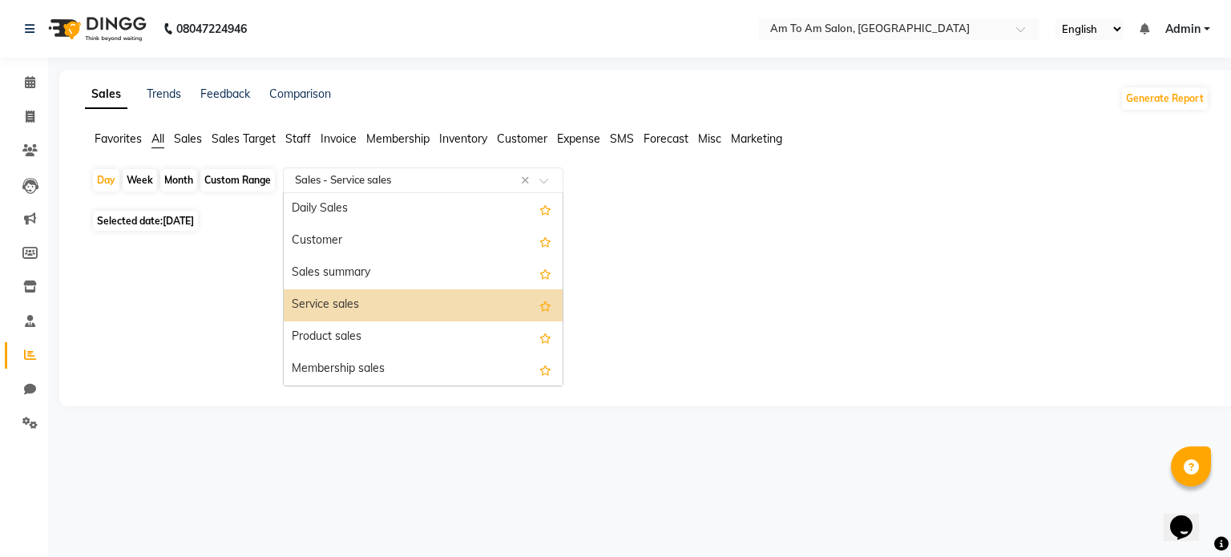
click at [336, 304] on div "Service sales" at bounding box center [423, 305] width 279 height 32
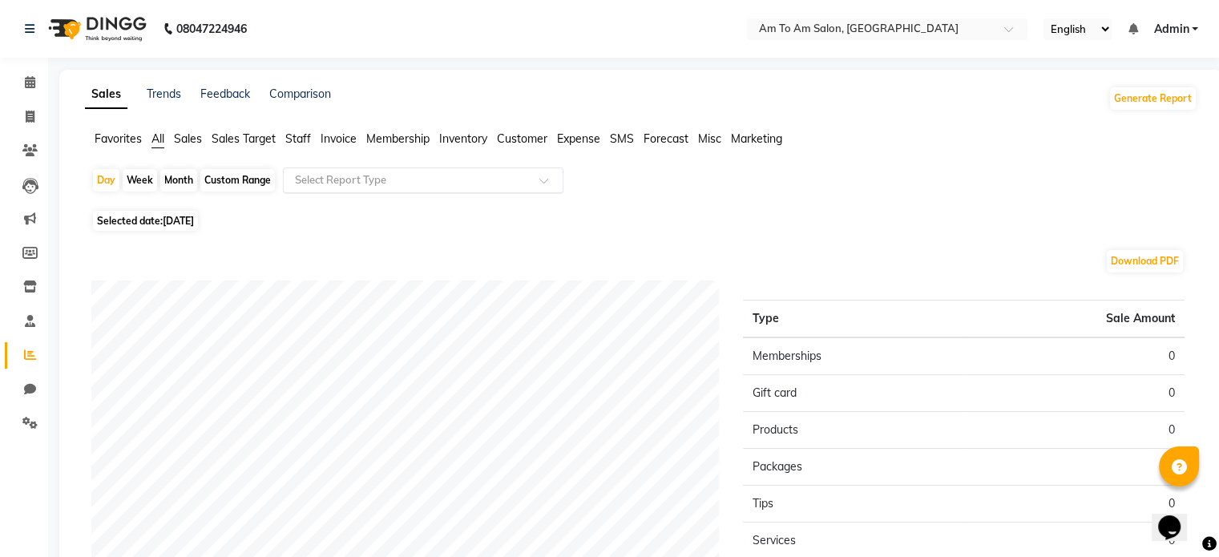
click at [349, 179] on input "text" at bounding box center [407, 180] width 231 height 16
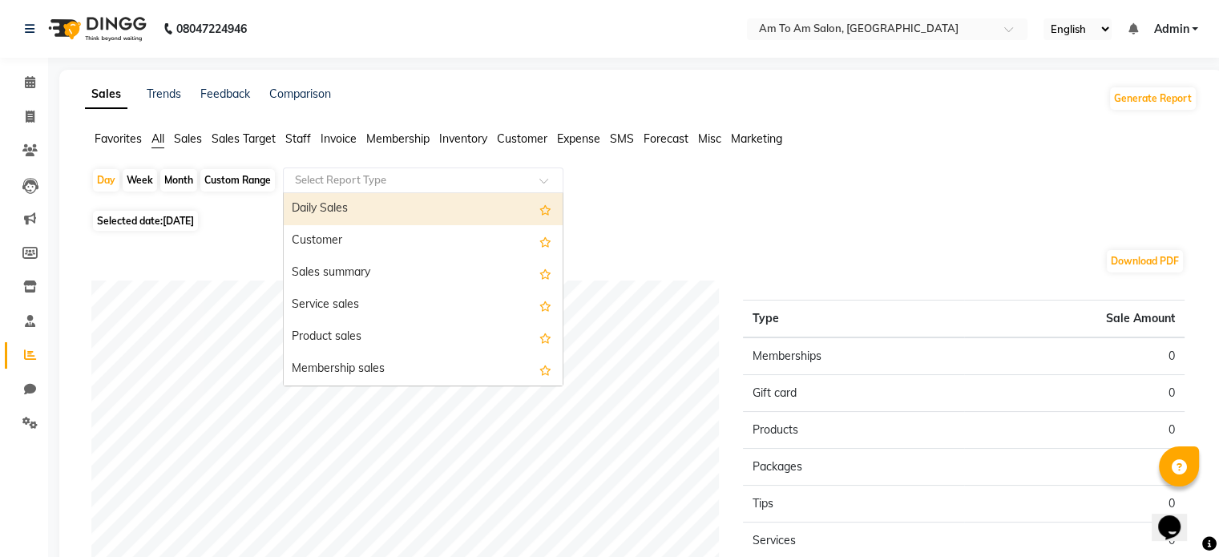
click at [180, 221] on span "[DATE]" at bounding box center [178, 221] width 31 height 12
select select "9"
select select "2025"
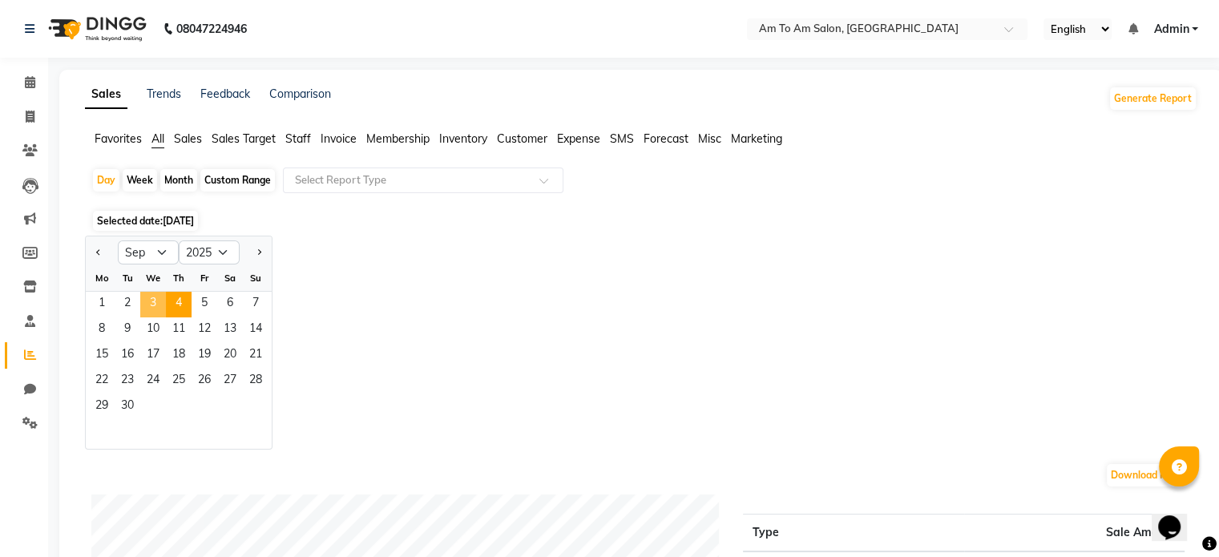
click at [147, 304] on span "3" at bounding box center [153, 305] width 26 height 26
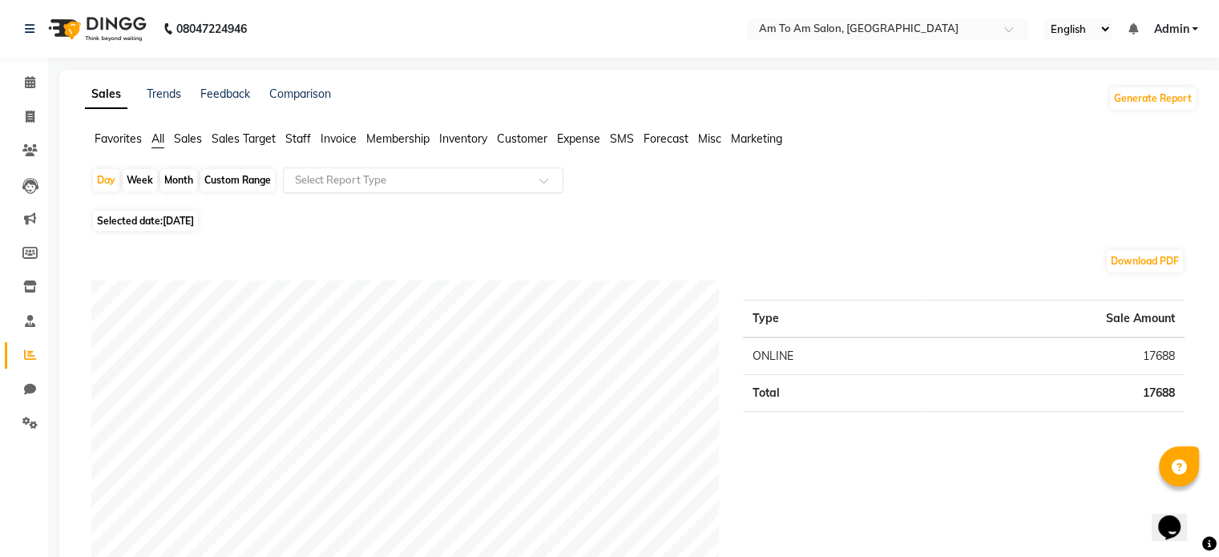
click at [349, 179] on input "text" at bounding box center [407, 180] width 231 height 16
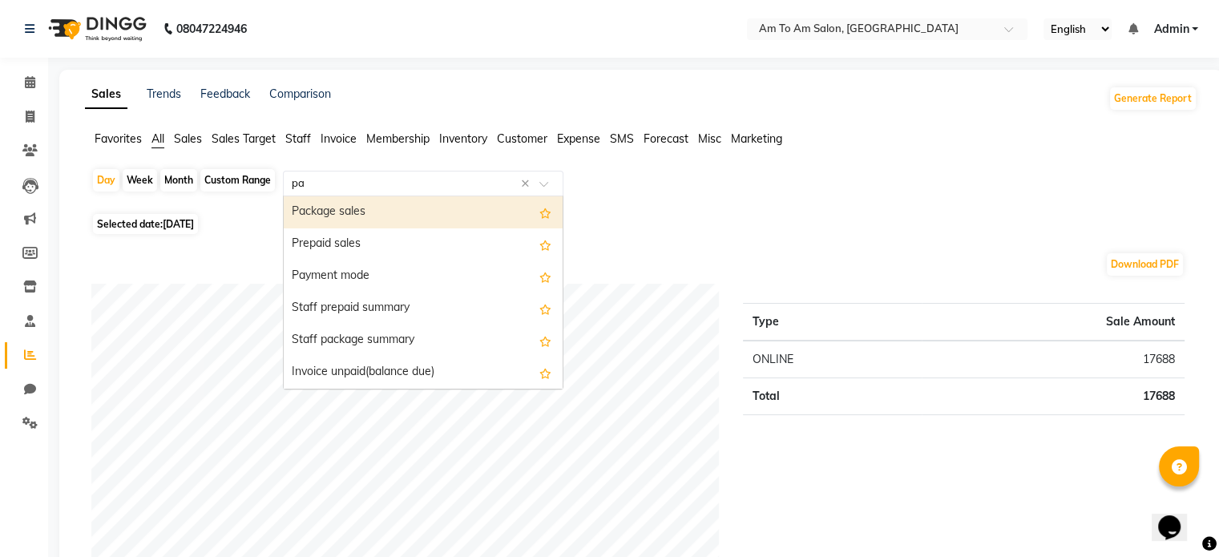
type input "pay"
click at [357, 210] on div "Payment mode" at bounding box center [423, 212] width 279 height 32
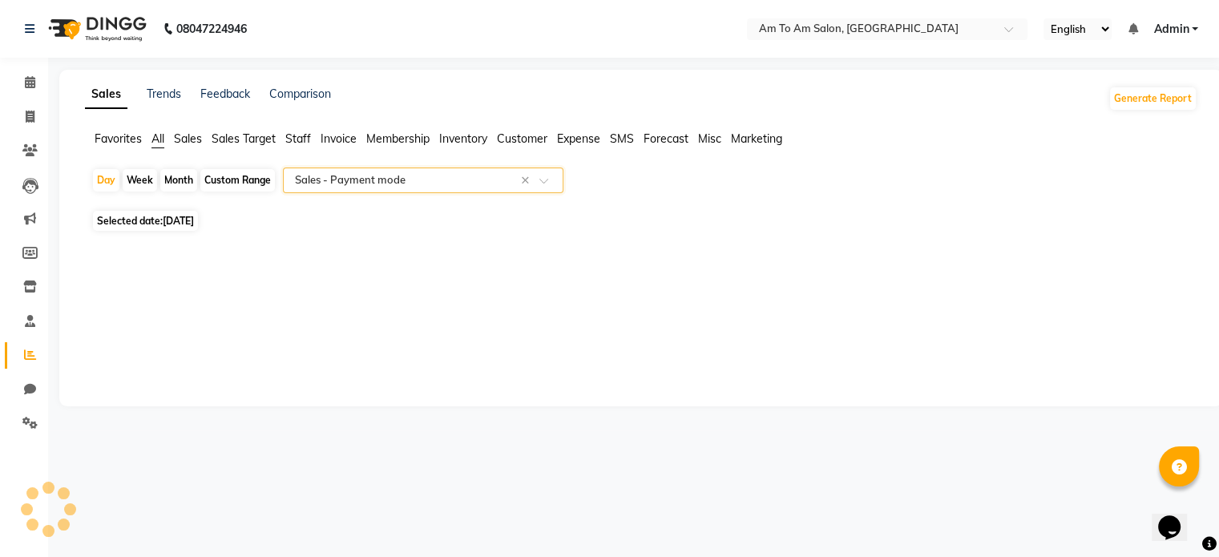
select select "full_report"
select select "csv"
click at [407, 177] on input "text" at bounding box center [407, 180] width 231 height 16
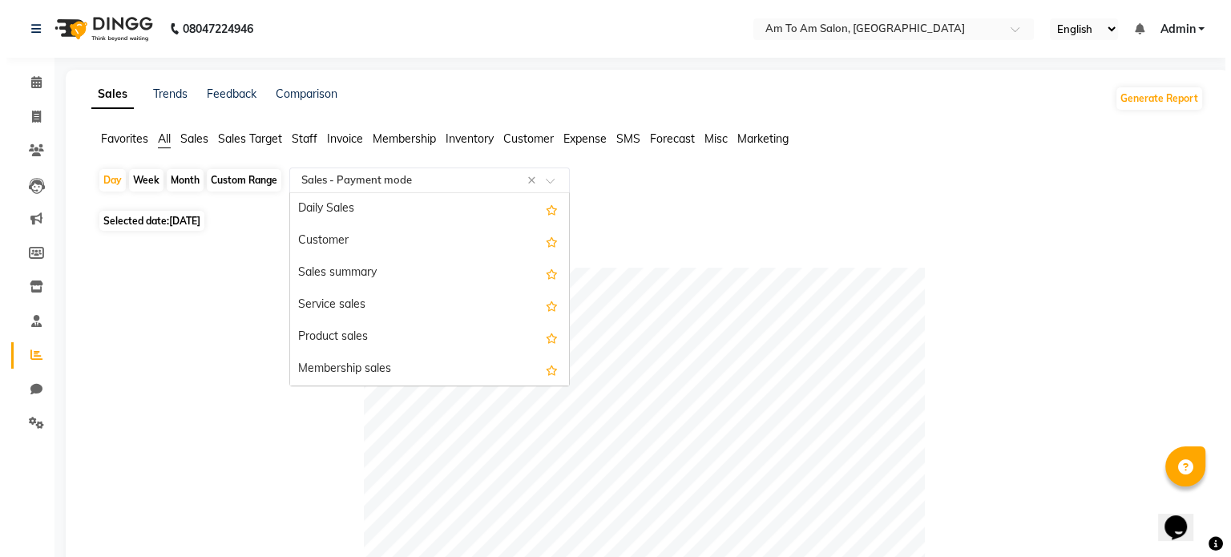
scroll to position [288, 0]
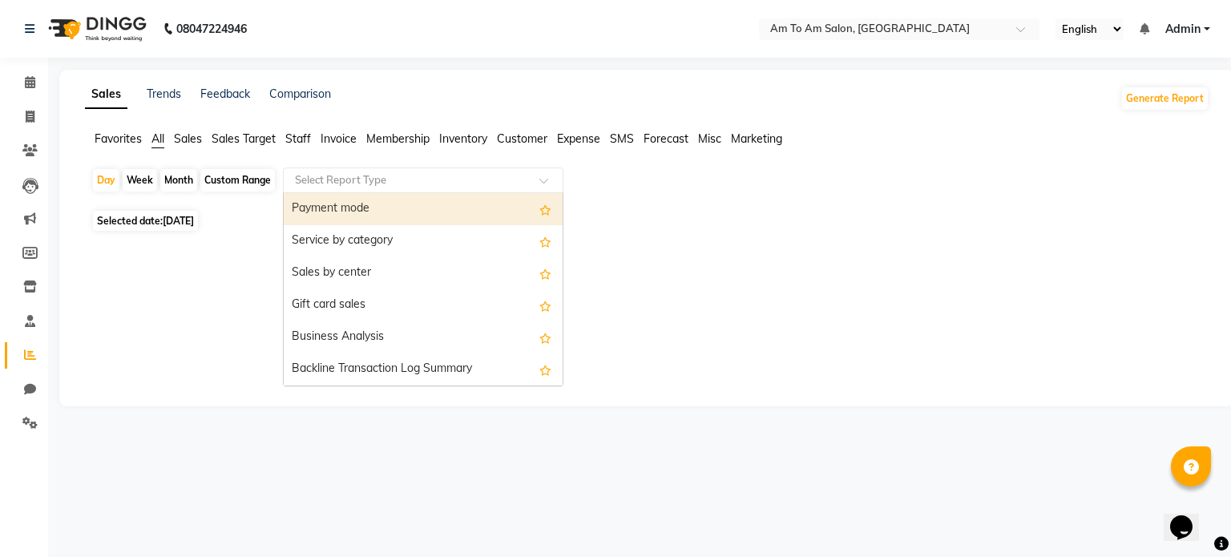
click at [375, 176] on input "text" at bounding box center [407, 180] width 231 height 16
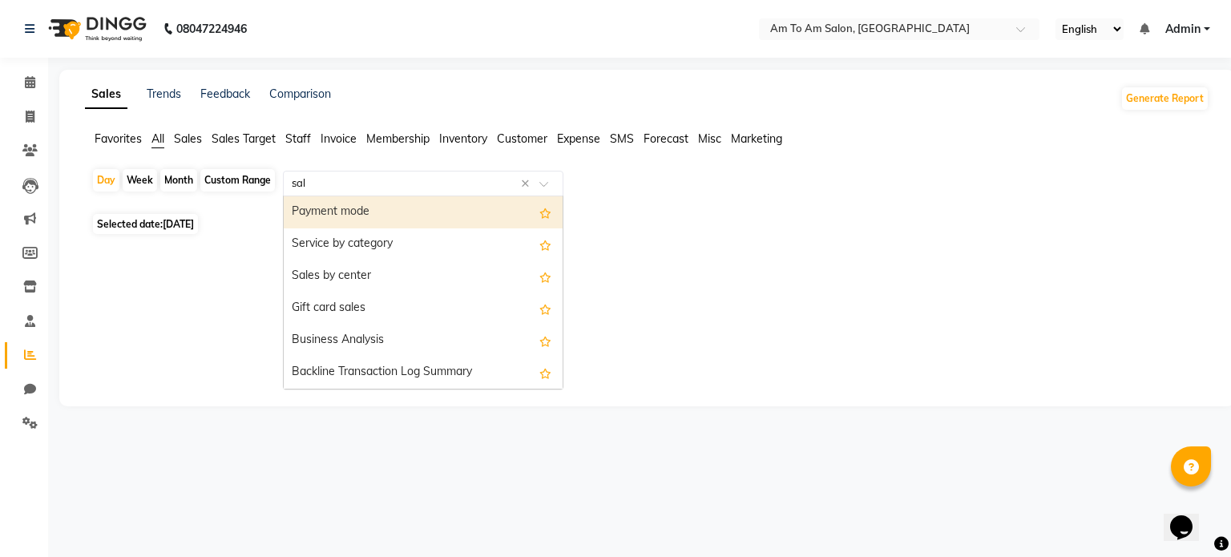
type input "sale"
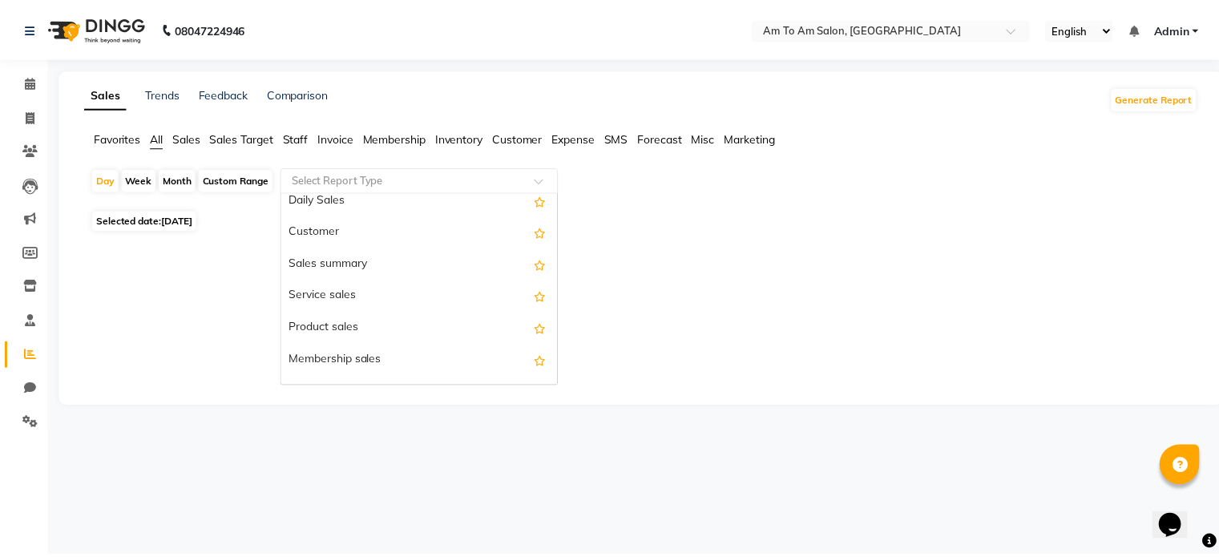
scroll to position [0, 0]
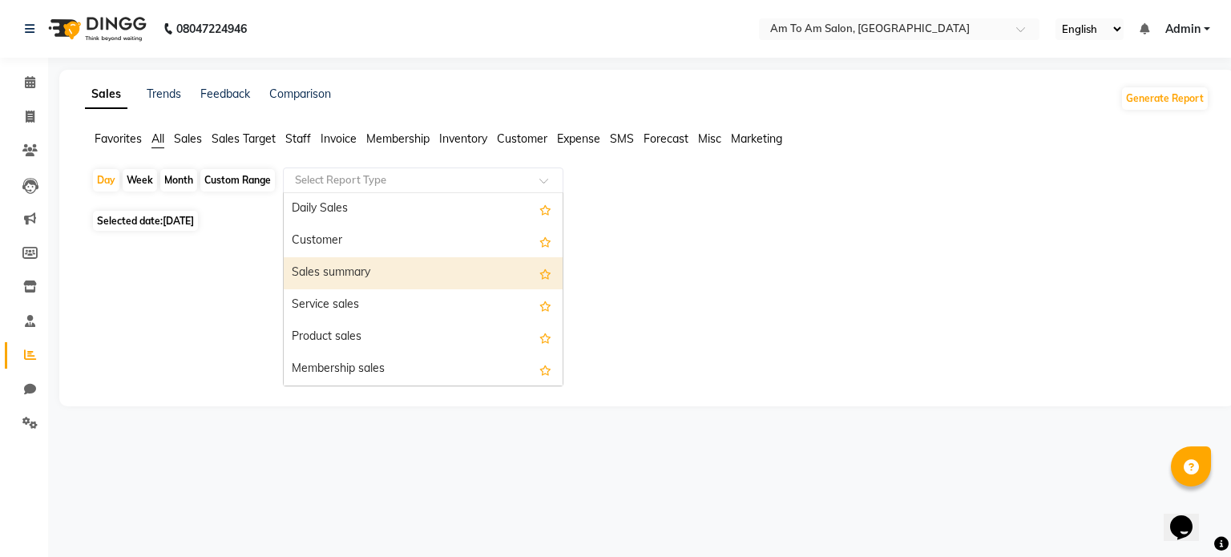
click at [352, 268] on div "Sales summary" at bounding box center [423, 273] width 279 height 32
select select "full_report"
select select "csv"
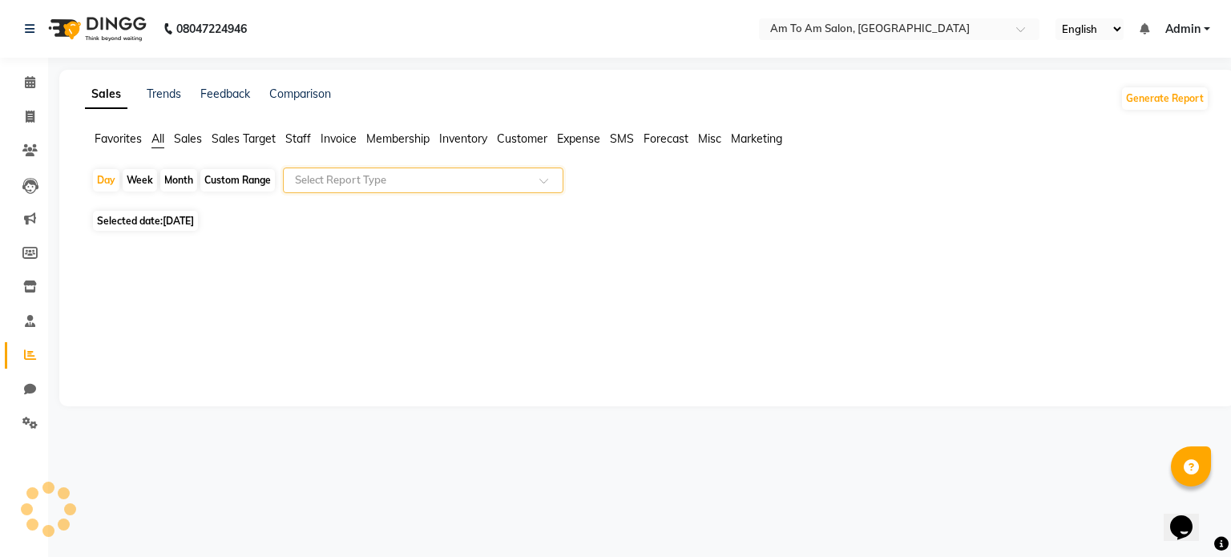
click at [353, 176] on input "text" at bounding box center [407, 180] width 231 height 16
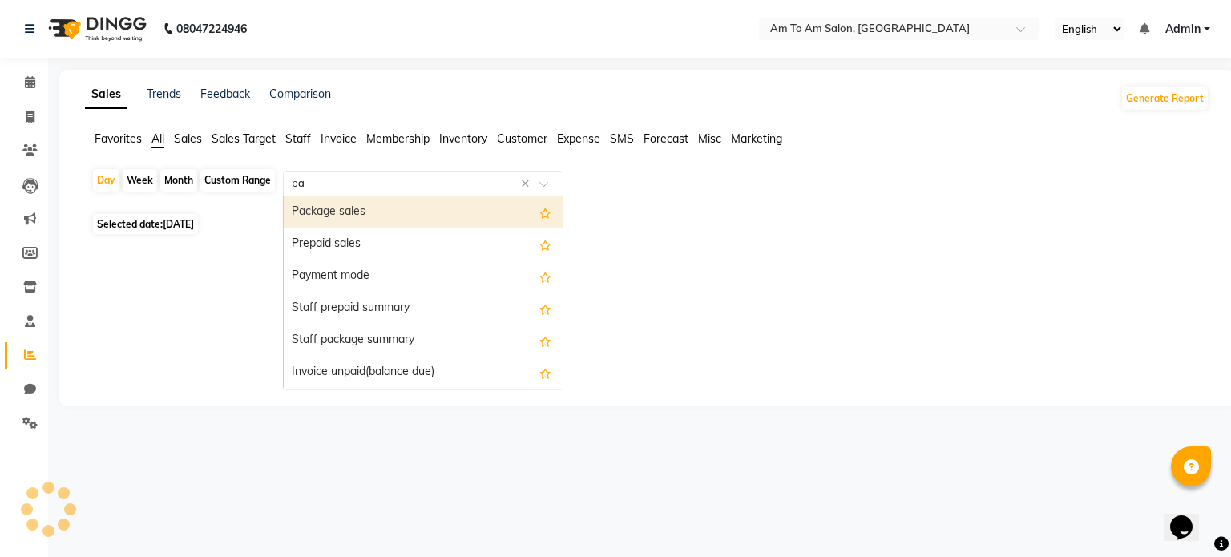
type input "pay"
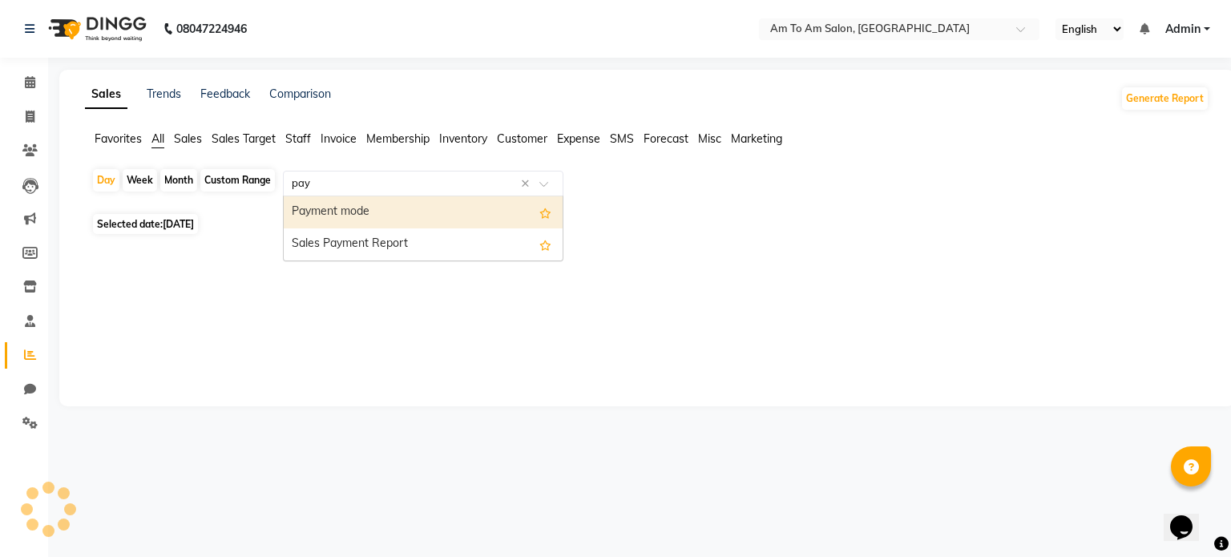
click at [349, 199] on div "Payment mode" at bounding box center [423, 212] width 279 height 32
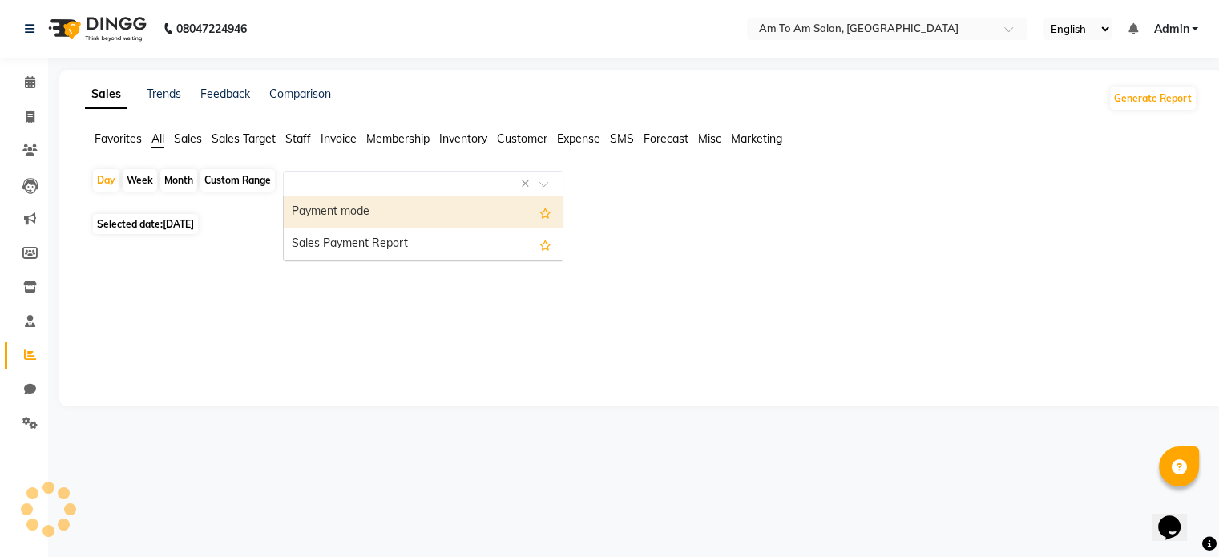
select select "full_report"
select select "csv"
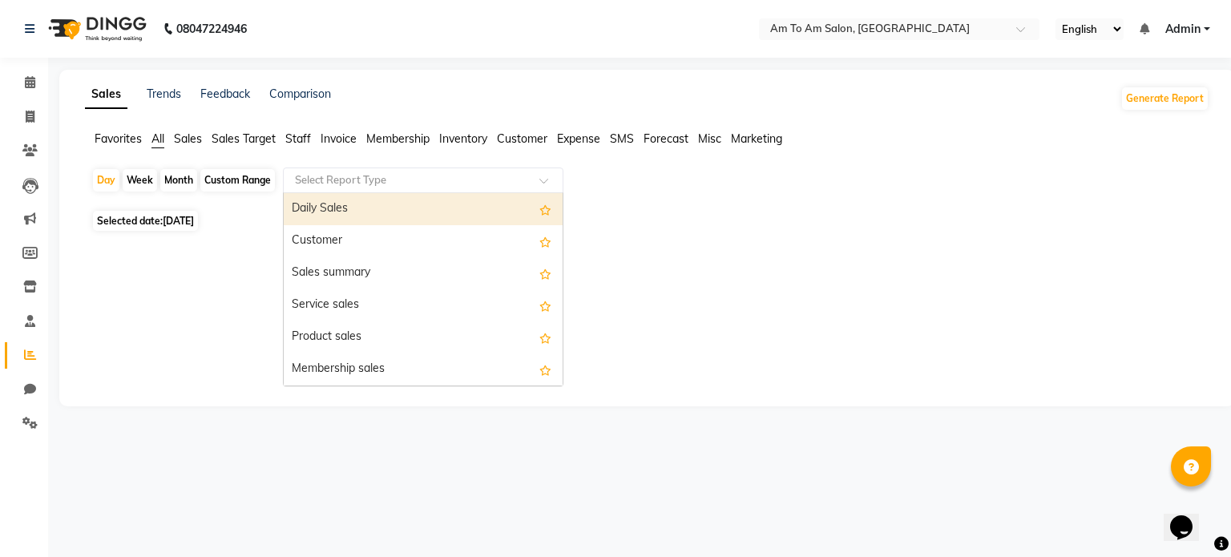
click at [339, 177] on input "text" at bounding box center [407, 180] width 231 height 16
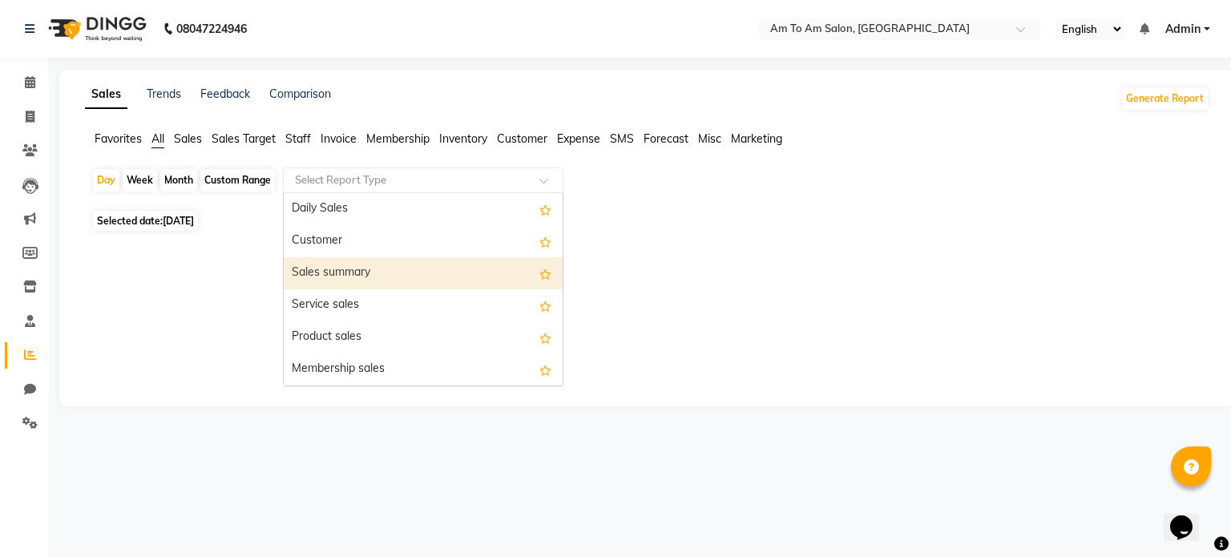
click at [337, 275] on div "Sales summary" at bounding box center [423, 273] width 279 height 32
select select "full_report"
select select "csv"
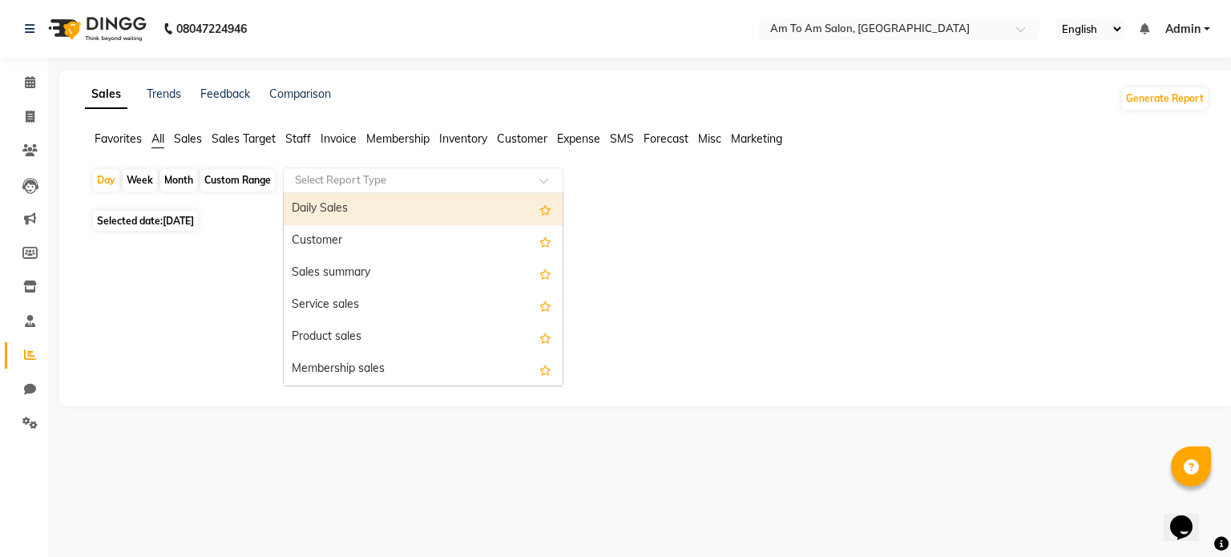
click at [338, 181] on input "text" at bounding box center [407, 180] width 231 height 16
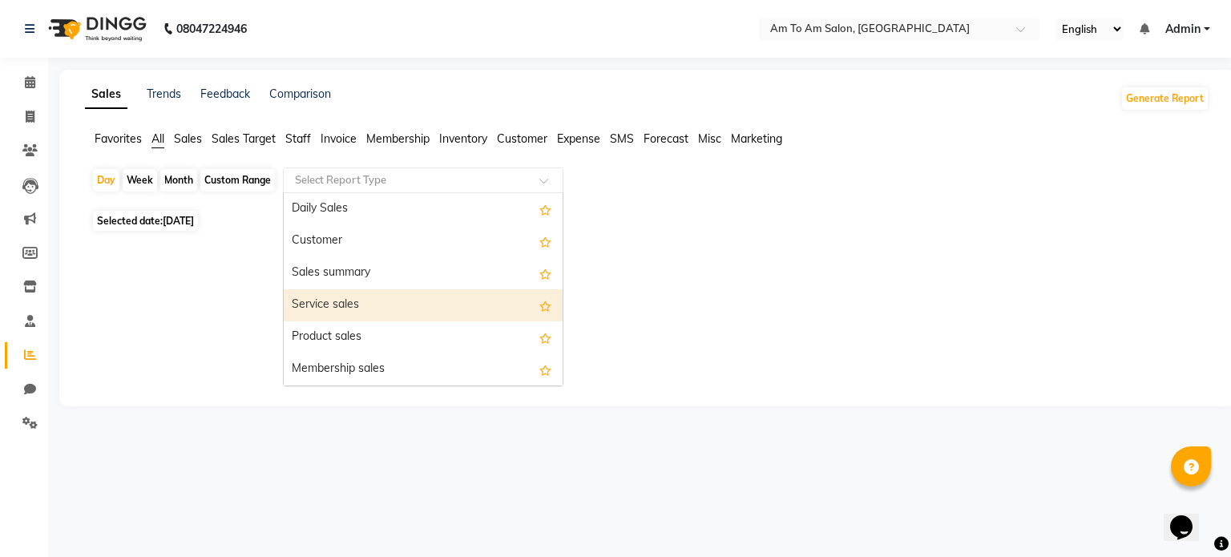
click at [336, 300] on div "Service sales" at bounding box center [423, 305] width 279 height 32
select select "full_report"
select select "csv"
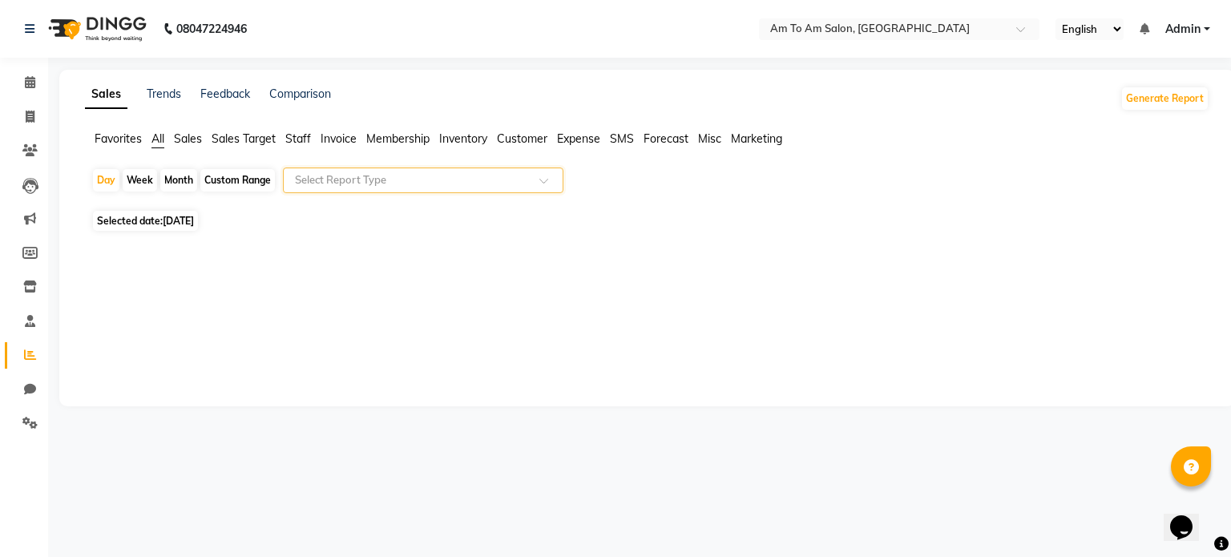
click at [372, 176] on input "text" at bounding box center [407, 180] width 231 height 16
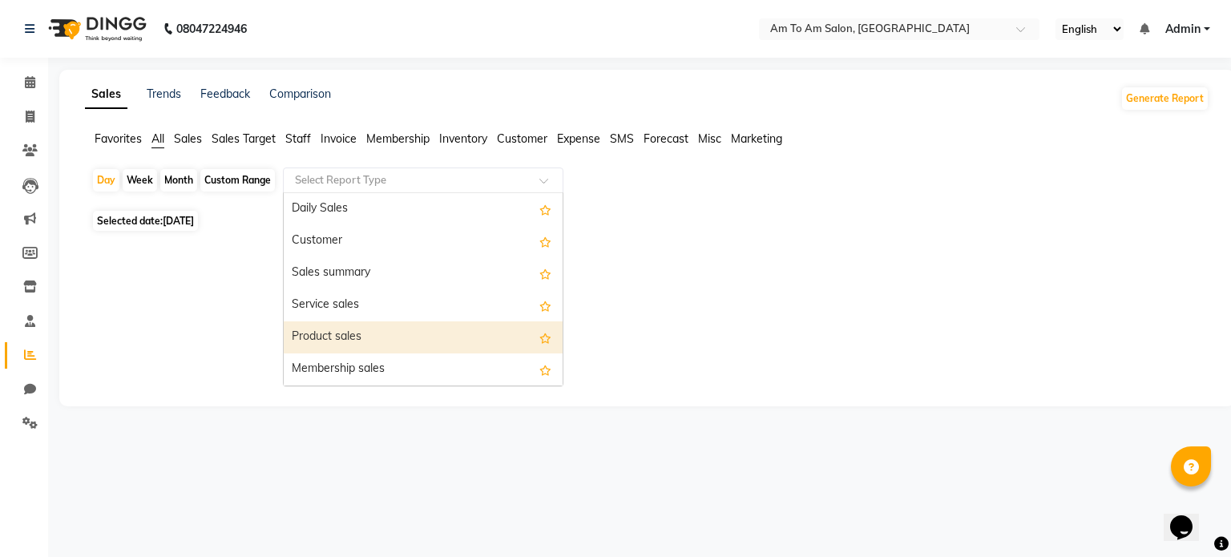
click at [346, 336] on div "Product sales" at bounding box center [423, 337] width 279 height 32
select select "full_report"
select select "csv"
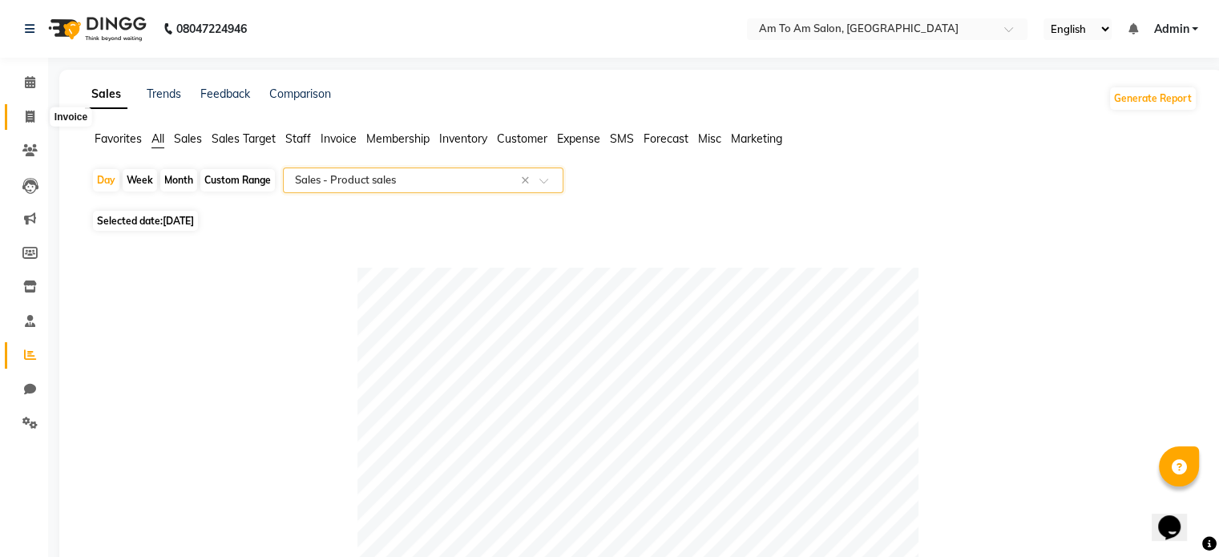
click at [29, 114] on icon at bounding box center [30, 117] width 9 height 12
select select "service"
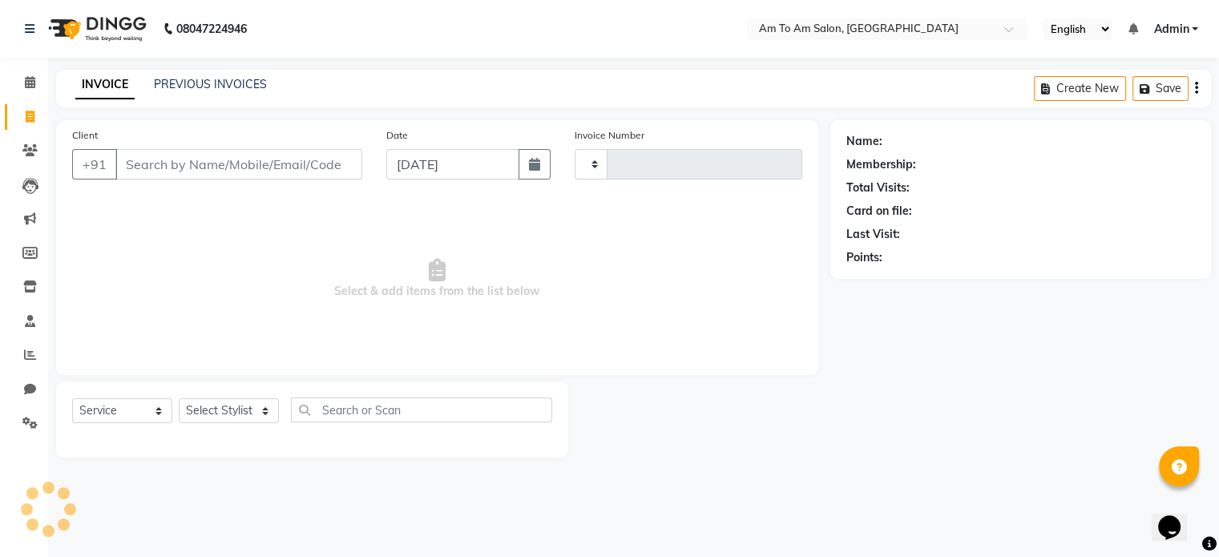
type input "0833"
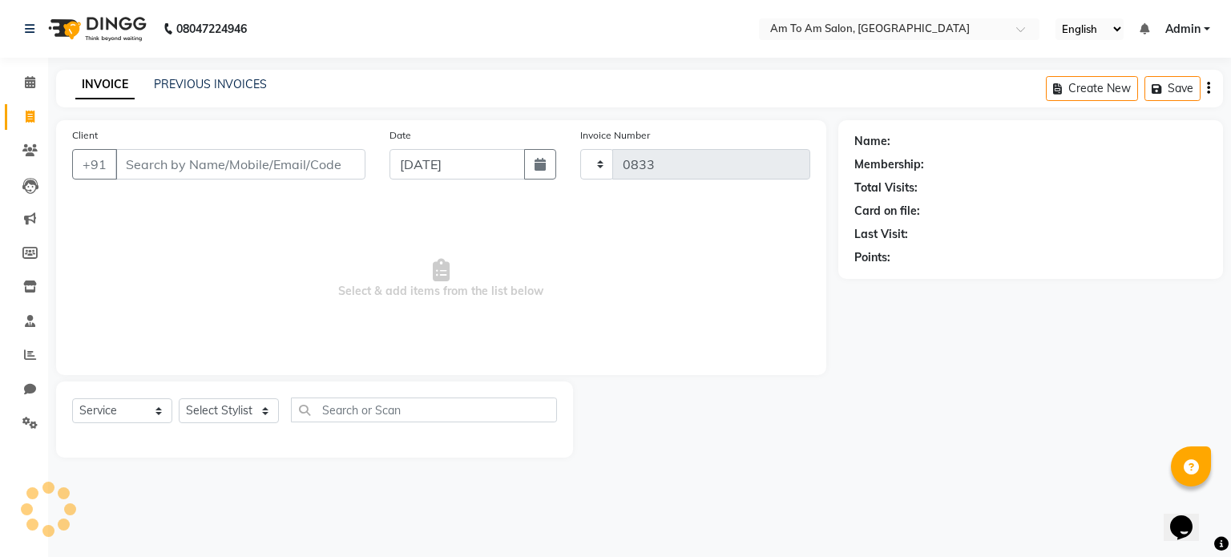
select select "6661"
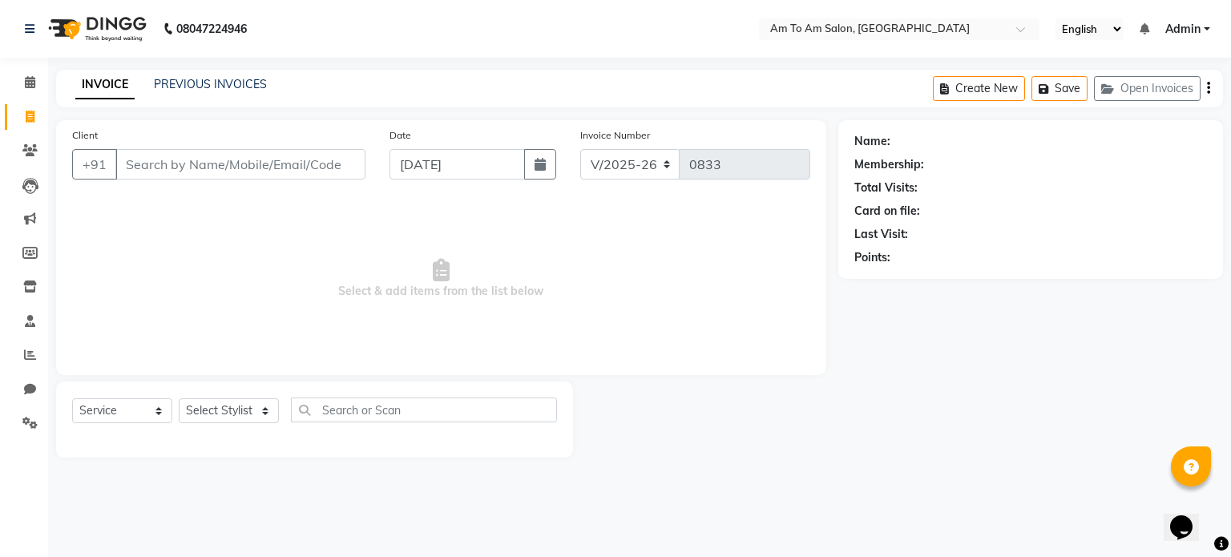
select select "51659"
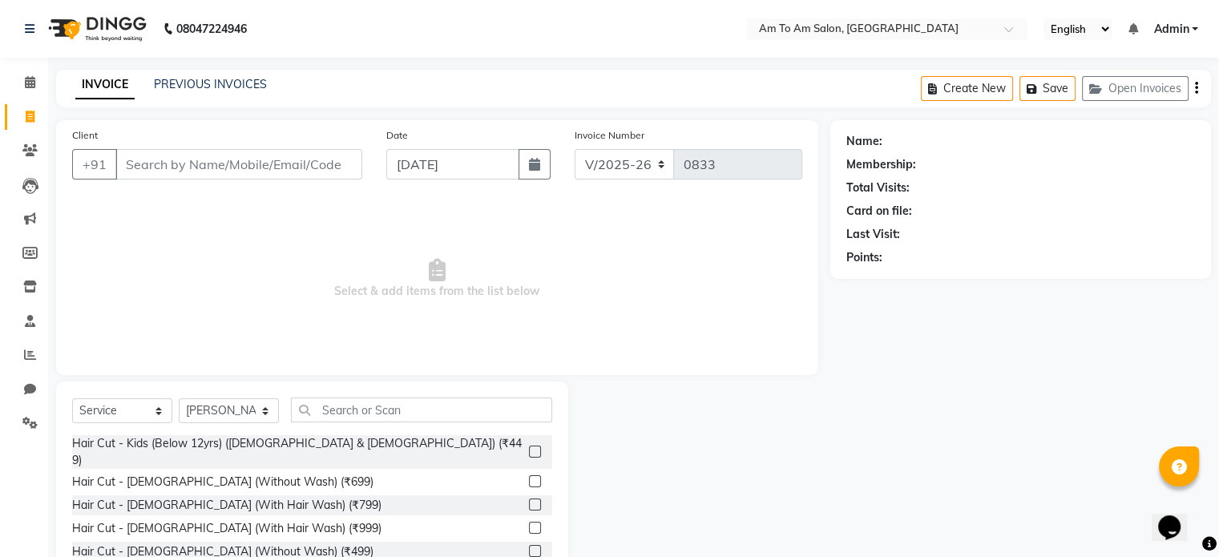
click at [215, 166] on input "Client" at bounding box center [238, 164] width 247 height 30
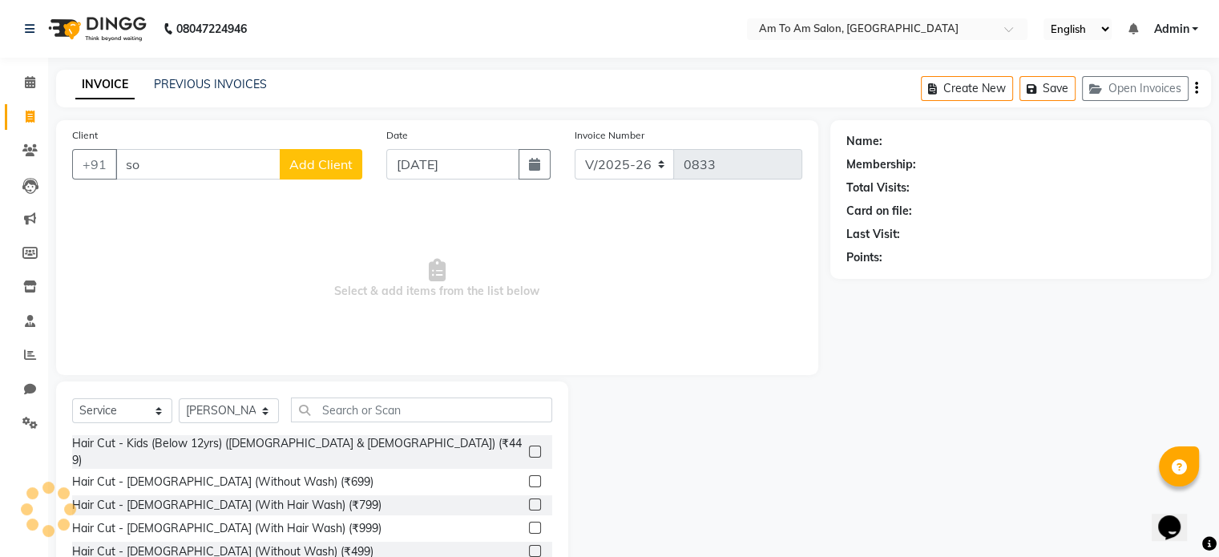
type input "s"
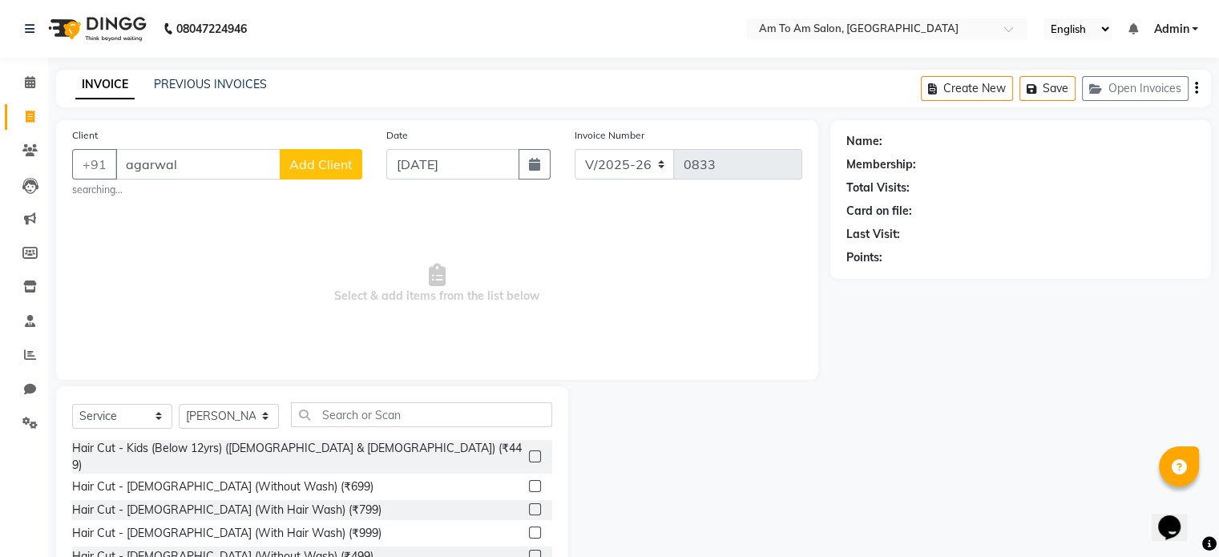
click at [873, 325] on div "Name: Membership: Total Visits: Card on file: Last Visit: Points:" at bounding box center [1026, 371] width 393 height 502
click at [183, 164] on input "agarwal" at bounding box center [197, 164] width 165 height 30
type input "a"
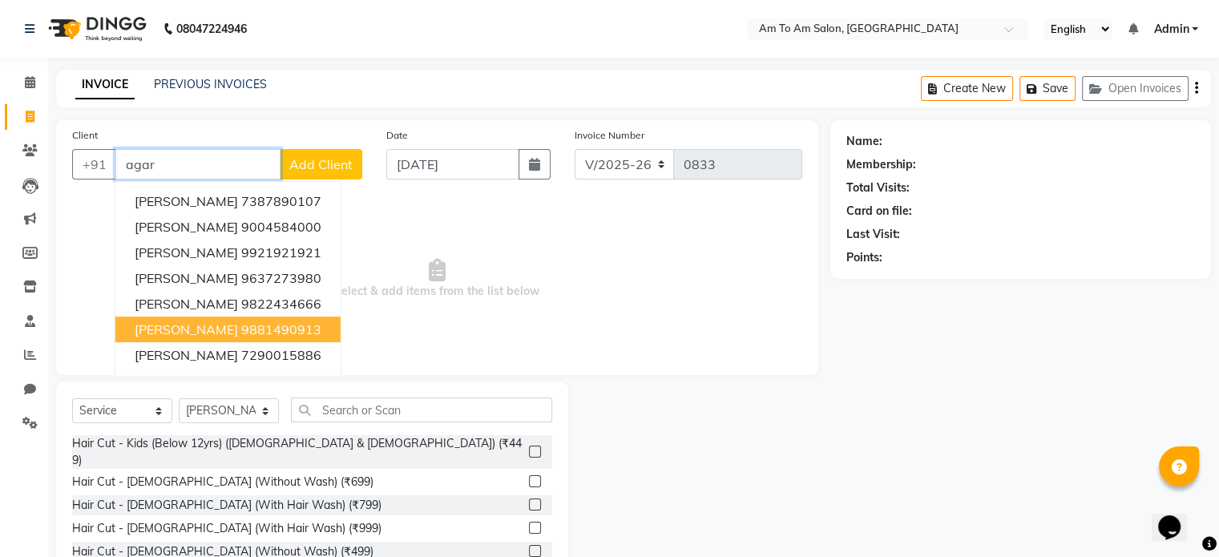
click at [186, 332] on span "Sonali Agarwal" at bounding box center [186, 329] width 103 height 16
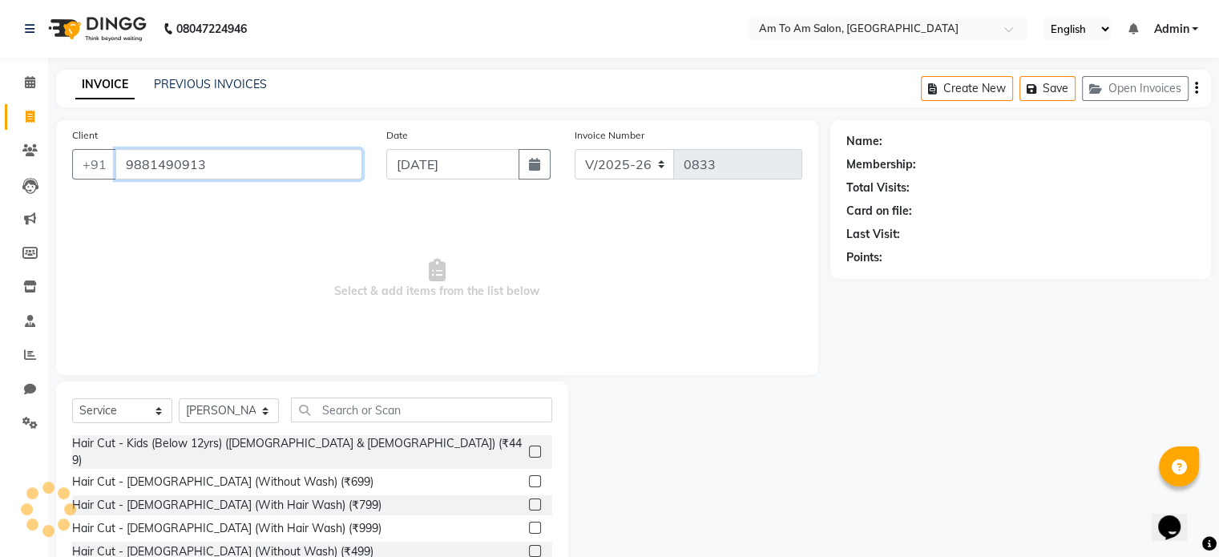
type input "9881490913"
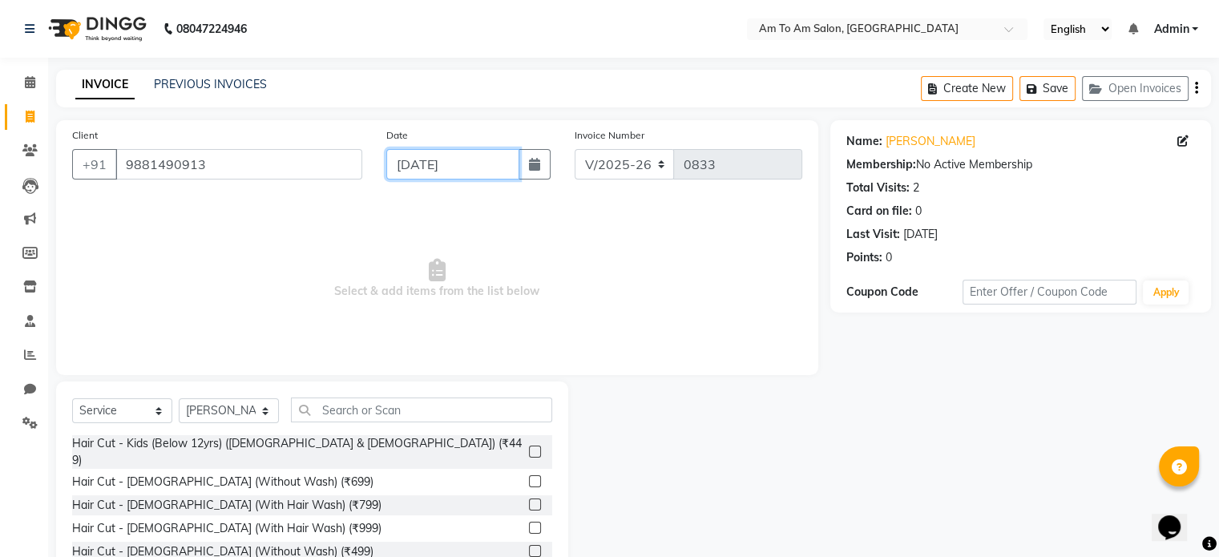
click at [433, 174] on input "[DATE]" at bounding box center [452, 164] width 133 height 30
select select "9"
select select "2025"
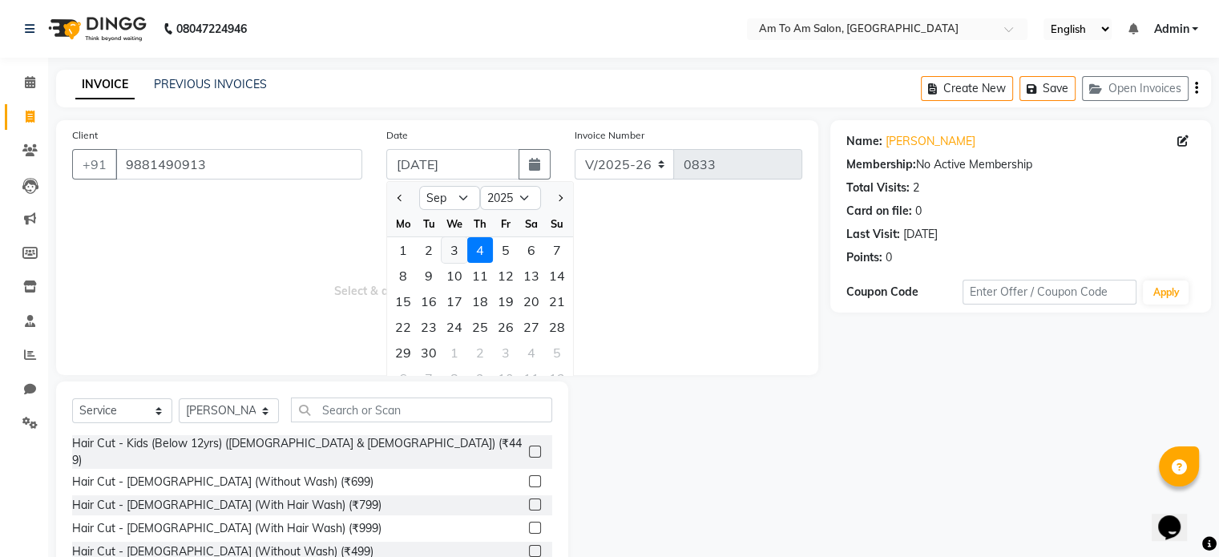
click at [452, 251] on div "3" at bounding box center [454, 250] width 26 height 26
type input "[DATE]"
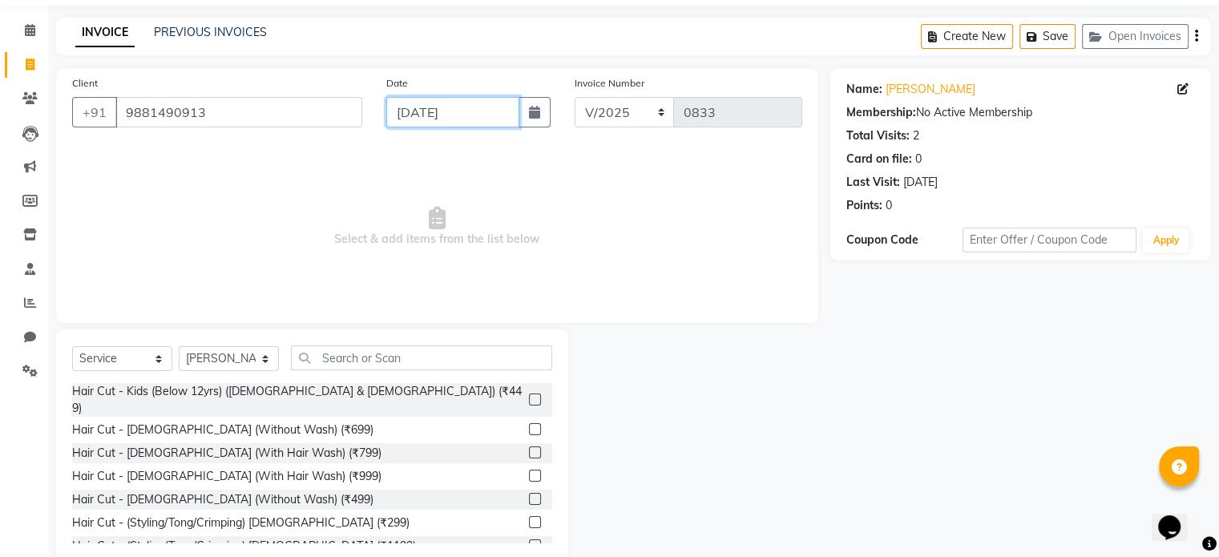
scroll to position [80, 0]
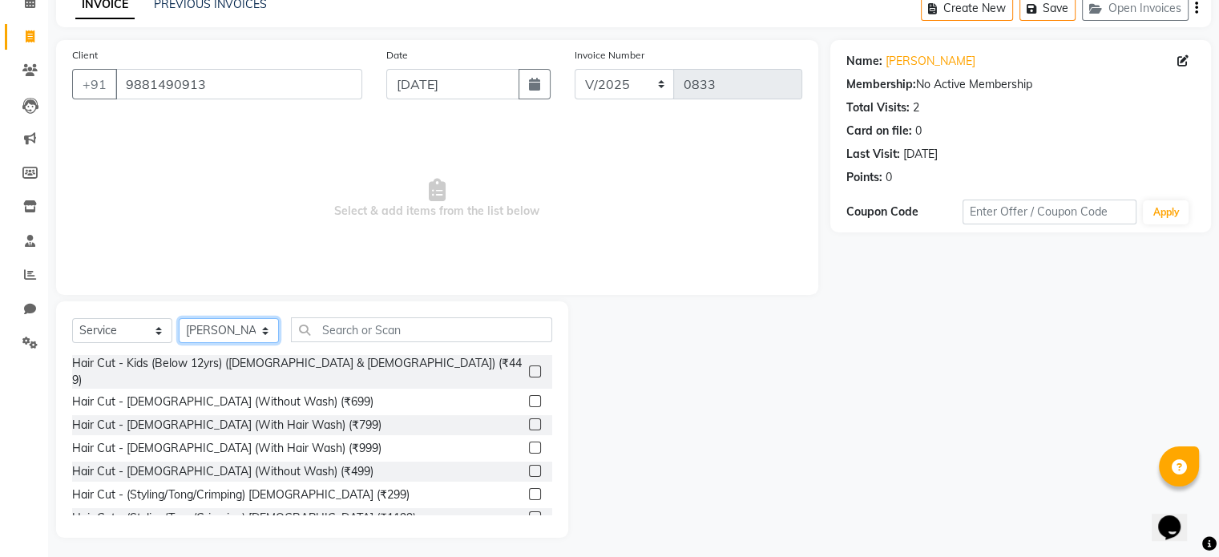
click at [221, 332] on select "Select Stylist Akash Parmar Ashwini I John Lokhande Mahi Shaikh Nikhil Poonam M…" at bounding box center [229, 330] width 100 height 25
click at [111, 336] on select "Select Service Product Membership Package Voucher Prepaid Gift Card" at bounding box center [122, 330] width 100 height 25
select select "product"
click at [72, 319] on select "Select Service Product Membership Package Voucher Prepaid Gift Card" at bounding box center [122, 330] width 100 height 25
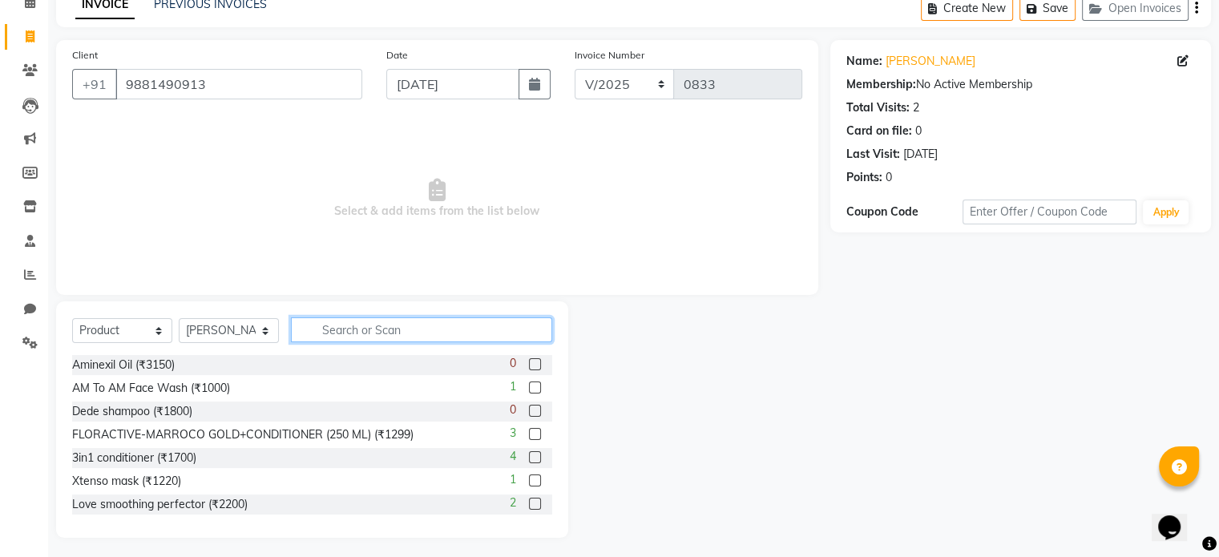
click at [384, 324] on input "text" at bounding box center [421, 329] width 261 height 25
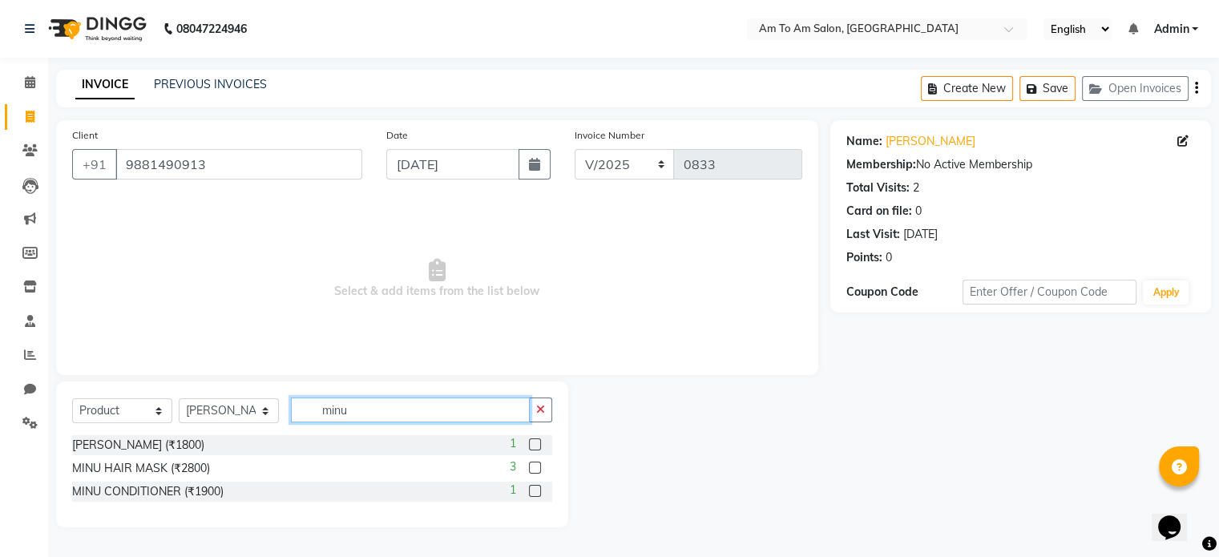
scroll to position [0, 0]
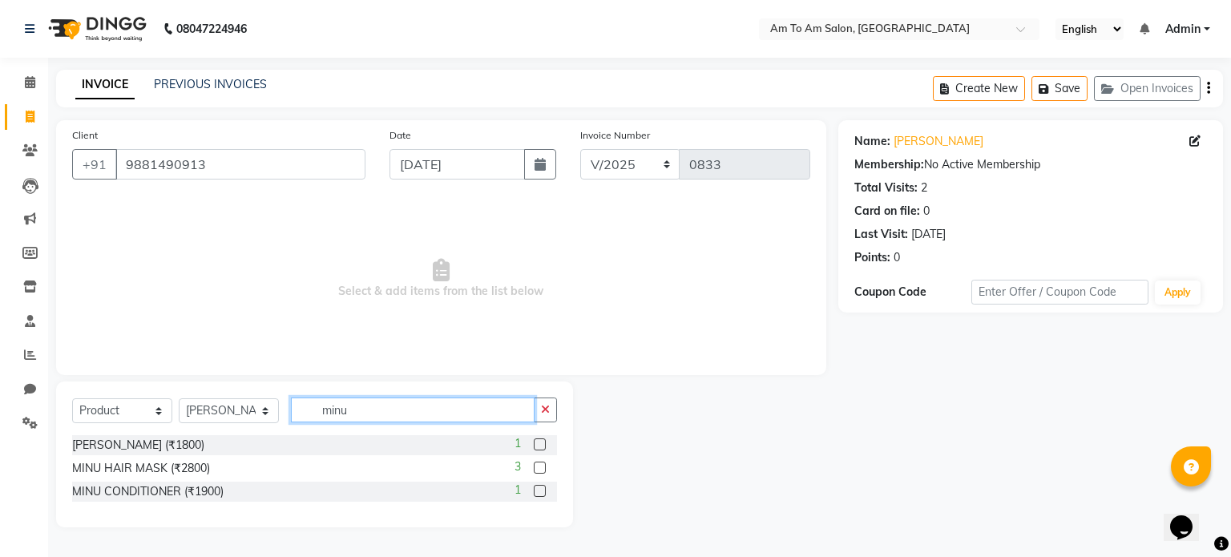
type input "minu"
click at [540, 444] on label at bounding box center [540, 444] width 12 height 12
click at [540, 444] on input "checkbox" at bounding box center [539, 445] width 10 height 10
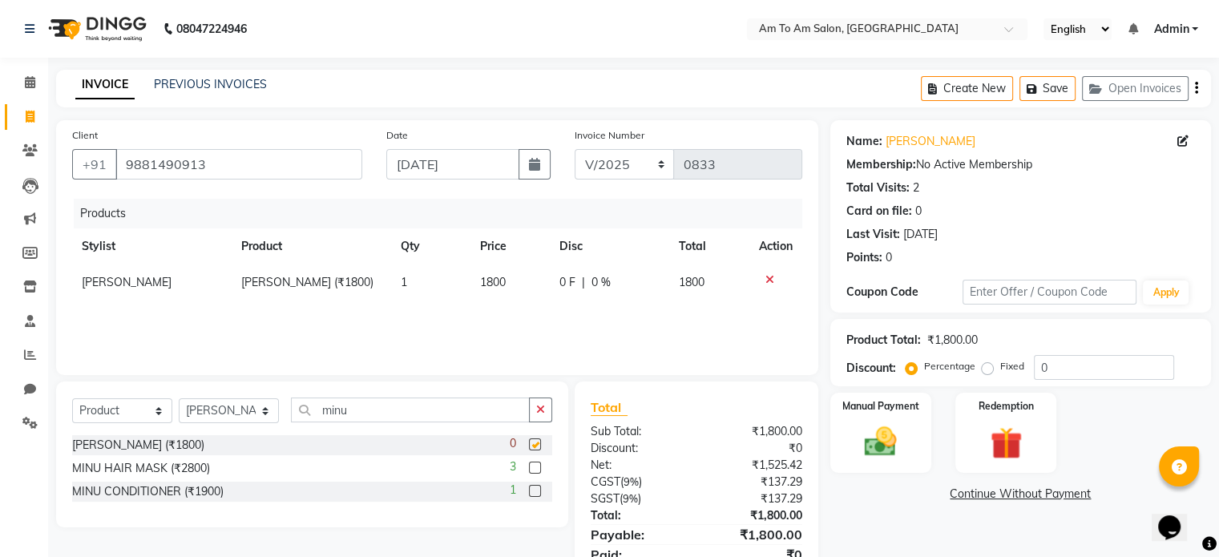
checkbox input "false"
click at [531, 468] on label at bounding box center [535, 467] width 12 height 12
click at [531, 468] on input "checkbox" at bounding box center [534, 468] width 10 height 10
checkbox input "false"
click at [907, 453] on img at bounding box center [880, 442] width 54 height 38
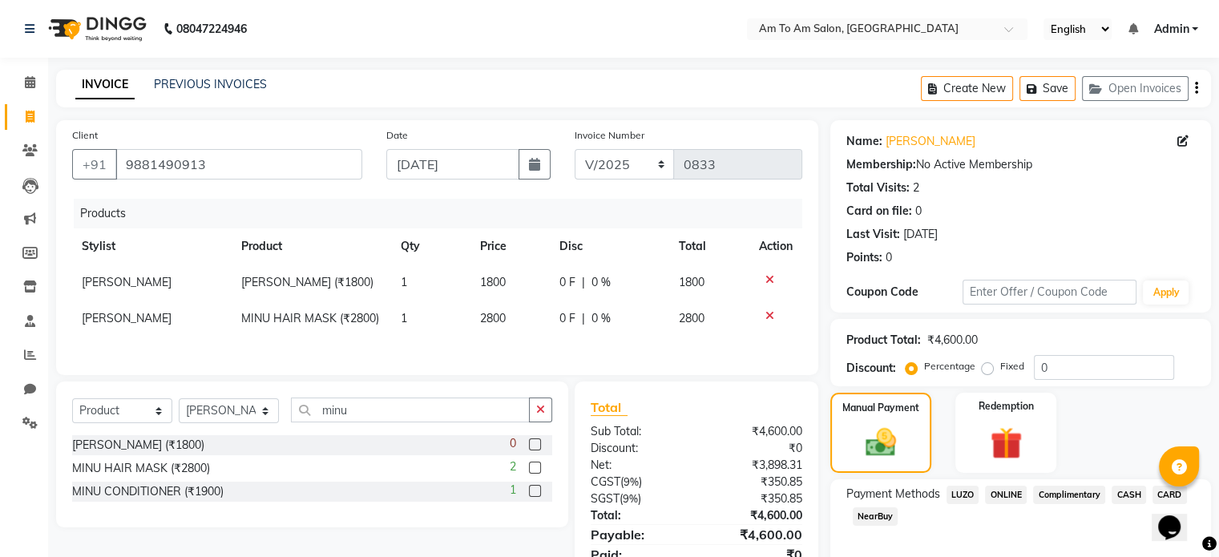
click at [1011, 495] on span "ONLINE" at bounding box center [1006, 495] width 42 height 18
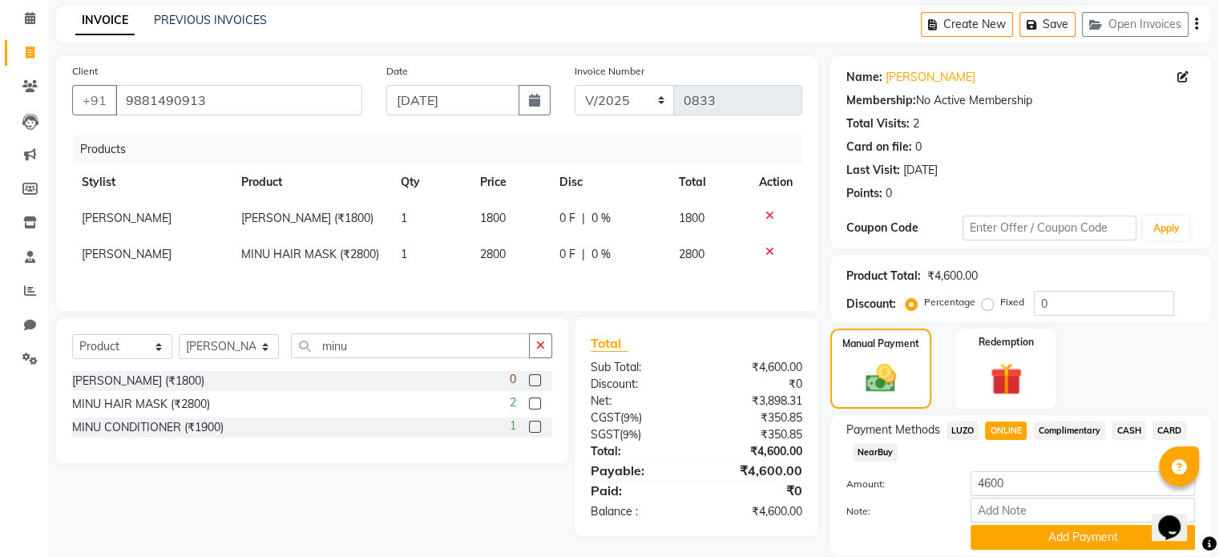
scroll to position [122, 0]
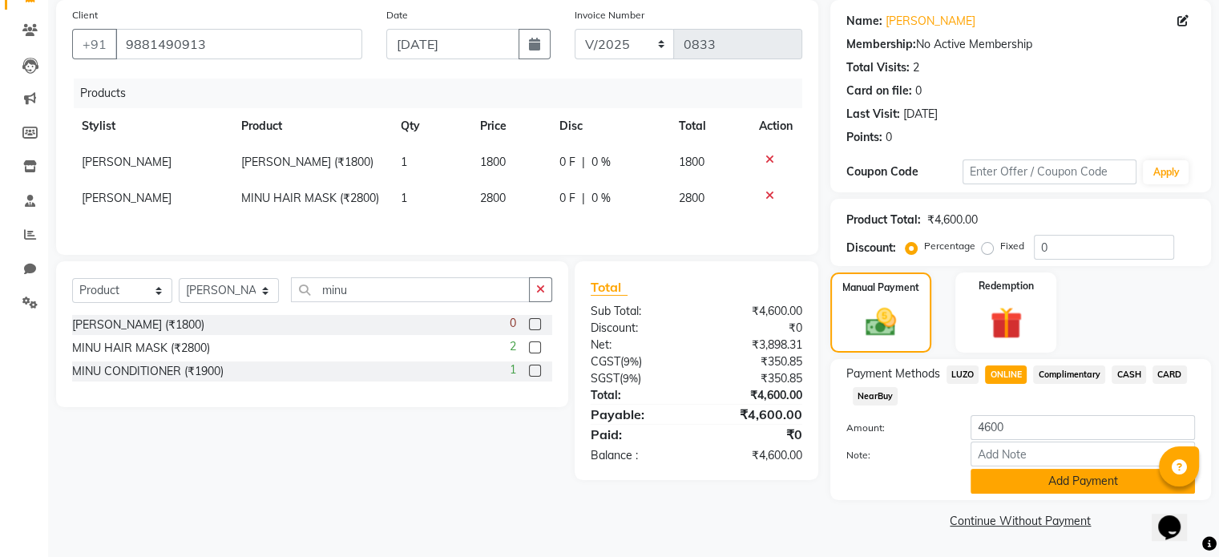
click at [1058, 486] on button "Add Payment" at bounding box center [1082, 481] width 224 height 25
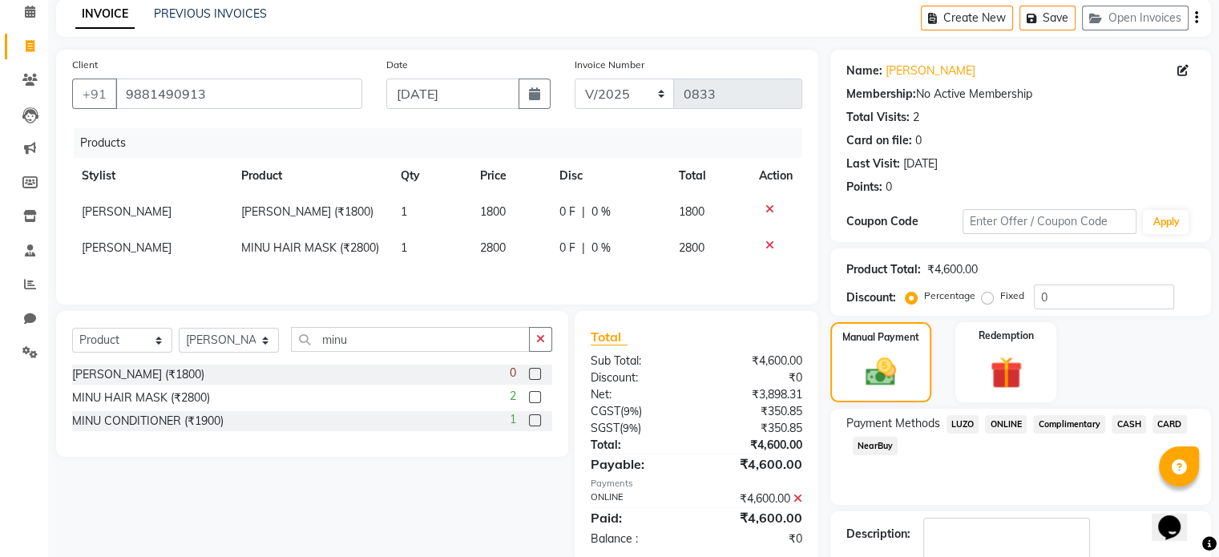
scroll to position [164, 0]
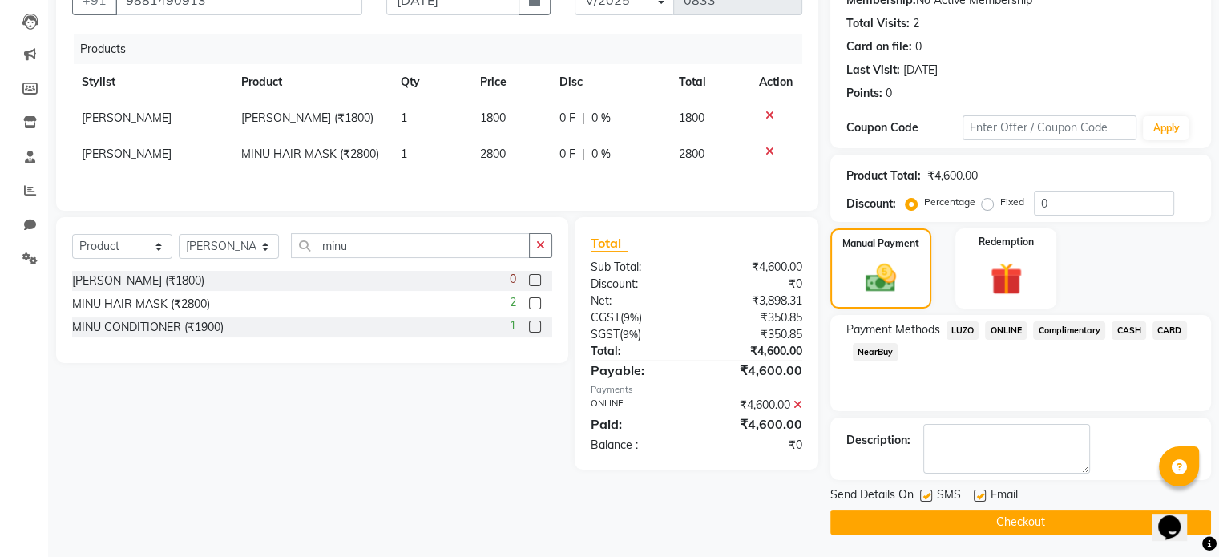
click at [989, 520] on button "Checkout" at bounding box center [1020, 522] width 381 height 25
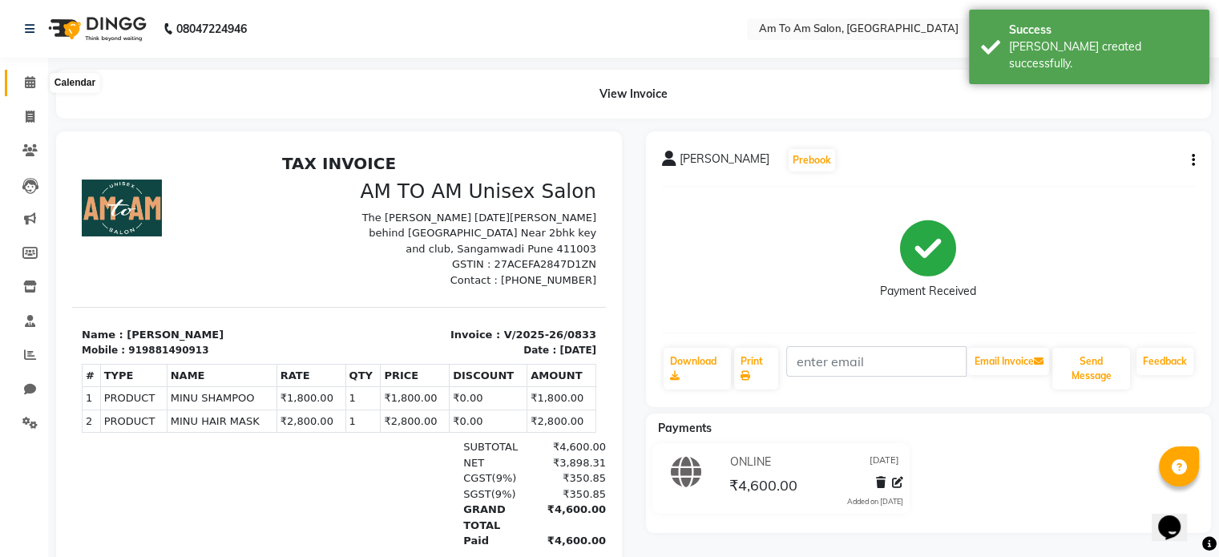
click at [29, 79] on icon at bounding box center [30, 82] width 10 height 12
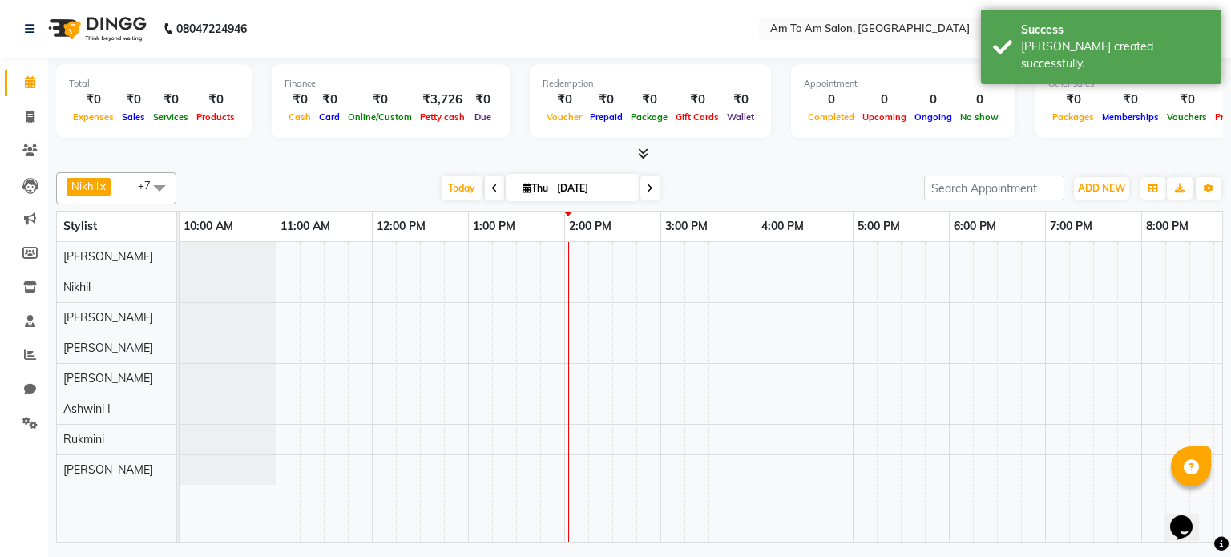
click at [308, 174] on div "Nikhil x Akash Parmar x Ravina Soni x Mahi Shaikh x Rukmini x Rushikesh x Saksh…" at bounding box center [639, 188] width 1167 height 32
click at [313, 172] on div "Nikhil x Akash Parmar x Ravina Soni x Mahi Shaikh x Rukmini x Rushikesh x Saksh…" at bounding box center [639, 188] width 1167 height 32
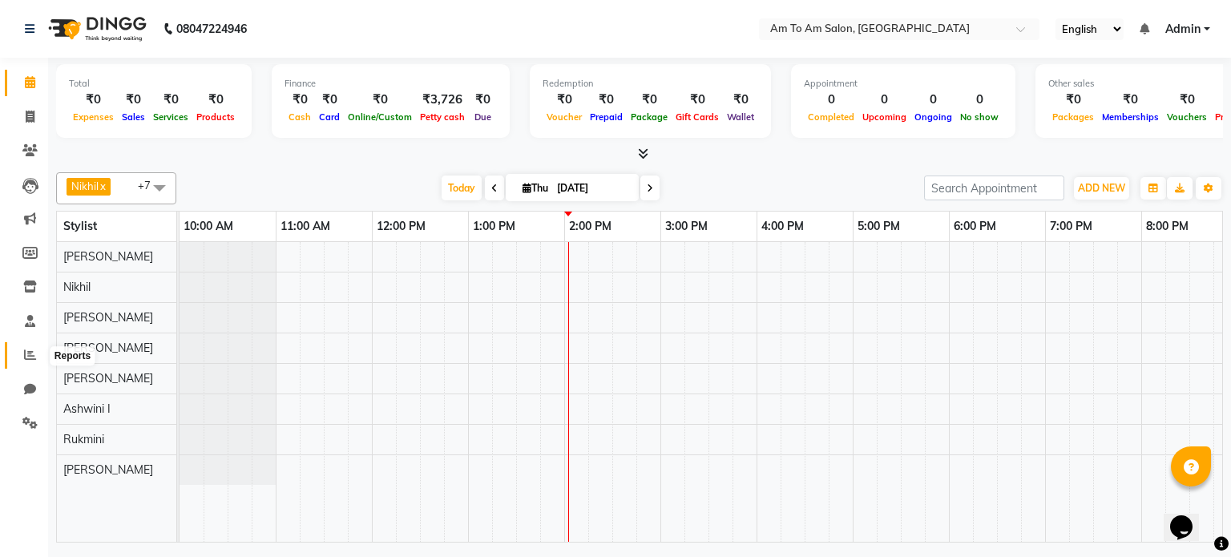
click at [26, 355] on icon at bounding box center [30, 355] width 12 height 12
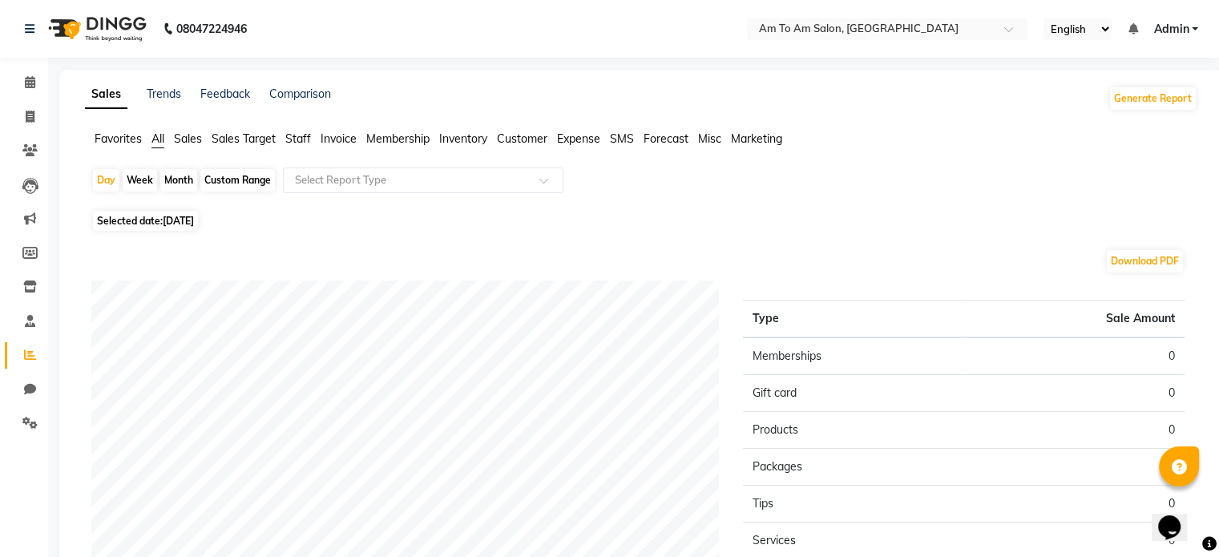
click at [177, 224] on span "[DATE]" at bounding box center [178, 221] width 31 height 12
select select "9"
select select "2025"
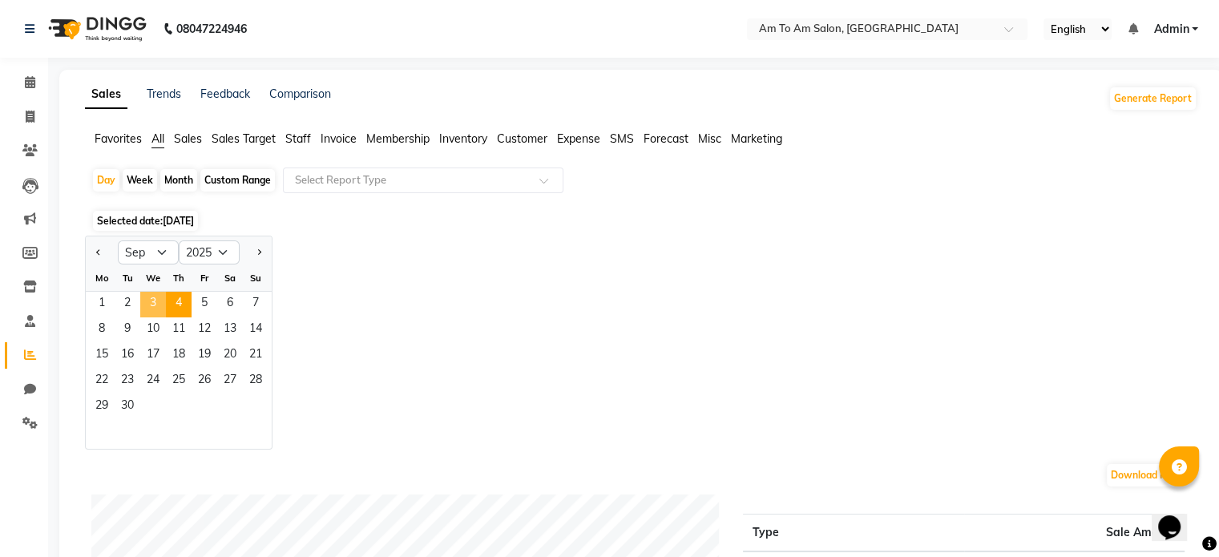
click at [154, 296] on span "3" at bounding box center [153, 305] width 26 height 26
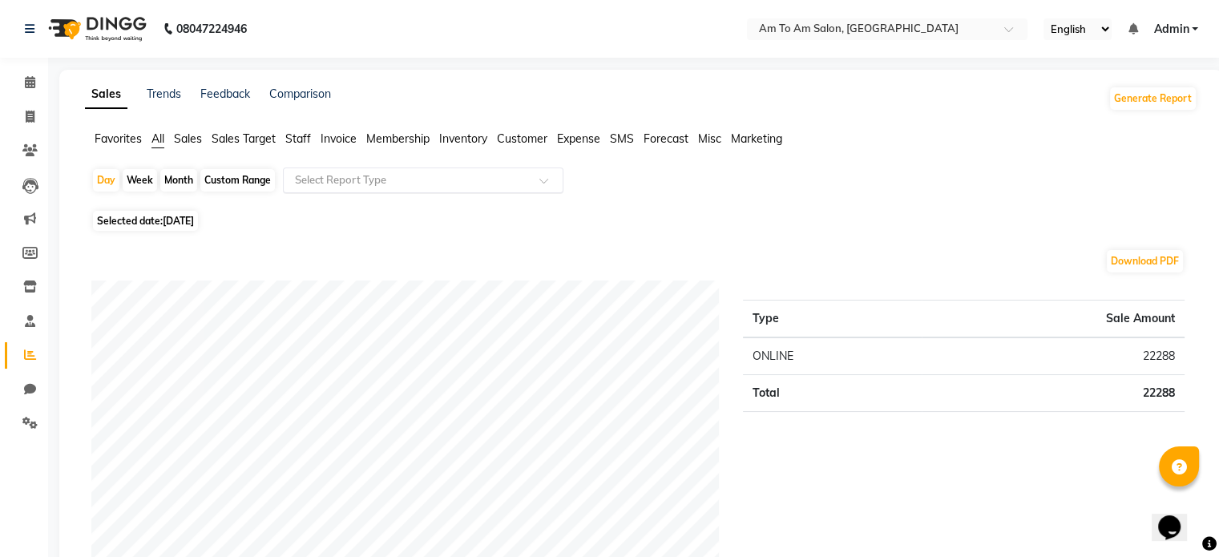
click at [385, 179] on input "text" at bounding box center [407, 180] width 231 height 16
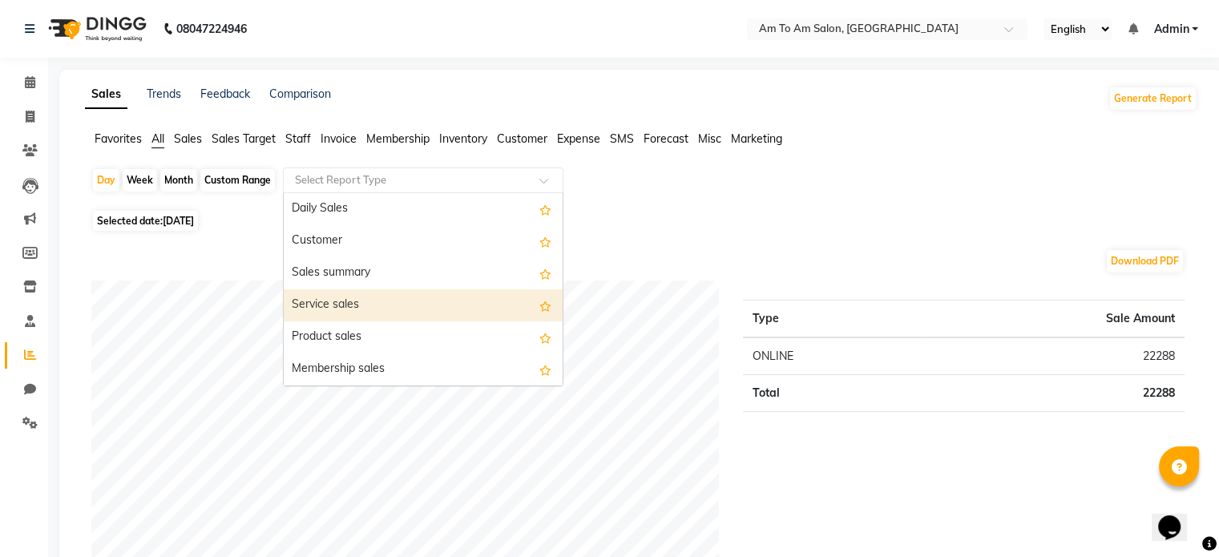
click at [346, 301] on div "Service sales" at bounding box center [423, 305] width 279 height 32
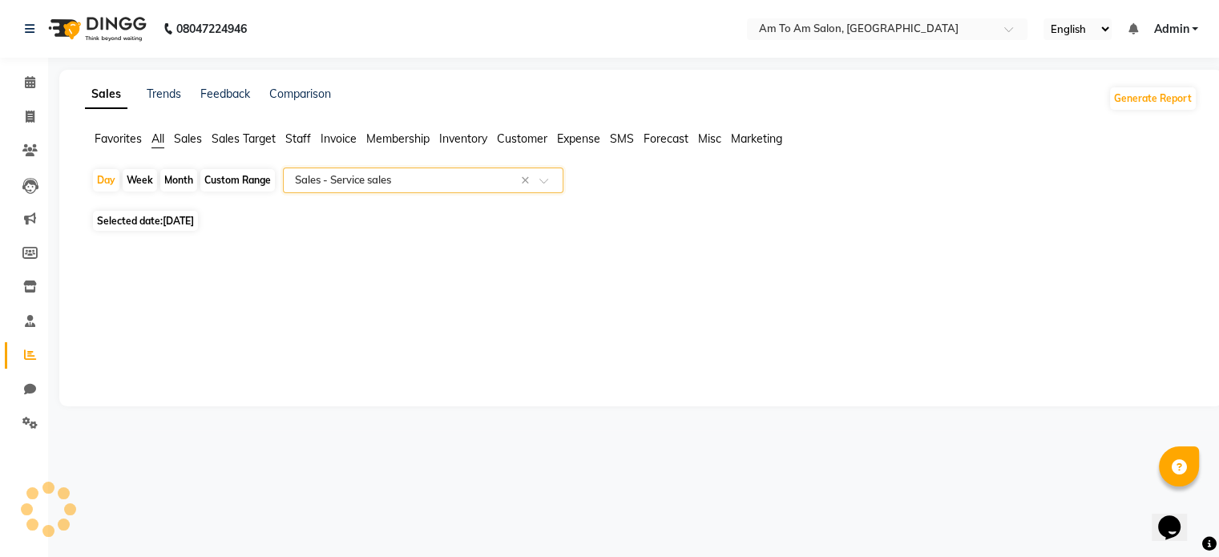
select select "full_report"
select select "csv"
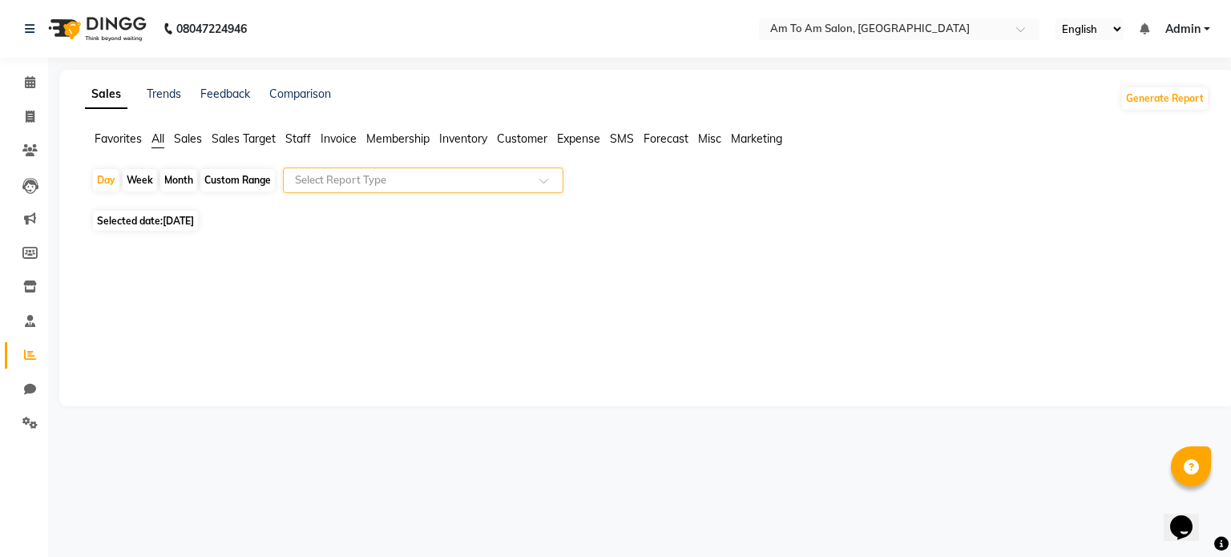
click at [395, 179] on input "text" at bounding box center [407, 180] width 231 height 16
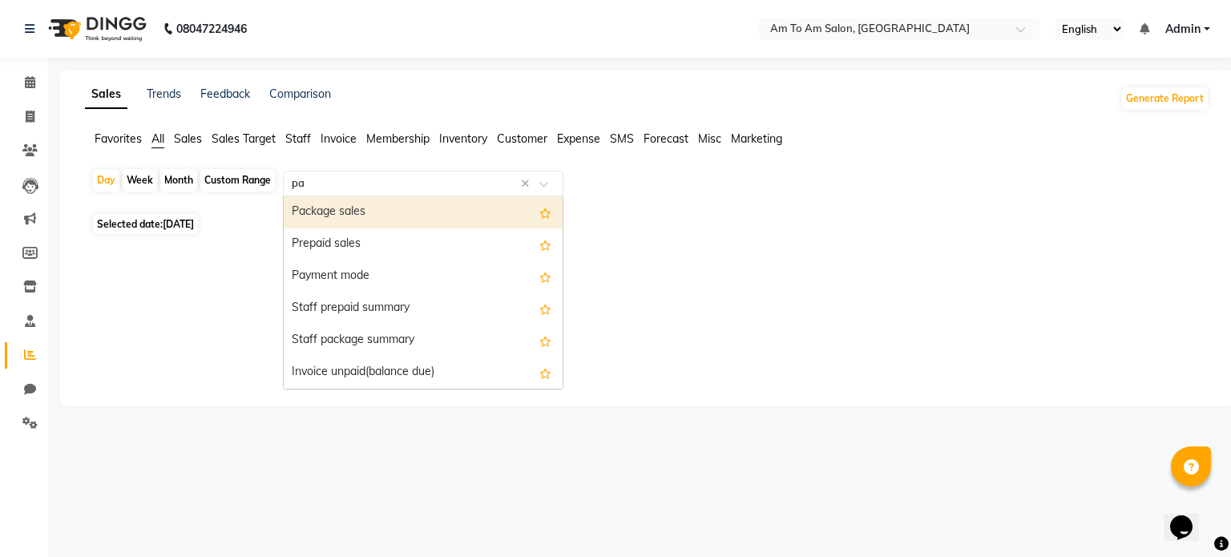
type input "pay"
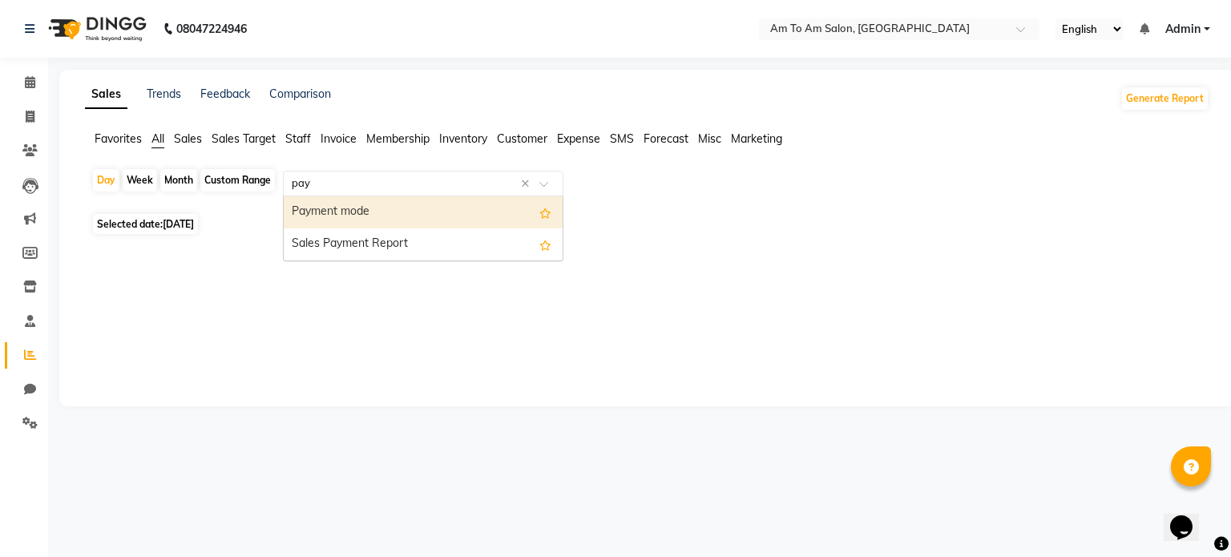
click at [357, 204] on div "Payment mode" at bounding box center [423, 212] width 279 height 32
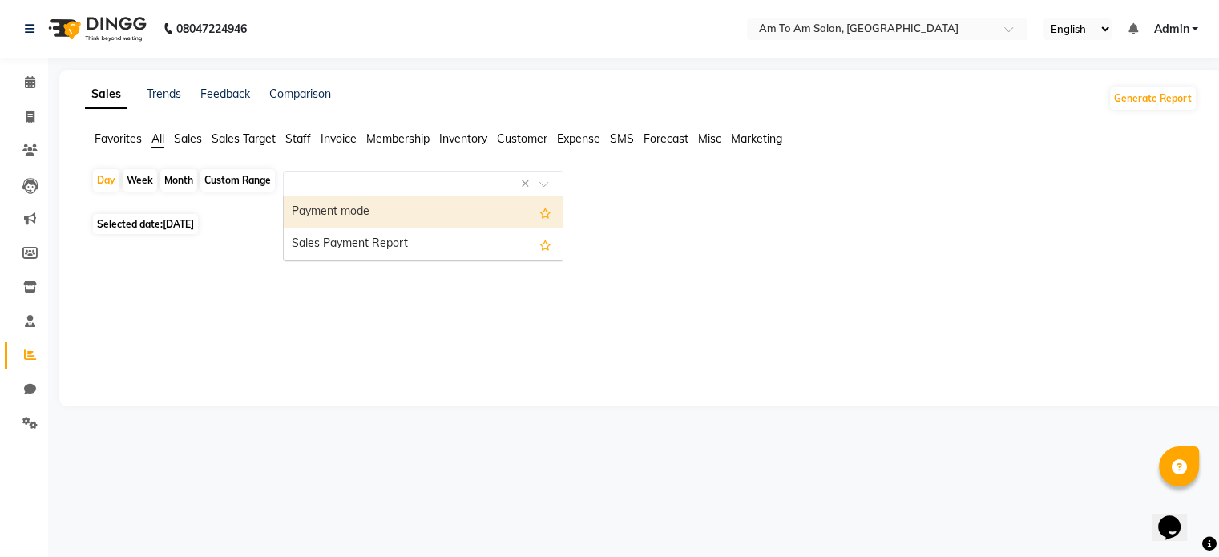
select select "full_report"
select select "csv"
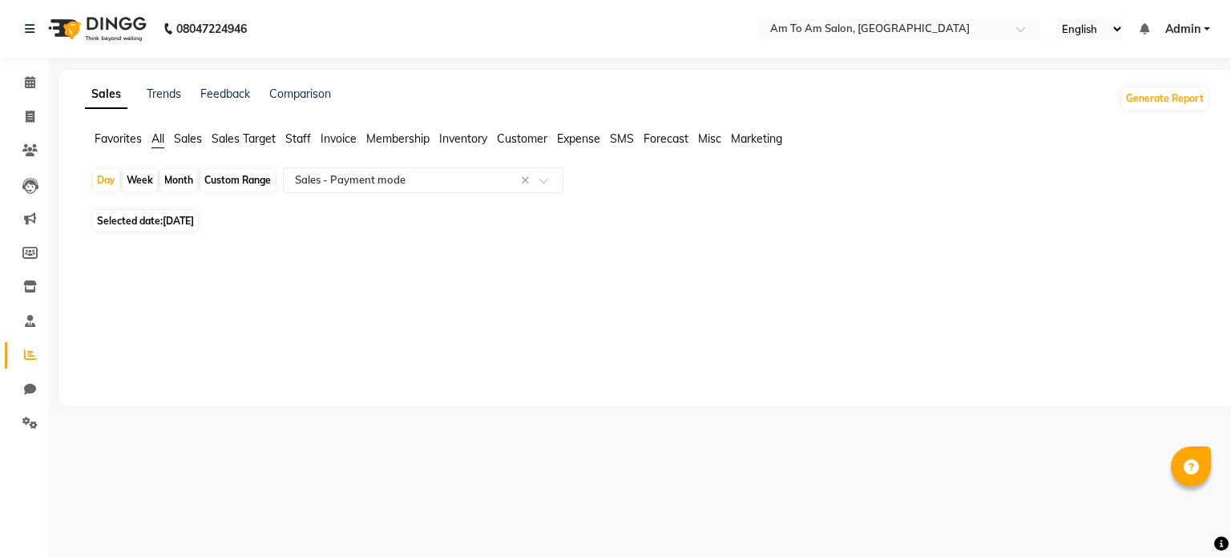
click at [814, 292] on div "Sales Trends Feedback Comparison Generate Report Favorites All Sales Sales Targ…" at bounding box center [646, 238] width 1175 height 336
click at [510, 179] on input "text" at bounding box center [407, 180] width 231 height 16
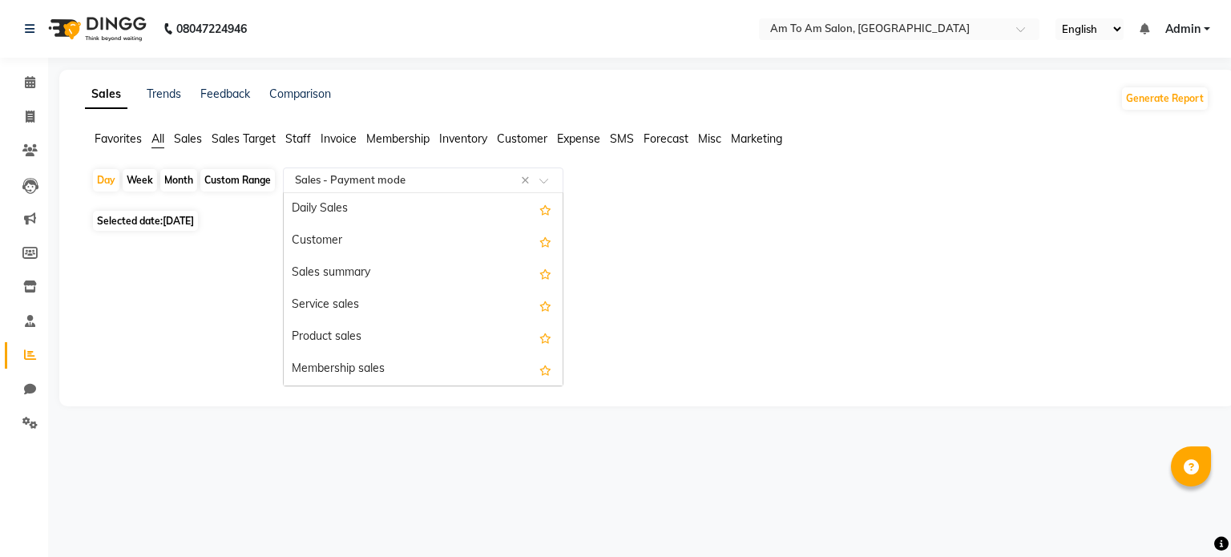
scroll to position [288, 0]
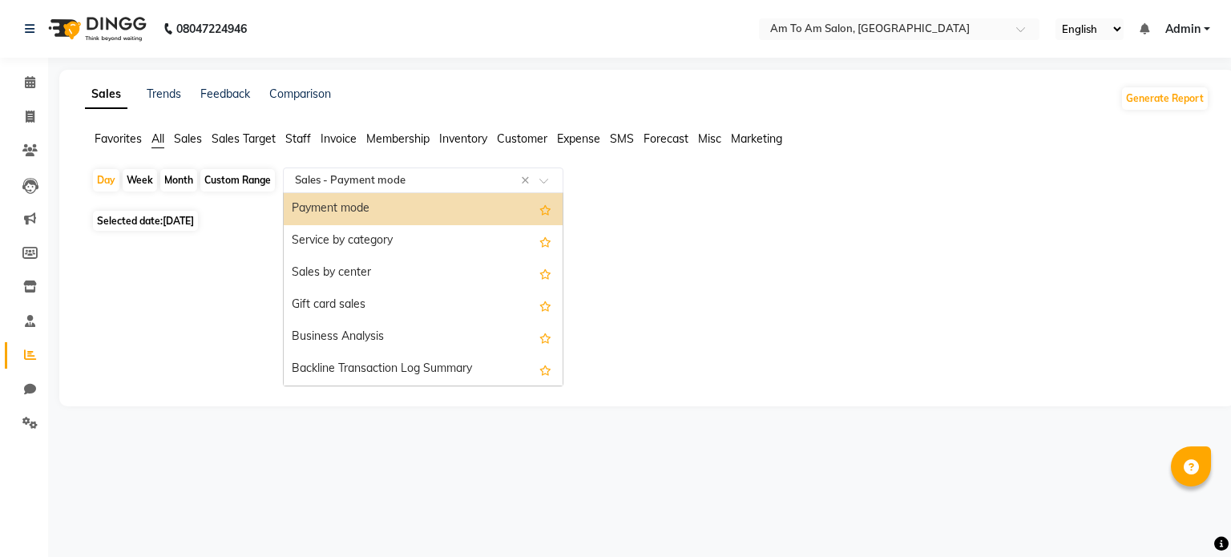
click at [420, 200] on div "Payment mode" at bounding box center [423, 209] width 279 height 32
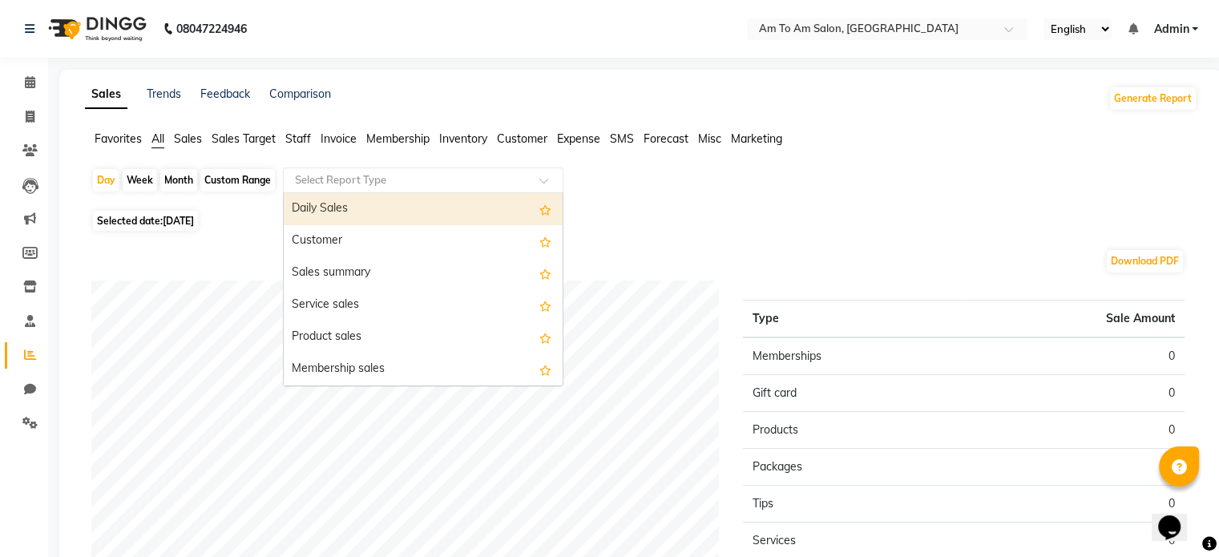
click at [357, 174] on input "text" at bounding box center [407, 180] width 231 height 16
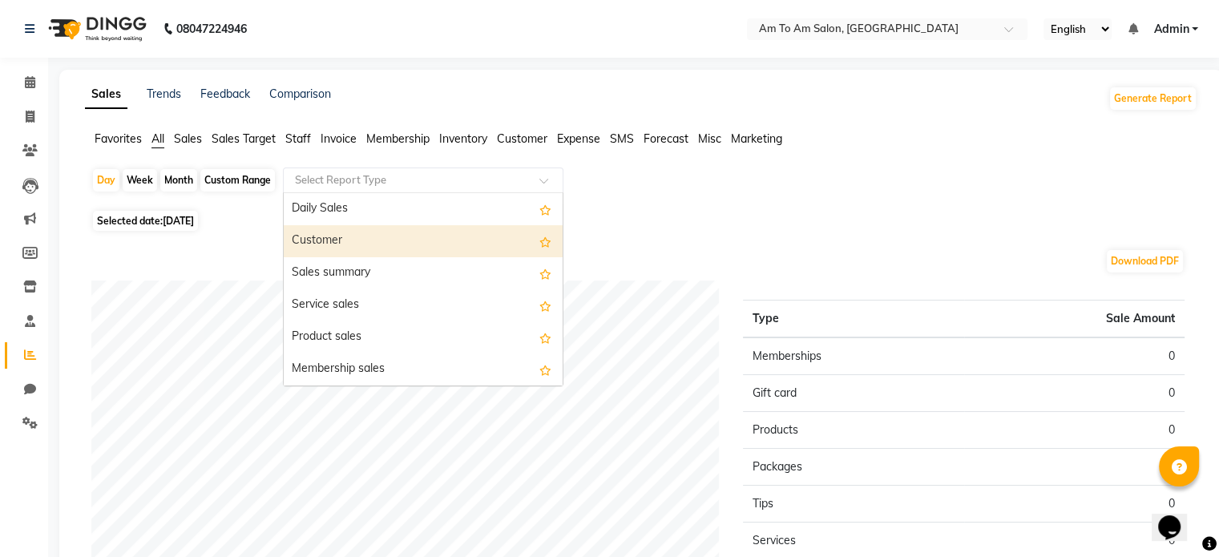
click at [189, 225] on span "[DATE]" at bounding box center [178, 221] width 31 height 12
select select "9"
select select "2025"
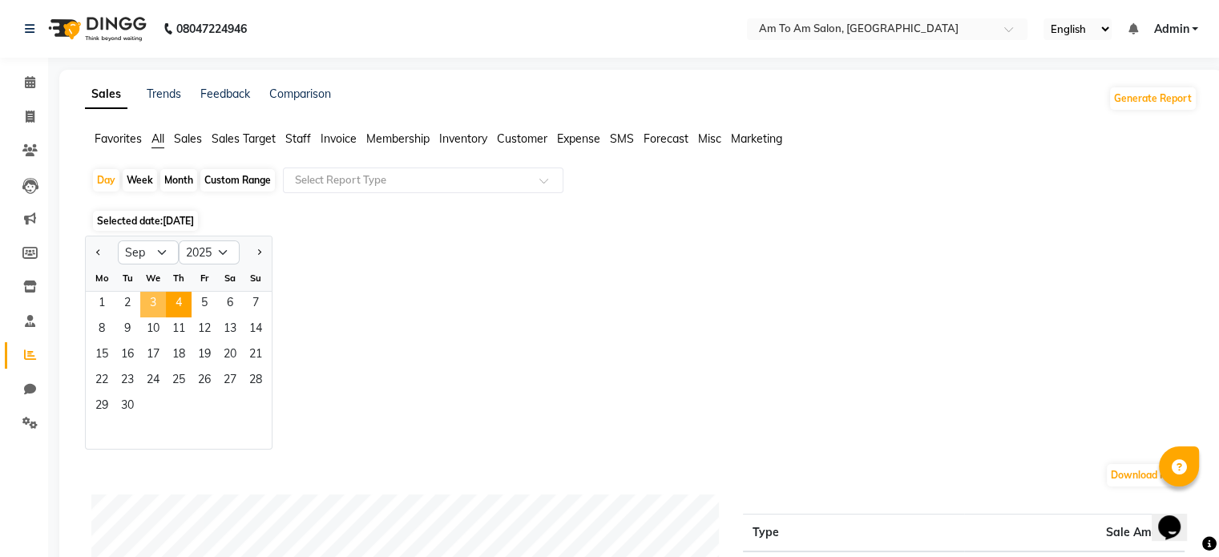
click at [157, 300] on span "3" at bounding box center [153, 305] width 26 height 26
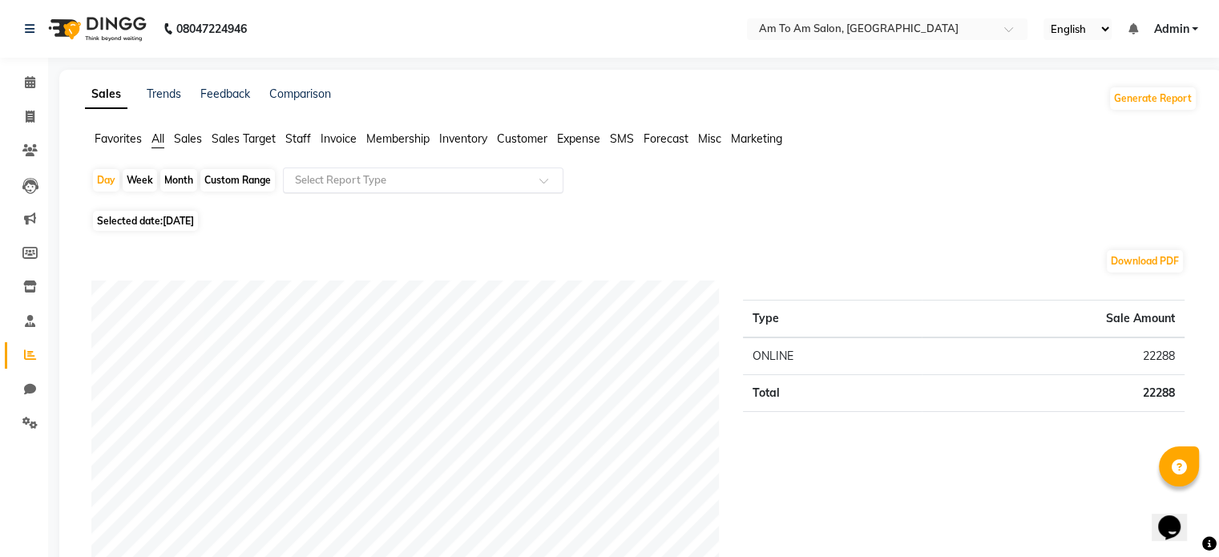
click at [373, 179] on input "text" at bounding box center [407, 180] width 231 height 16
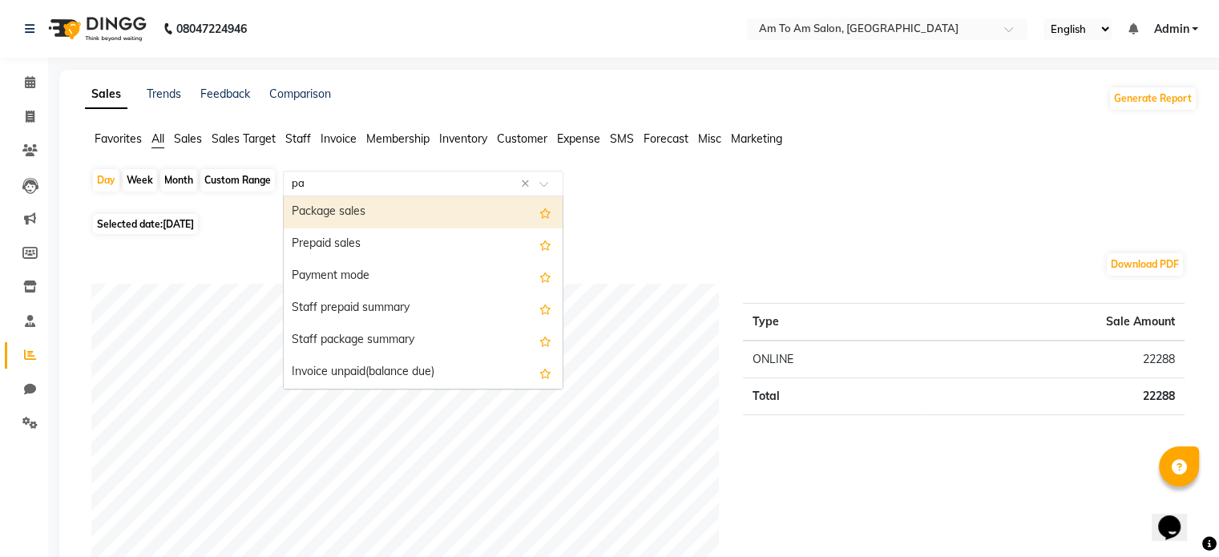
type input "pay"
click at [363, 210] on div "Payment mode" at bounding box center [423, 212] width 279 height 32
select select "full_report"
select select "csv"
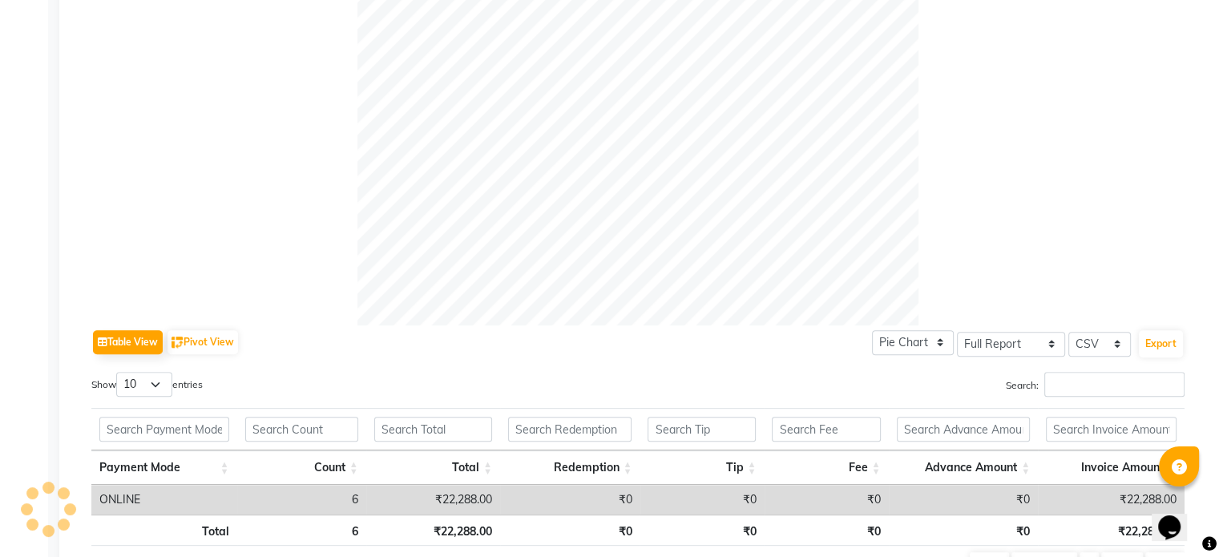
scroll to position [592, 0]
